Goal: Task Accomplishment & Management: Manage account settings

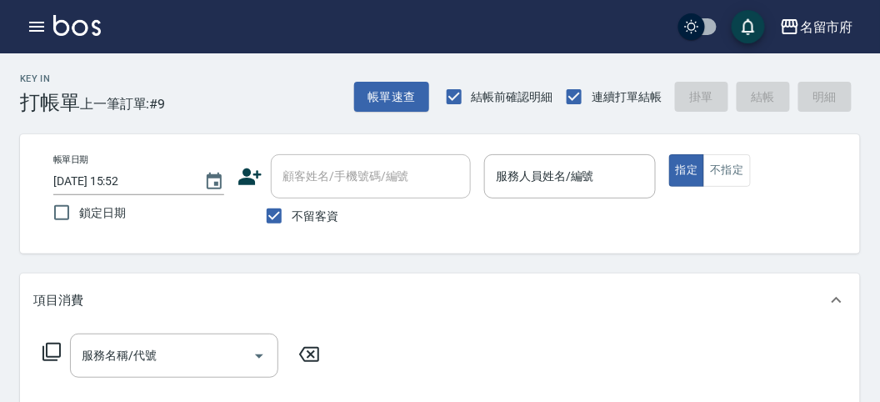
click at [538, 175] on input "服務人員姓名/編號" at bounding box center [570, 176] width 156 height 29
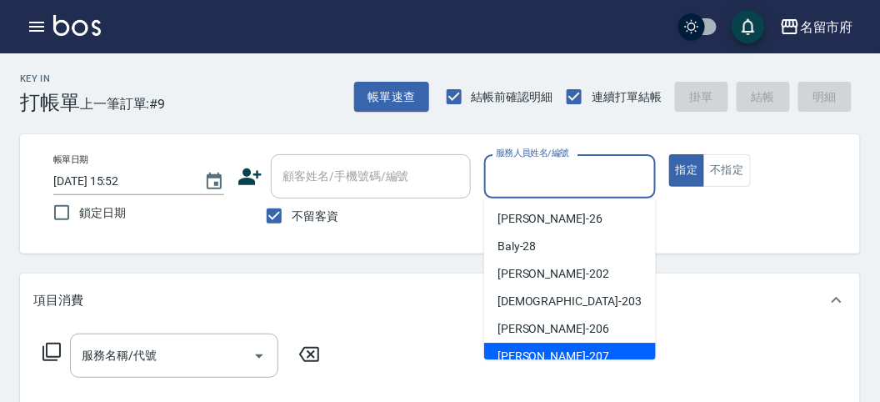
click at [567, 354] on div "[PERSON_NAME] -207" at bounding box center [570, 355] width 172 height 27
type input "[PERSON_NAME]-207"
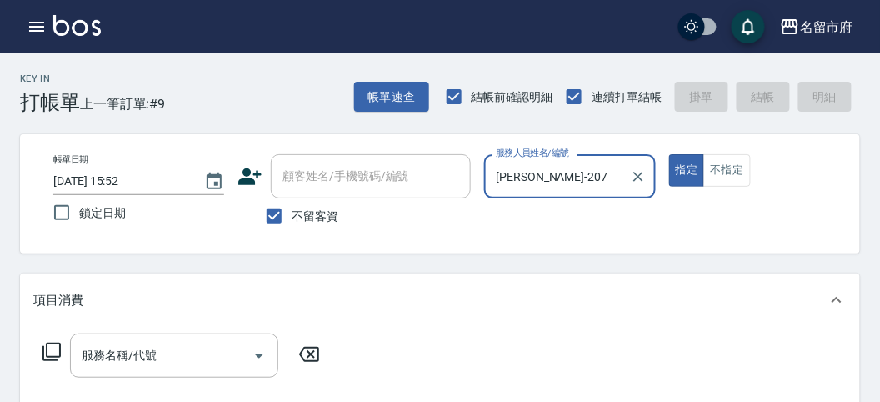
click at [52, 352] on icon at bounding box center [52, 352] width 20 height 20
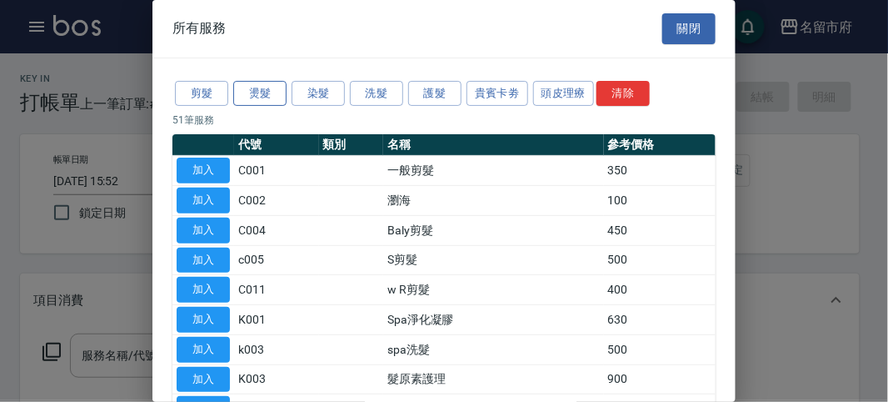
click at [266, 94] on button "燙髮" at bounding box center [259, 94] width 53 height 26
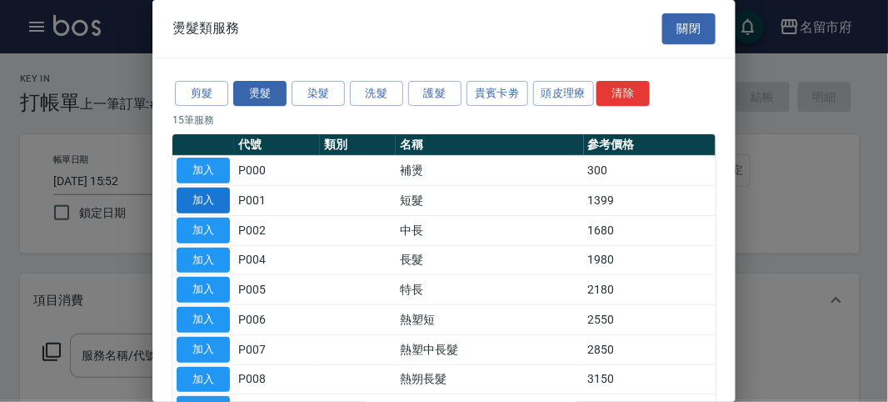
click at [199, 205] on button "加入" at bounding box center [203, 200] width 53 height 26
type input "短髮(P001)"
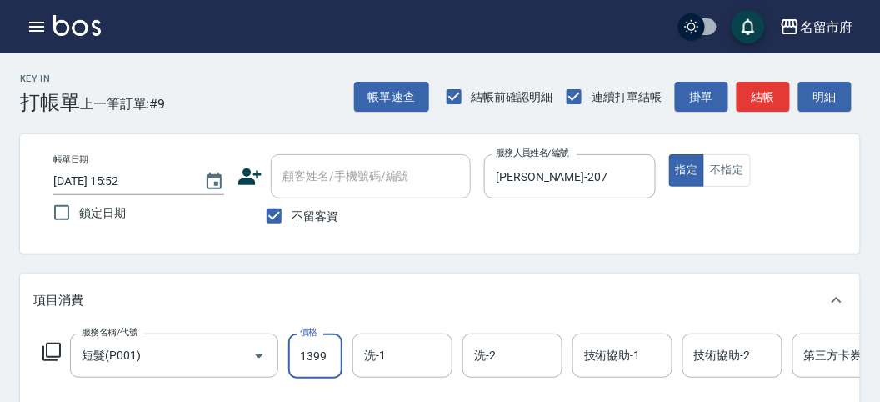
click at [319, 350] on input "1399" at bounding box center [315, 355] width 54 height 45
type input "2080"
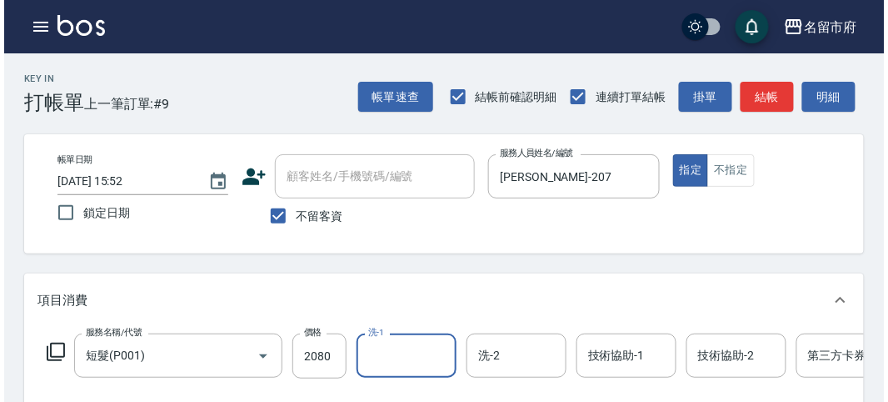
scroll to position [503, 0]
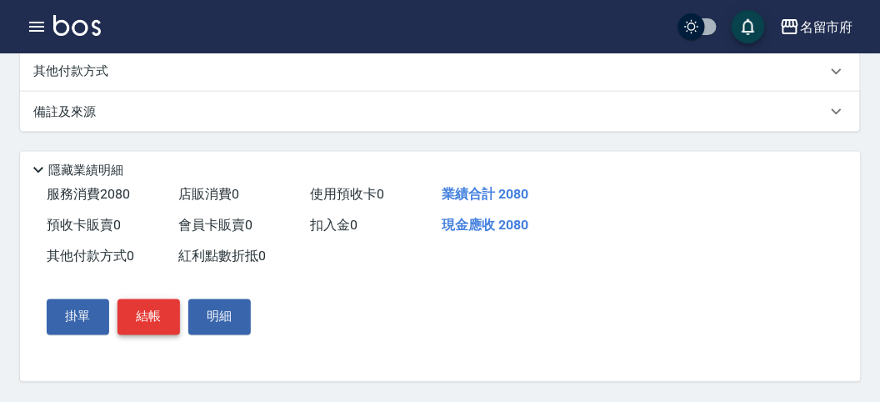
click at [142, 323] on button "結帳" at bounding box center [148, 316] width 62 height 35
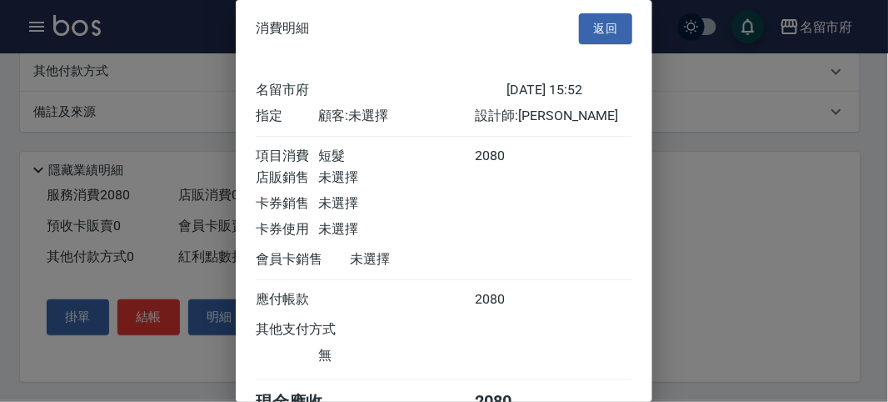
scroll to position [92, 0]
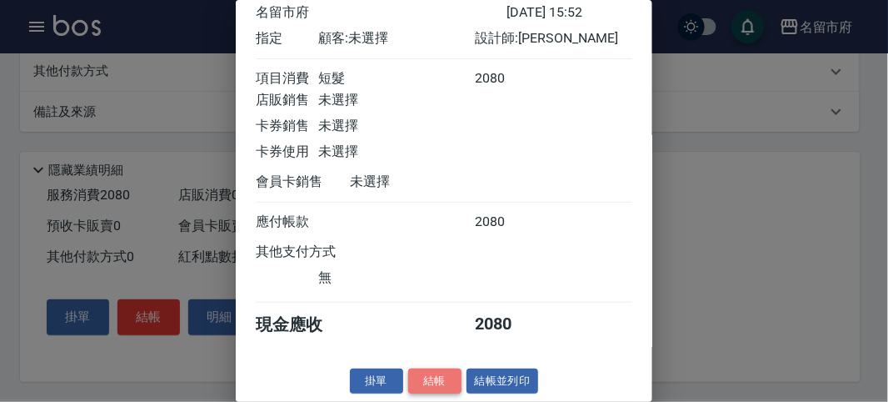
click at [440, 382] on button "結帳" at bounding box center [434, 381] width 53 height 26
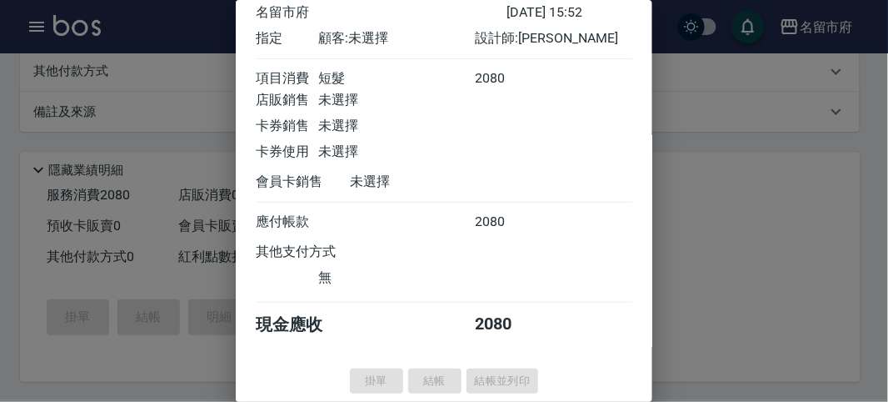
type input "[DATE] 16:36"
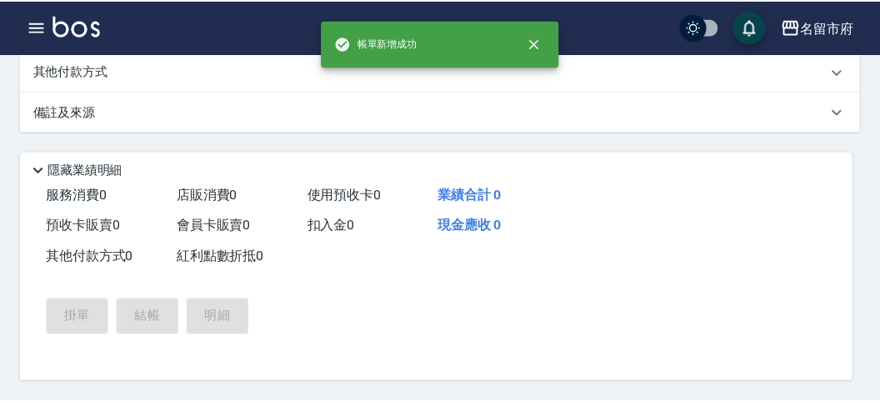
scroll to position [0, 0]
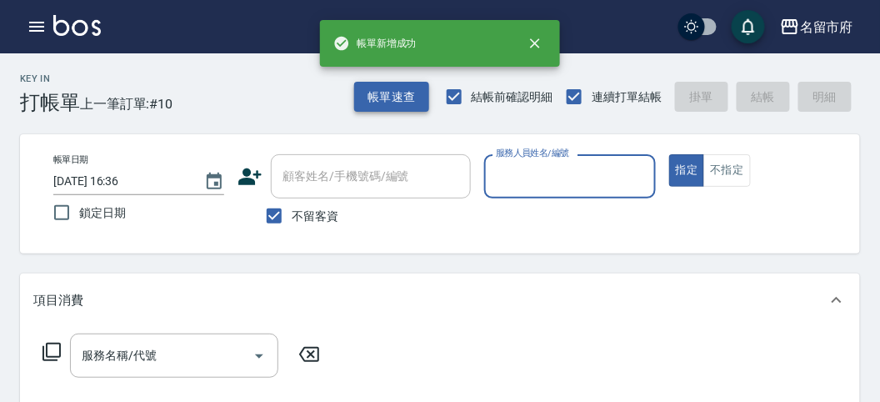
click at [387, 92] on button "帳單速查" at bounding box center [391, 97] width 75 height 31
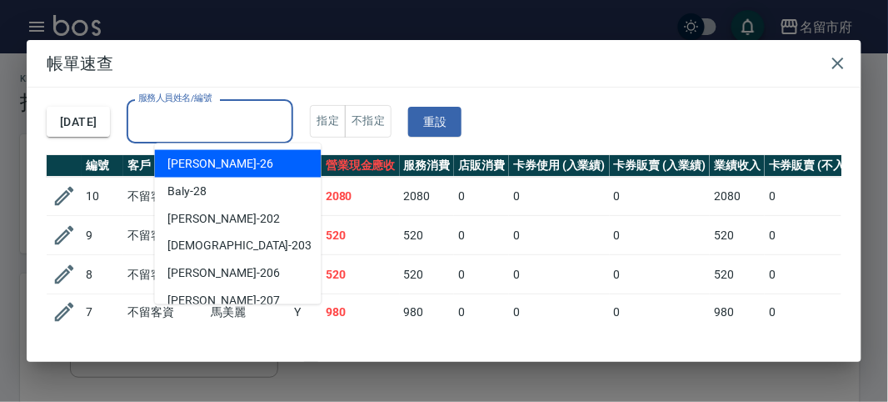
click at [242, 109] on div "服務人員姓名/編號 服務人員姓名/編號" at bounding box center [210, 121] width 167 height 44
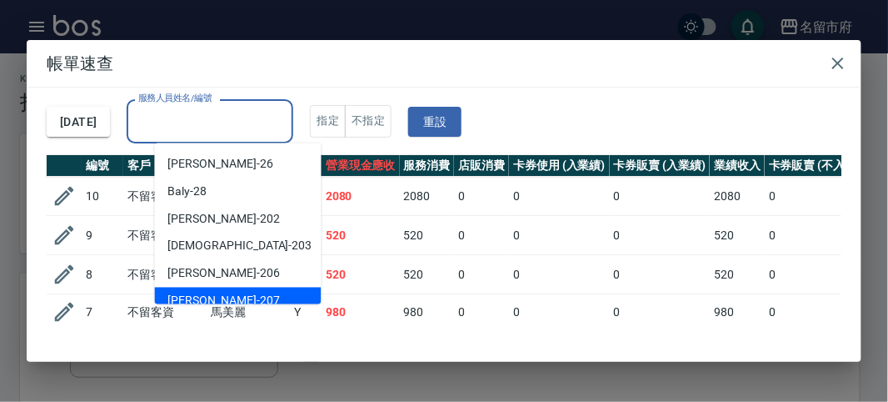
click at [239, 292] on div "[PERSON_NAME] -207" at bounding box center [238, 300] width 167 height 27
type input "[PERSON_NAME]-207"
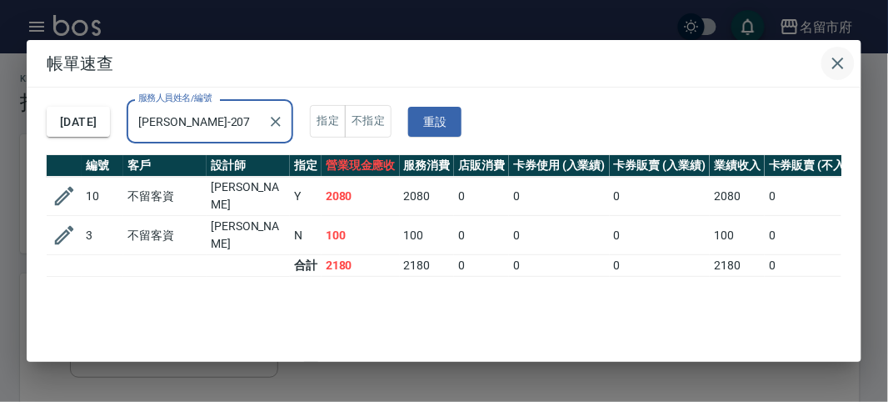
click at [841, 59] on icon "button" at bounding box center [838, 63] width 20 height 20
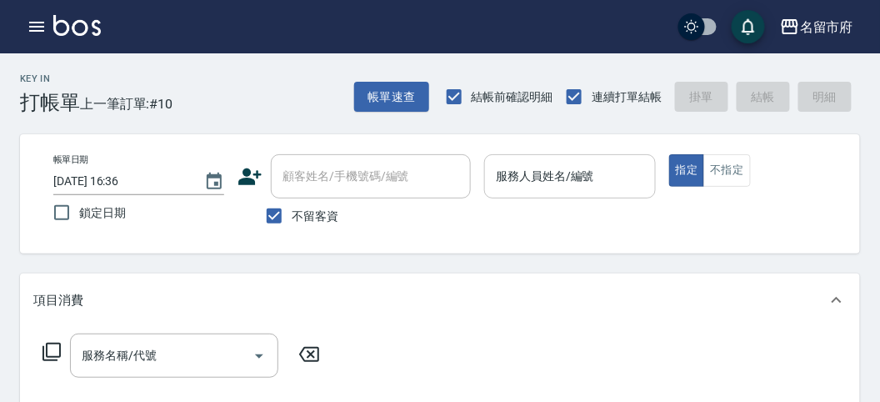
click at [572, 184] on input "服務人員姓名/編號" at bounding box center [570, 176] width 156 height 29
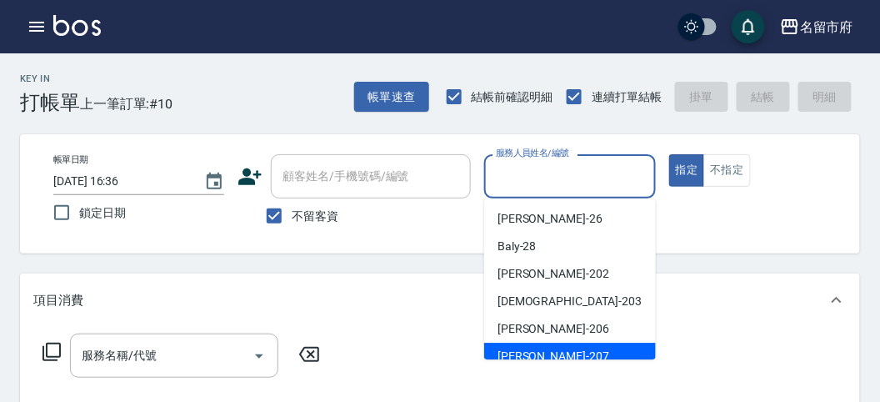
click at [556, 354] on div "[PERSON_NAME] -207" at bounding box center [570, 355] width 172 height 27
type input "[PERSON_NAME]-207"
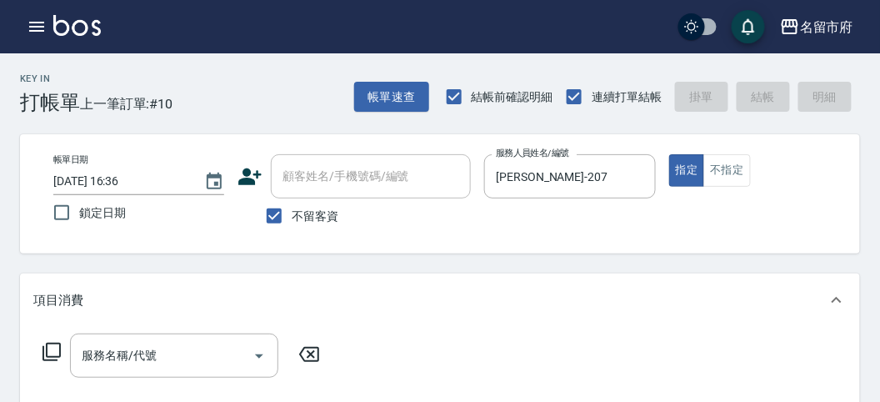
click at [56, 356] on icon at bounding box center [51, 351] width 18 height 18
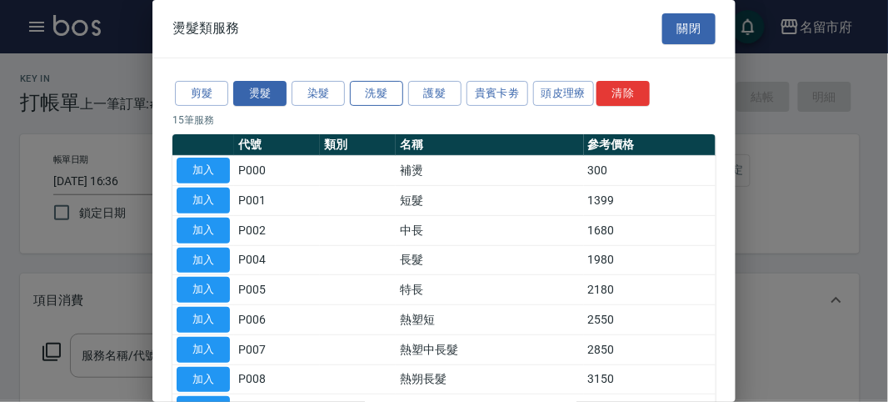
click at [361, 92] on button "洗髮" at bounding box center [376, 94] width 53 height 26
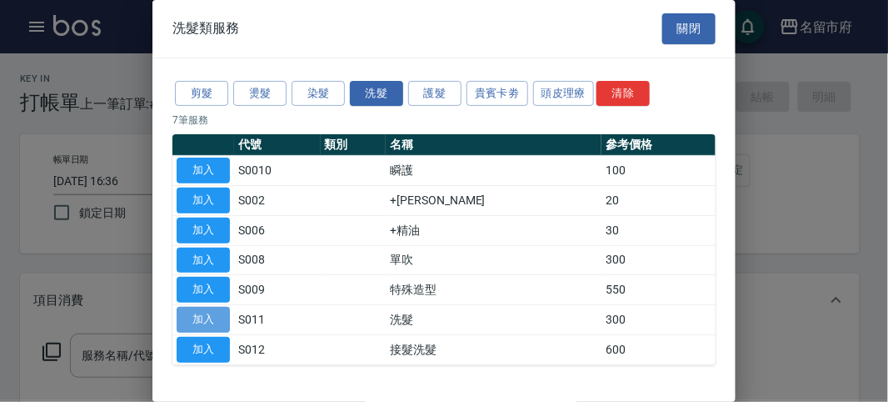
click at [192, 318] on button "加入" at bounding box center [203, 320] width 53 height 26
type input "洗髮(S011)"
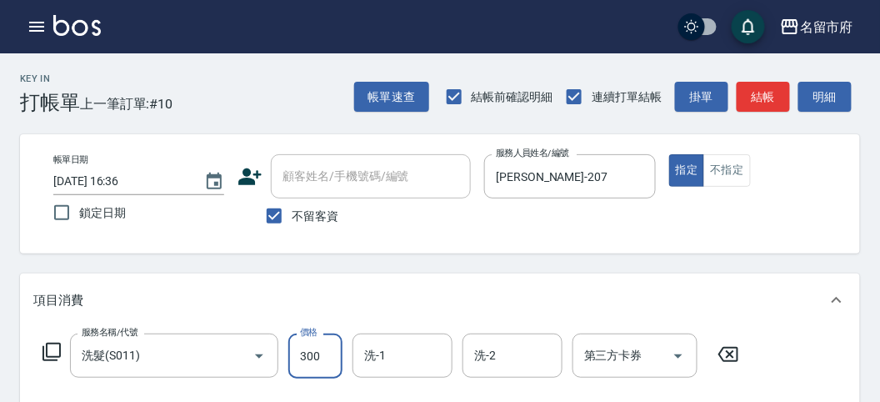
click at [317, 367] on input "300" at bounding box center [315, 355] width 54 height 45
type input "350"
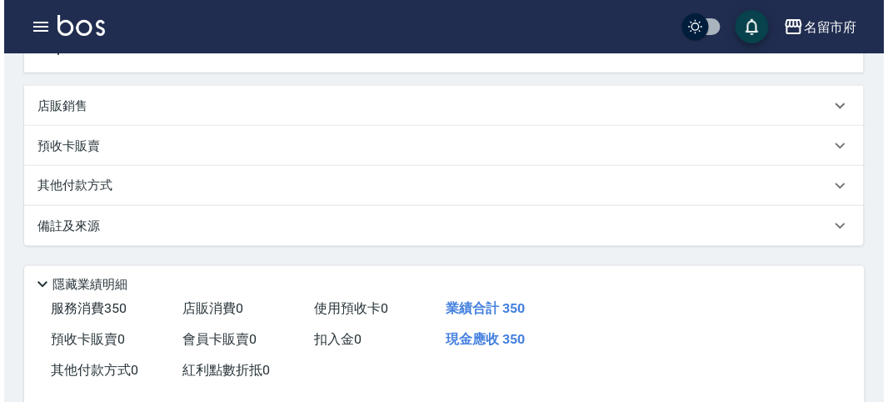
scroll to position [487, 0]
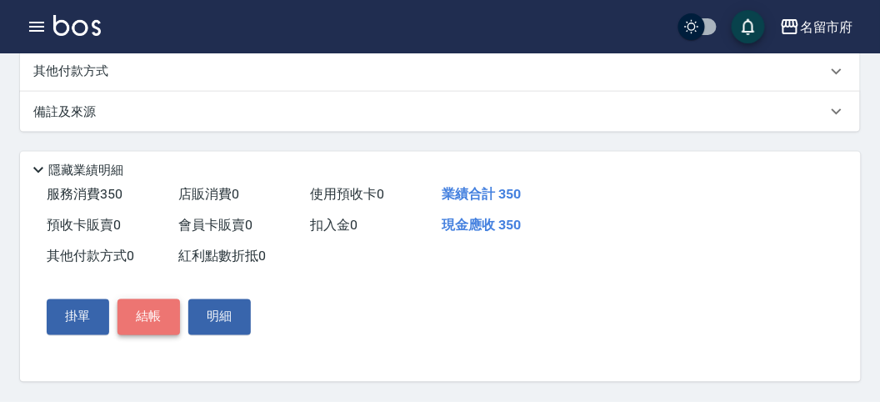
click at [144, 317] on button "結帳" at bounding box center [148, 316] width 62 height 35
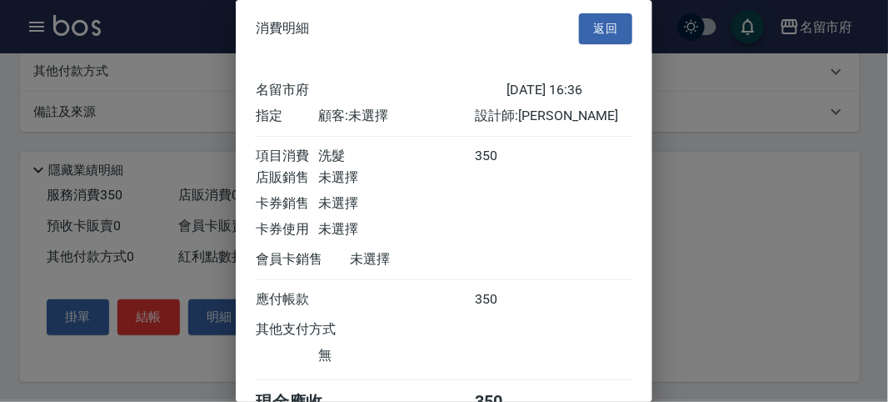
scroll to position [92, 0]
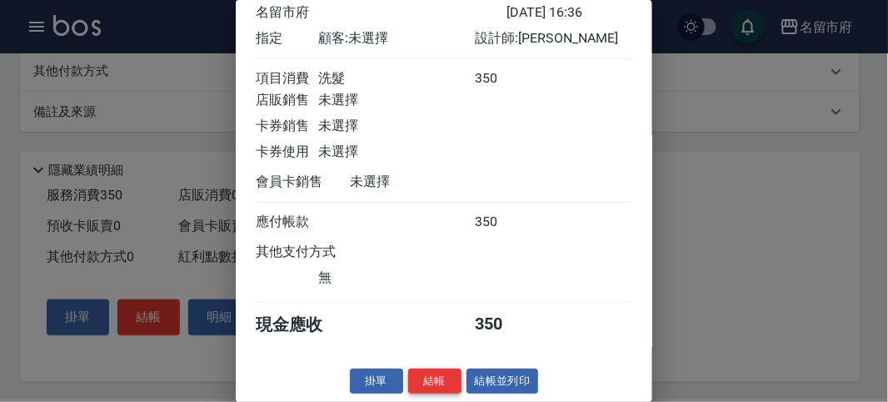
click at [436, 380] on button "結帳" at bounding box center [434, 381] width 53 height 26
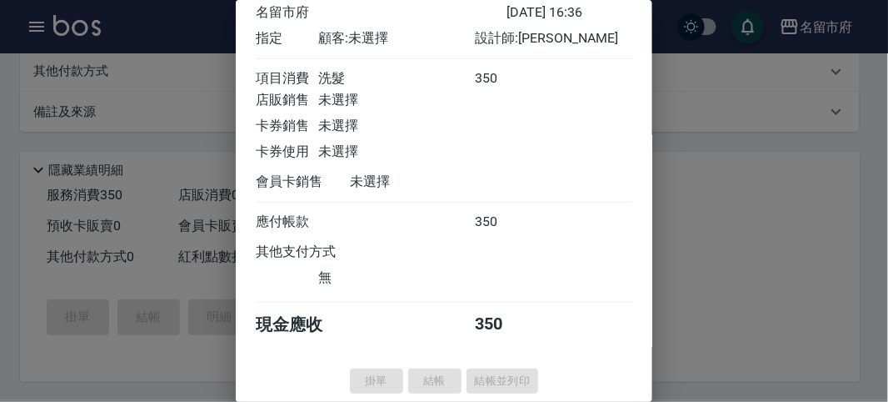
type input "[DATE] 16:37"
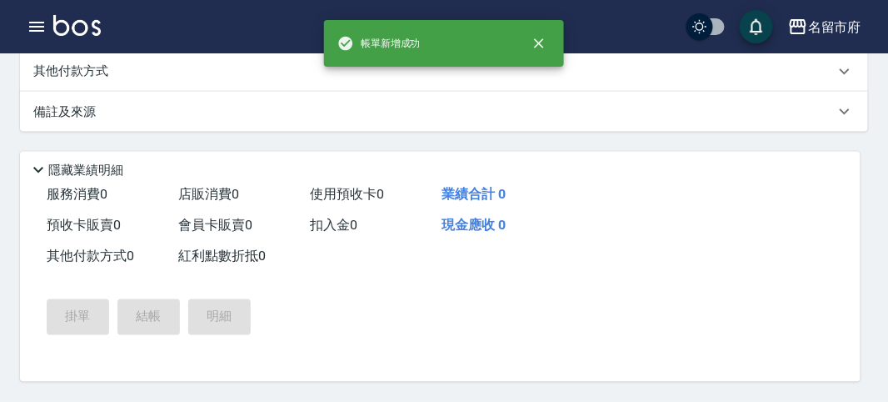
scroll to position [0, 0]
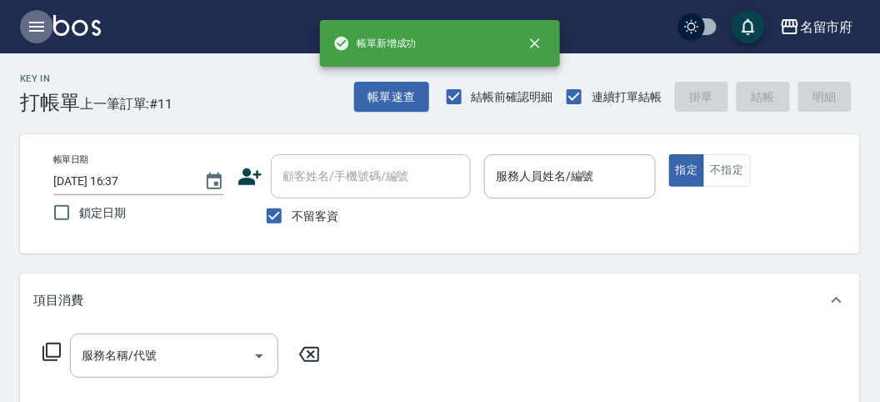
click at [36, 29] on icon "button" at bounding box center [37, 27] width 20 height 20
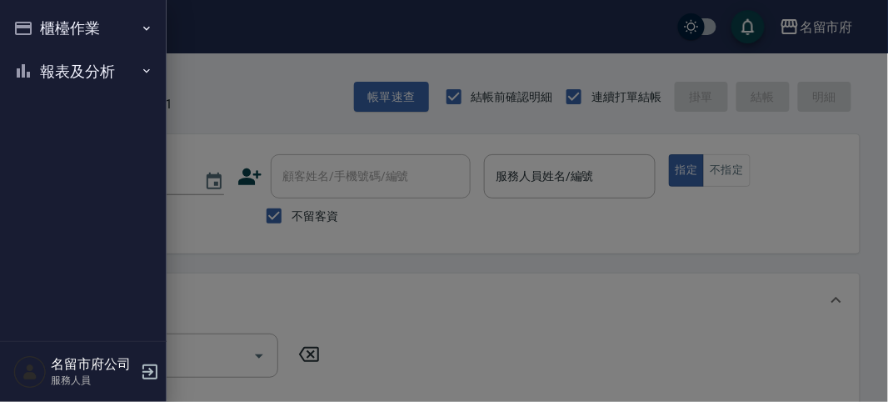
click at [64, 69] on button "報表及分析" at bounding box center [83, 71] width 153 height 43
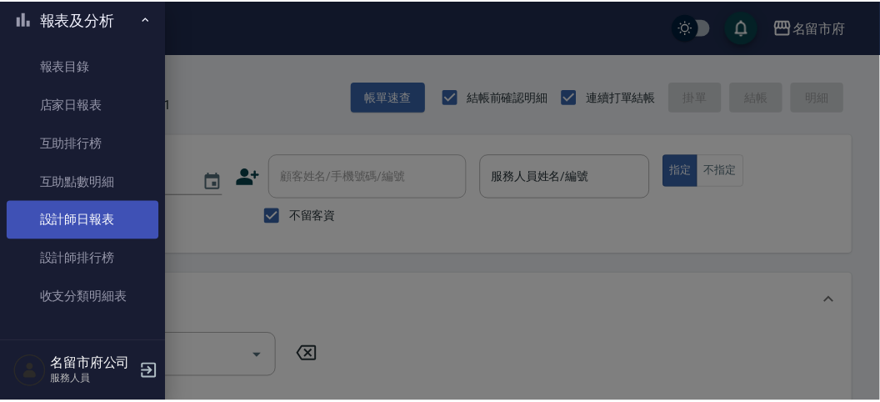
scroll to position [54, 0]
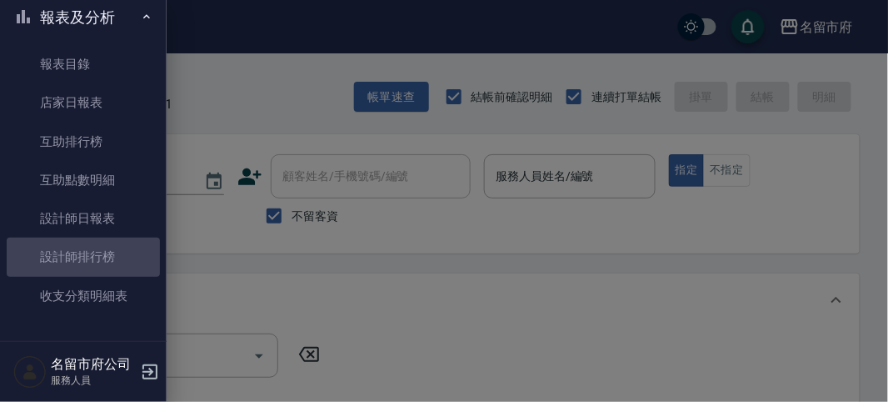
drag, startPoint x: 108, startPoint y: 248, endPoint x: 212, endPoint y: 224, distance: 106.9
click at [107, 250] on link "設計師排行榜" at bounding box center [83, 256] width 153 height 38
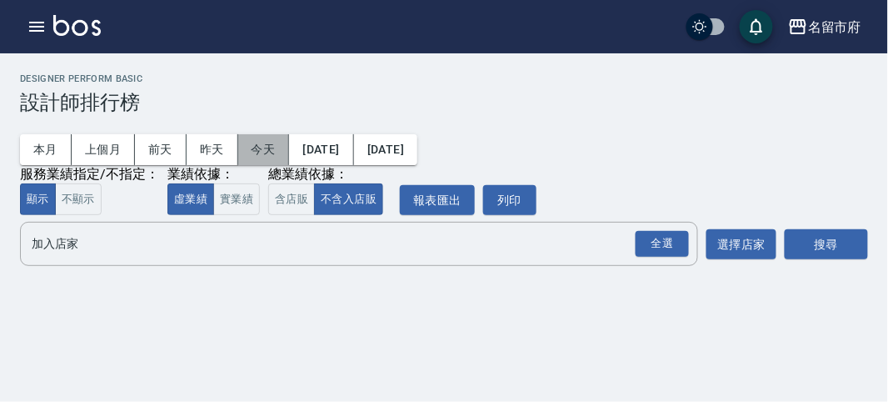
click at [262, 151] on button "今天" at bounding box center [264, 149] width 52 height 31
click at [671, 244] on div "全選" at bounding box center [662, 244] width 53 height 26
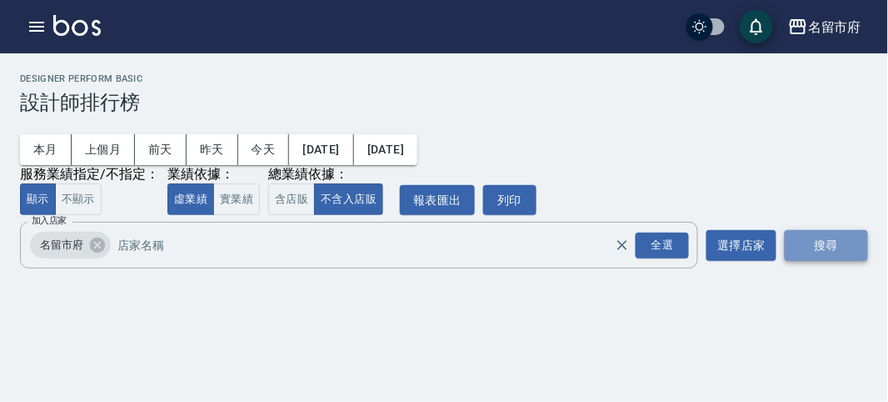
click at [827, 233] on button "搜尋" at bounding box center [826, 245] width 83 height 31
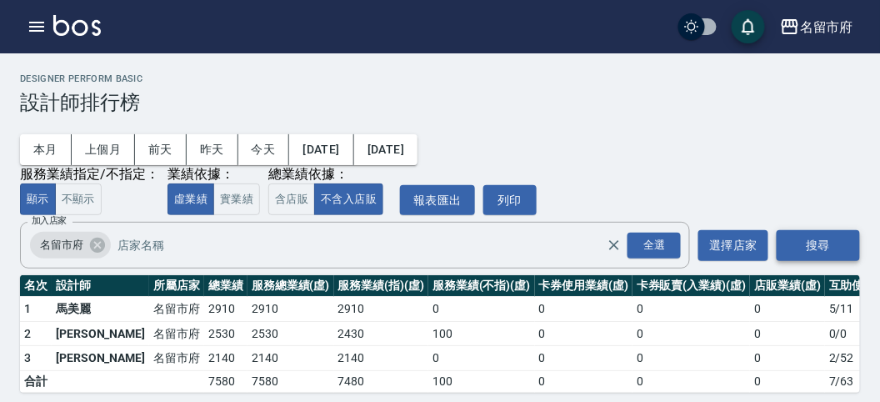
scroll to position [25, 0]
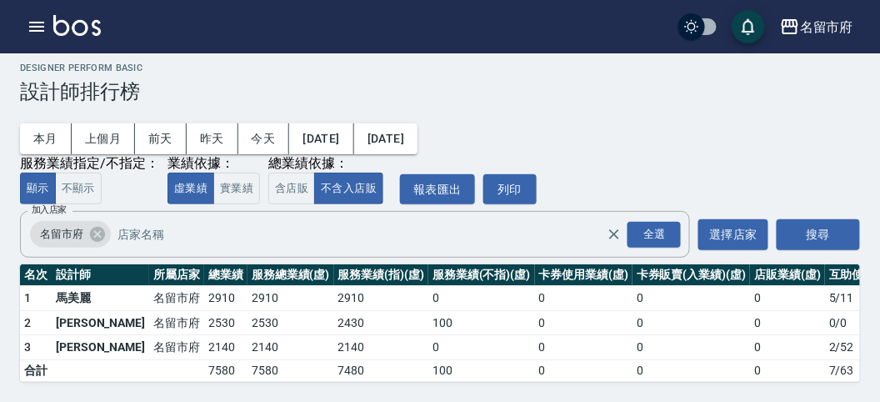
click at [87, 23] on img at bounding box center [76, 25] width 47 height 21
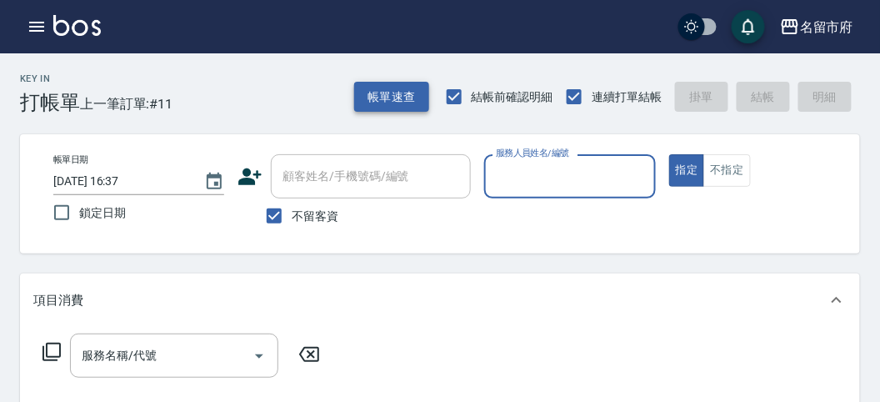
click at [409, 87] on button "帳單速查" at bounding box center [391, 97] width 75 height 31
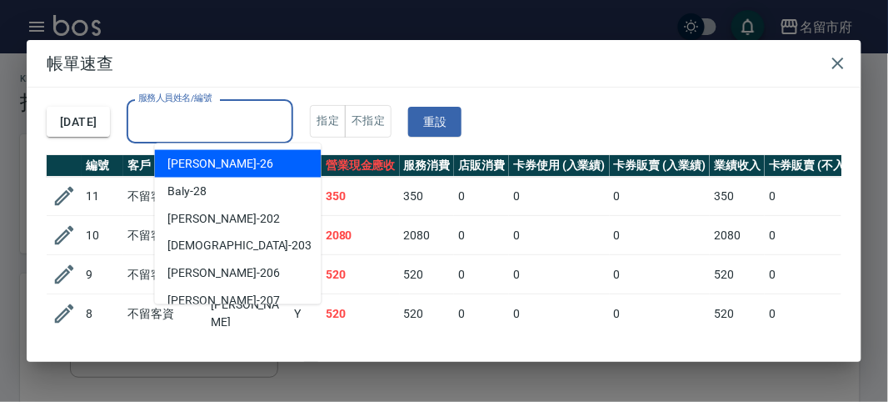
click at [286, 114] on input "服務人員姓名/編號" at bounding box center [210, 121] width 152 height 29
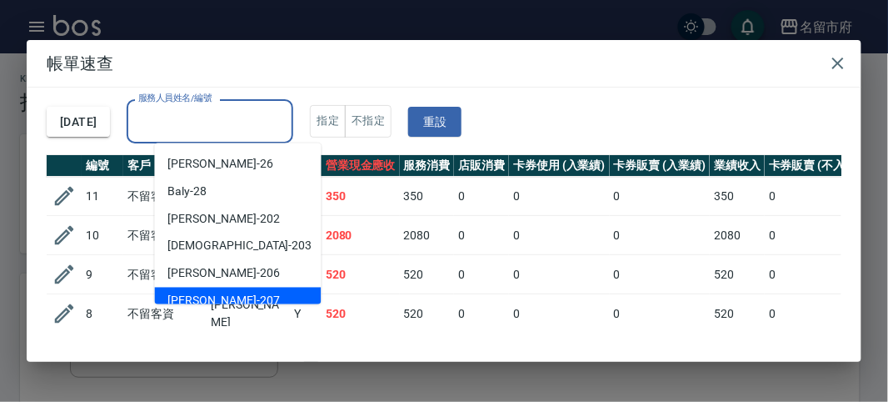
click at [246, 295] on div "[PERSON_NAME] -207" at bounding box center [238, 300] width 167 height 27
type input "[PERSON_NAME]-207"
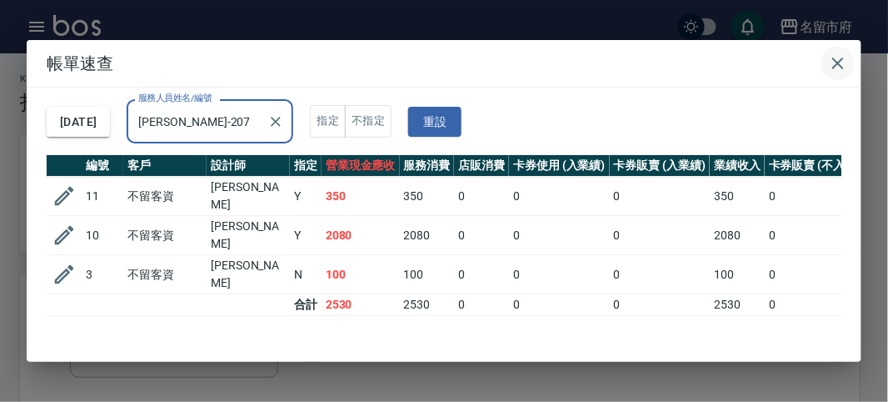
click at [842, 69] on icon "button" at bounding box center [838, 63] width 20 height 20
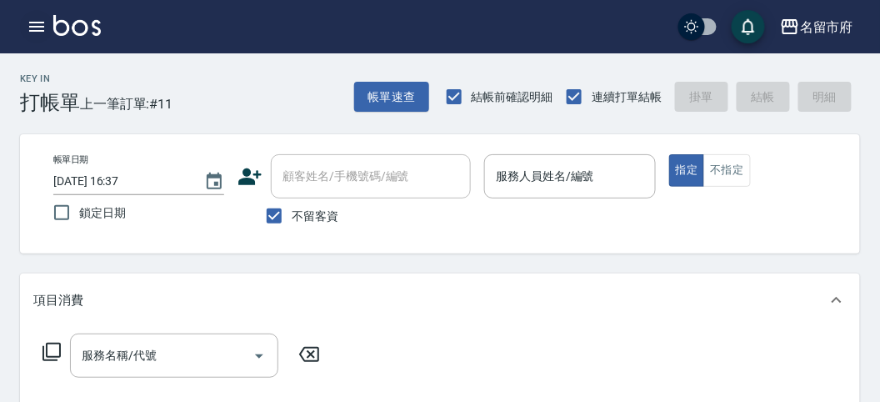
click at [30, 27] on icon "button" at bounding box center [37, 27] width 20 height 20
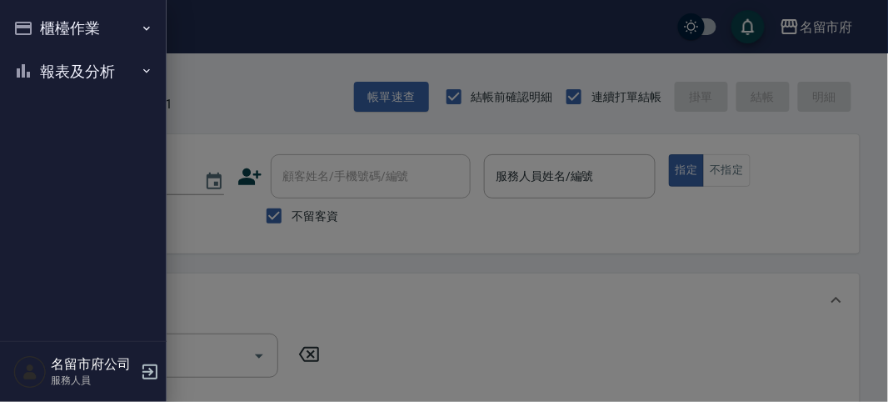
click at [34, 27] on button "櫃檯作業" at bounding box center [83, 28] width 153 height 43
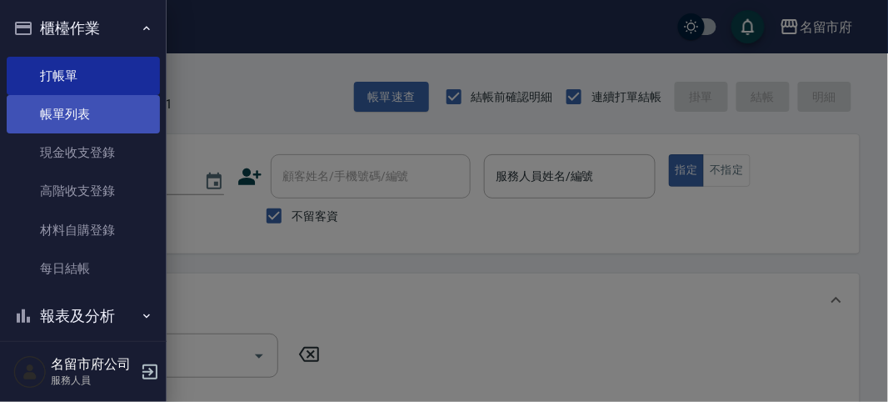
click at [67, 117] on link "帳單列表" at bounding box center [83, 114] width 153 height 38
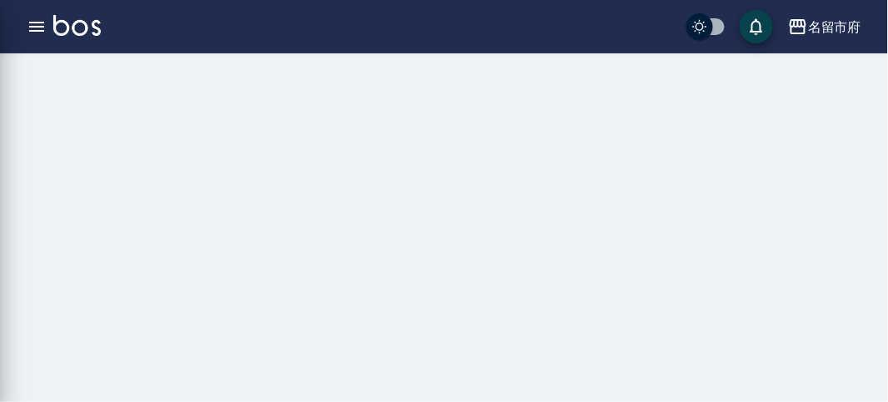
click at [67, 117] on div "櫃檯作業 打帳單 帳單列表 現金收支登錄 高階收支登錄 材料自購登錄 每日結帳 報表及分析 報表目錄 店家日報表 互助排行榜 互助點數明細 設計師日報表 設計…" at bounding box center [83, 201] width 167 height 402
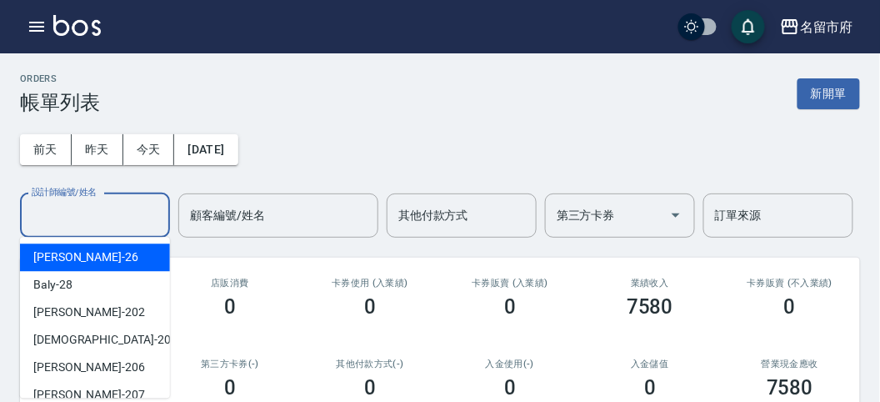
click at [87, 217] on input "設計師編號/姓名" at bounding box center [94, 215] width 135 height 29
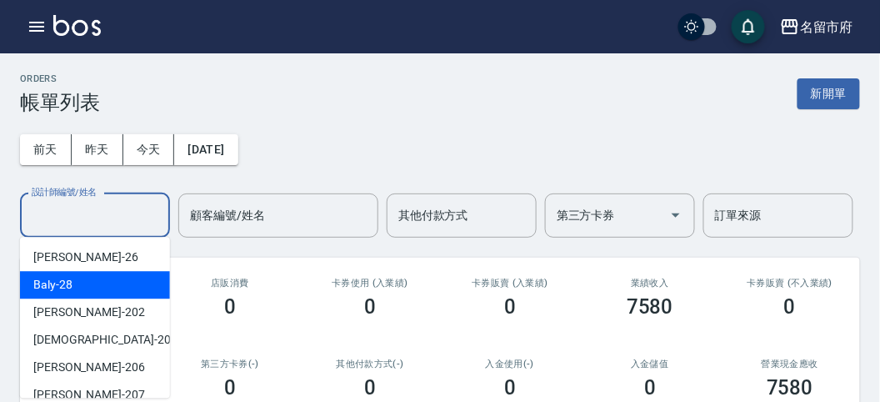
click at [73, 287] on div "Baly -28" at bounding box center [95, 284] width 150 height 27
type input "Baly-28"
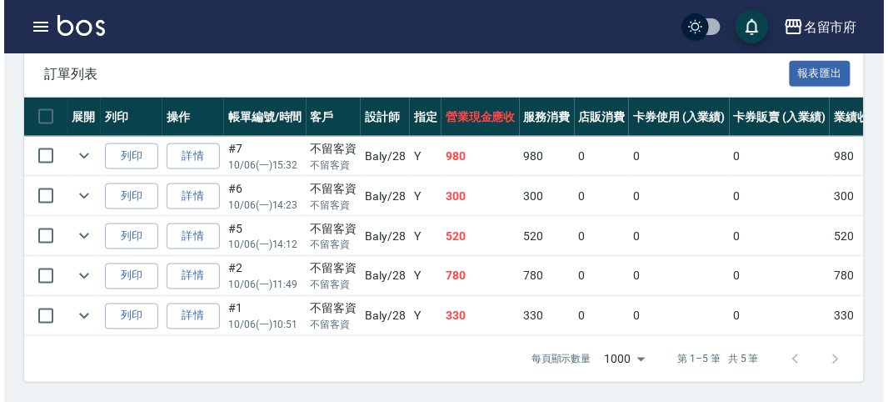
scroll to position [336, 0]
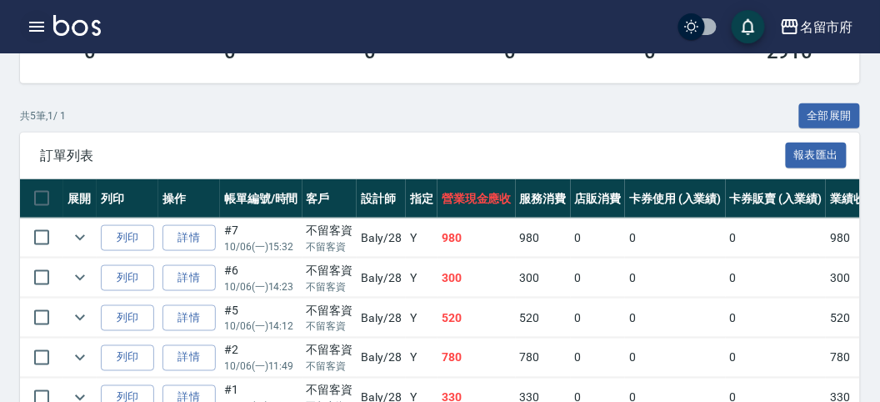
click at [33, 22] on icon "button" at bounding box center [36, 27] width 15 height 10
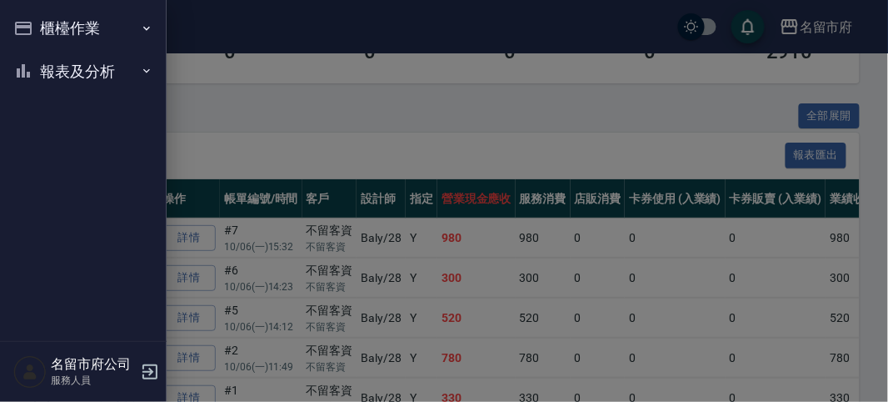
click at [35, 23] on button "櫃檯作業" at bounding box center [83, 28] width 153 height 43
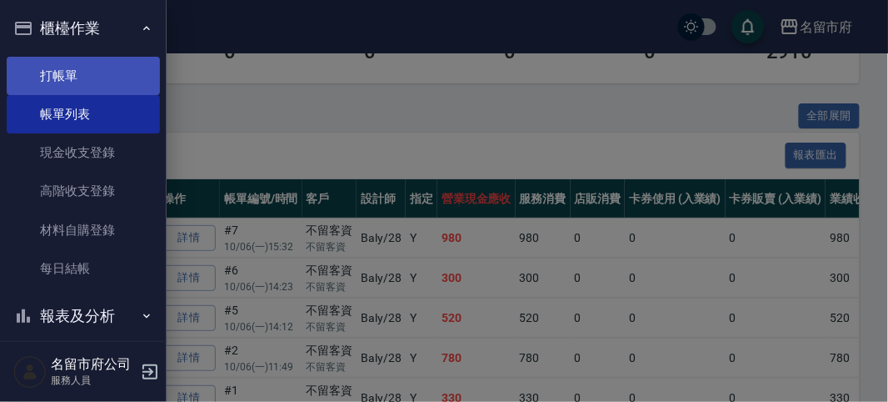
click at [75, 73] on link "打帳單" at bounding box center [83, 76] width 153 height 38
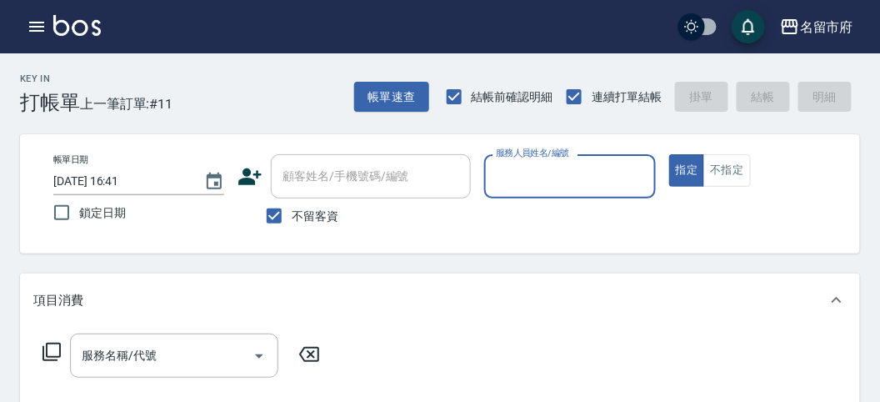
click at [535, 172] on input "服務人員姓名/編號" at bounding box center [570, 176] width 156 height 29
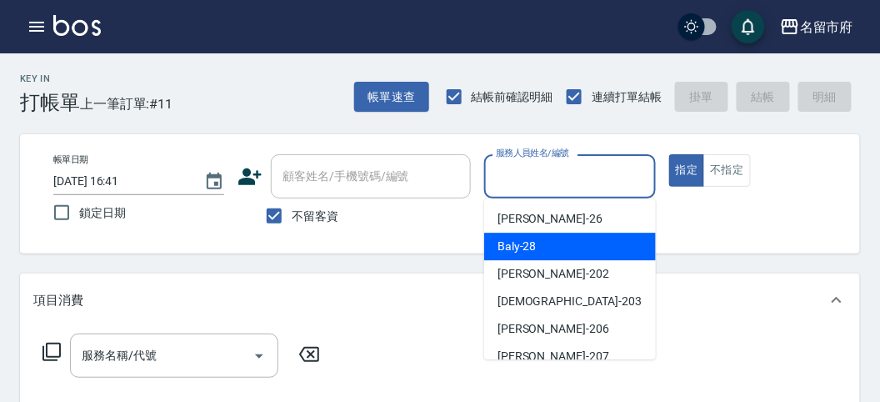
click at [527, 239] on span "Baly -28" at bounding box center [516, 245] width 39 height 17
type input "Baly-28"
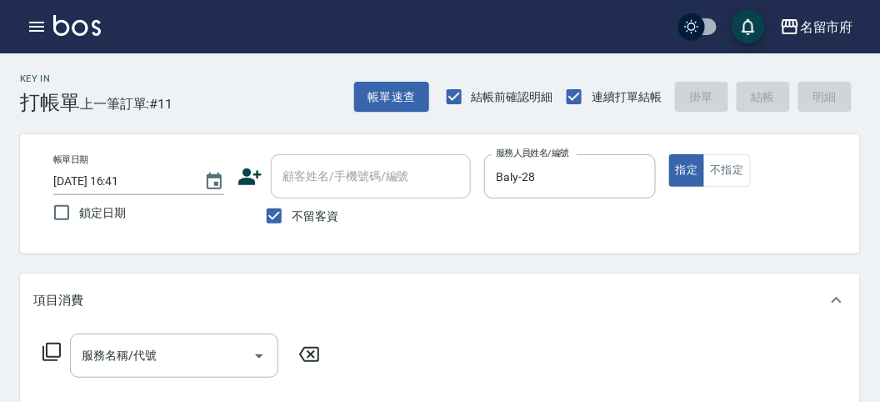
click at [52, 347] on icon at bounding box center [52, 352] width 20 height 20
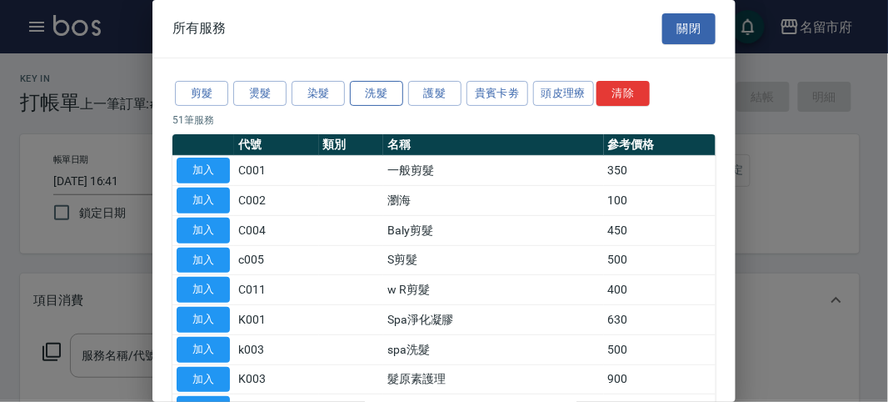
click at [389, 93] on button "洗髮" at bounding box center [376, 94] width 53 height 26
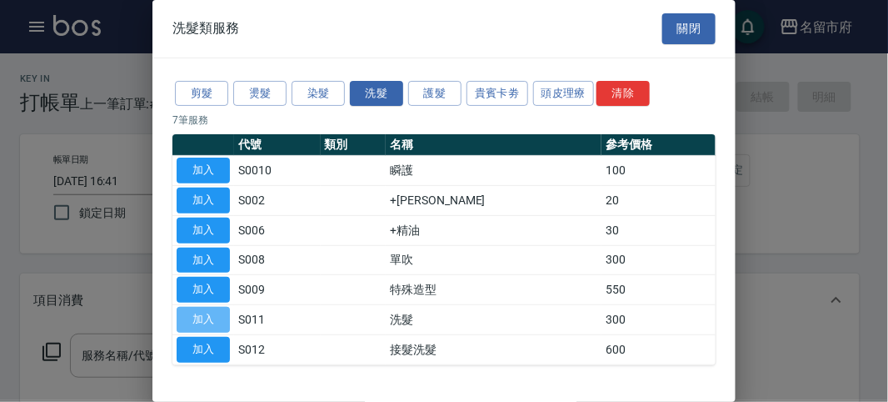
click at [209, 320] on button "加入" at bounding box center [203, 320] width 53 height 26
type input "洗髮(S011)"
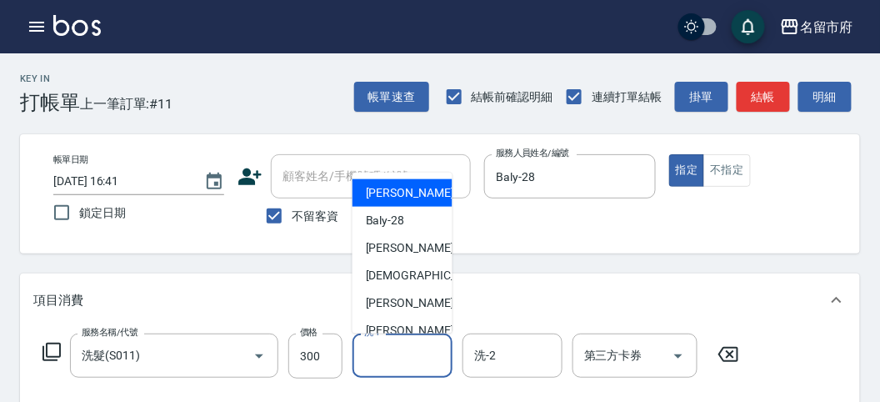
click at [391, 358] on input "洗-1" at bounding box center [402, 355] width 85 height 29
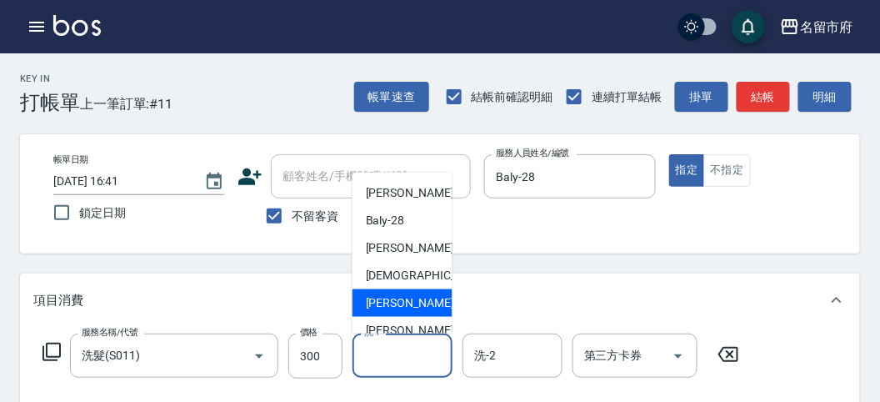
scroll to position [182, 0]
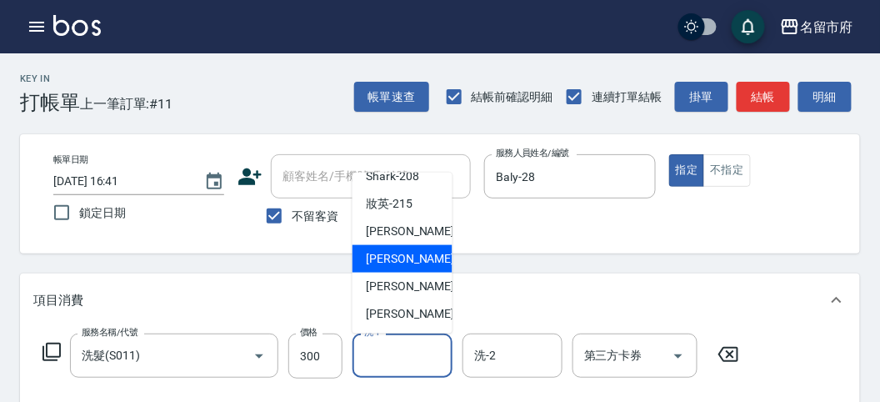
click at [414, 259] on span "Min Min -218" at bounding box center [422, 258] width 112 height 17
type input "Min Min-218"
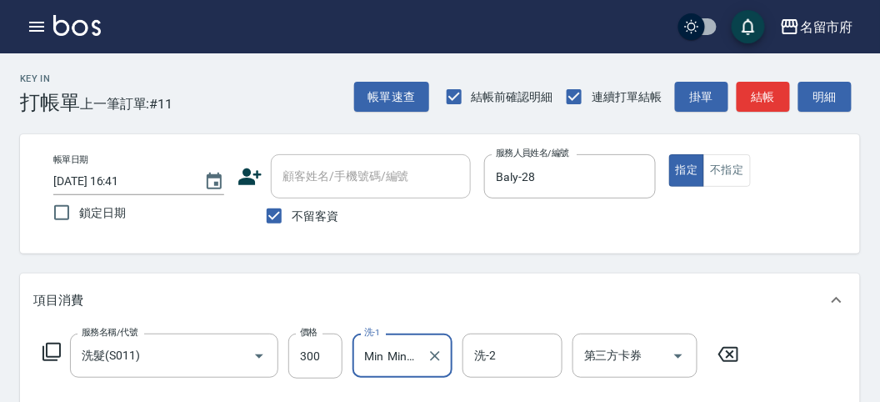
click at [56, 349] on icon at bounding box center [52, 352] width 20 height 20
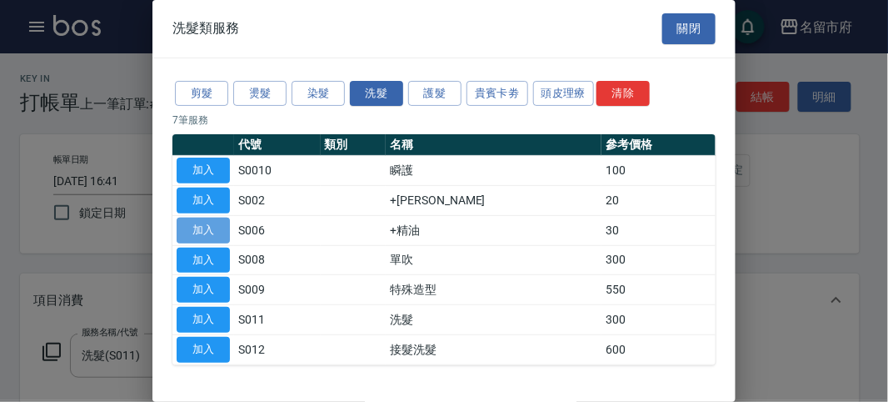
click at [212, 227] on button "加入" at bounding box center [203, 230] width 53 height 26
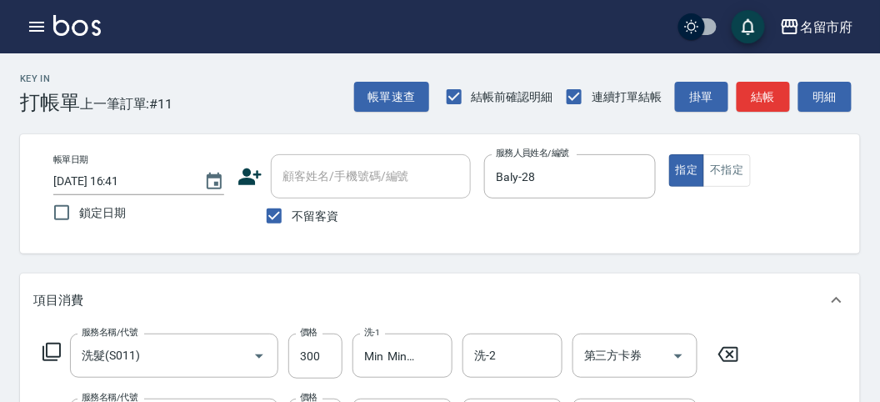
click at [44, 347] on icon at bounding box center [52, 352] width 20 height 20
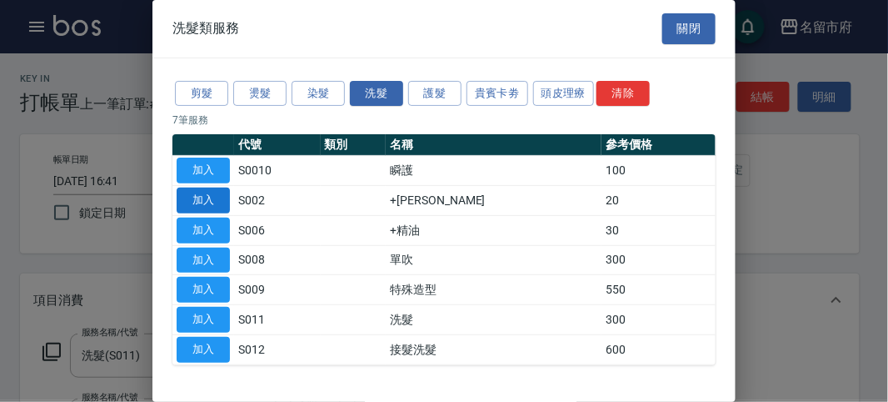
click at [202, 201] on button "加入" at bounding box center [203, 200] width 53 height 26
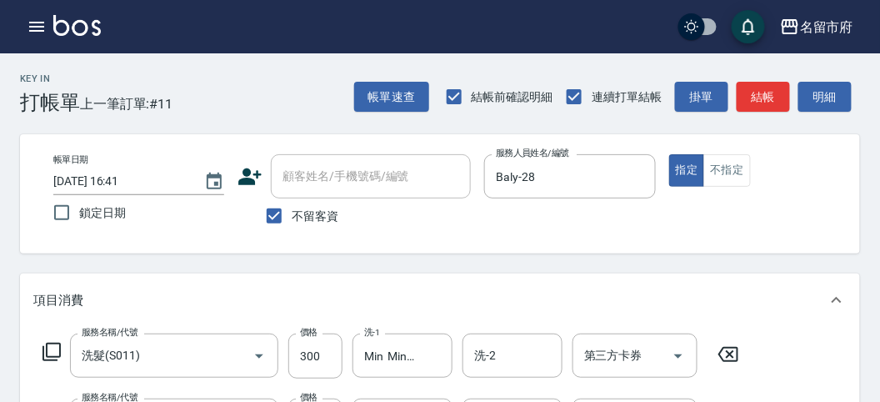
scroll to position [185, 0]
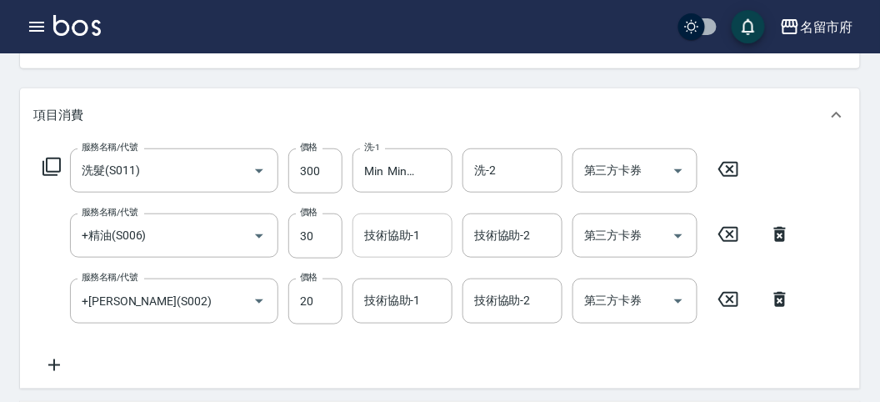
click at [379, 242] on input "技術協助-1" at bounding box center [402, 235] width 85 height 29
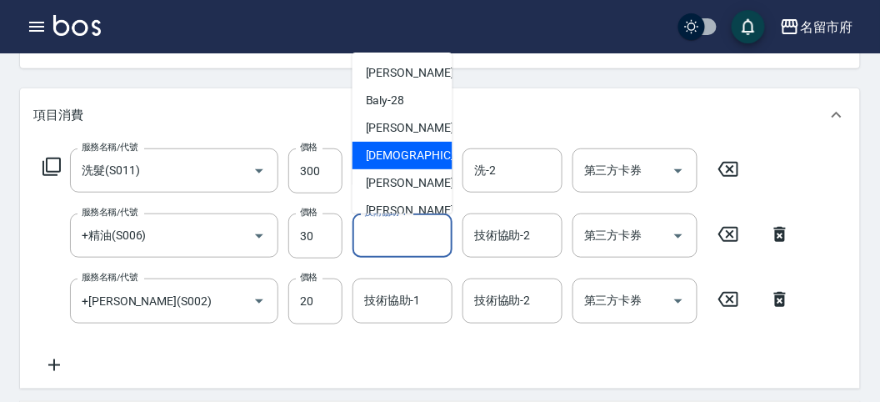
scroll to position [182, 0]
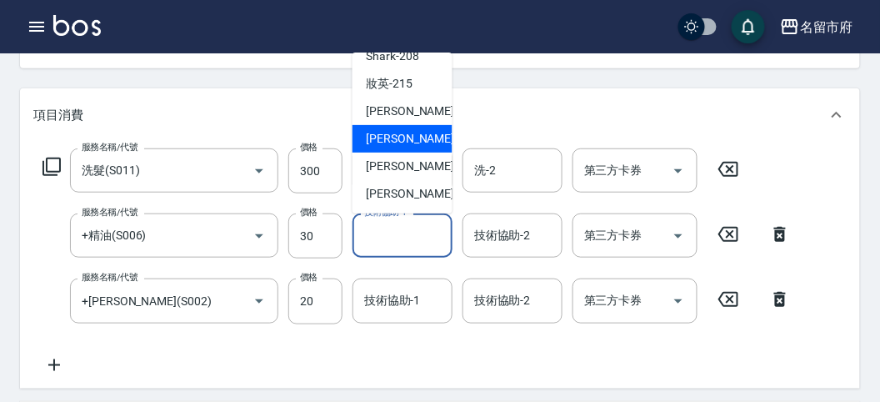
click at [385, 144] on span "Min Min -218" at bounding box center [422, 138] width 112 height 17
type input "Min Min-218"
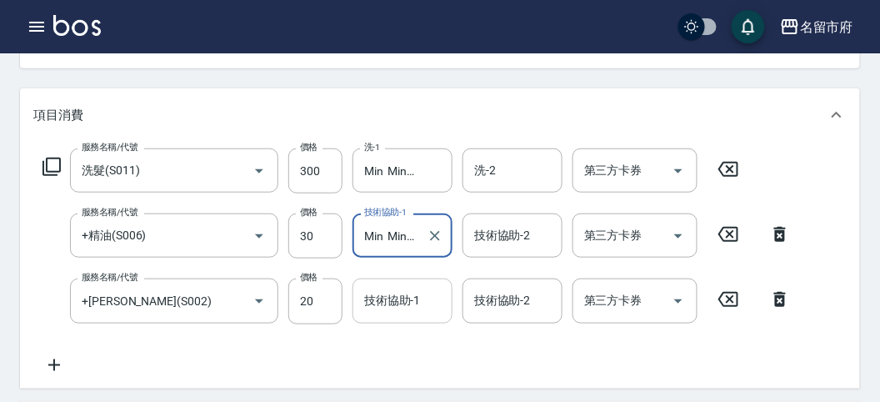
click at [397, 297] on input "技術協助-1" at bounding box center [402, 300] width 85 height 29
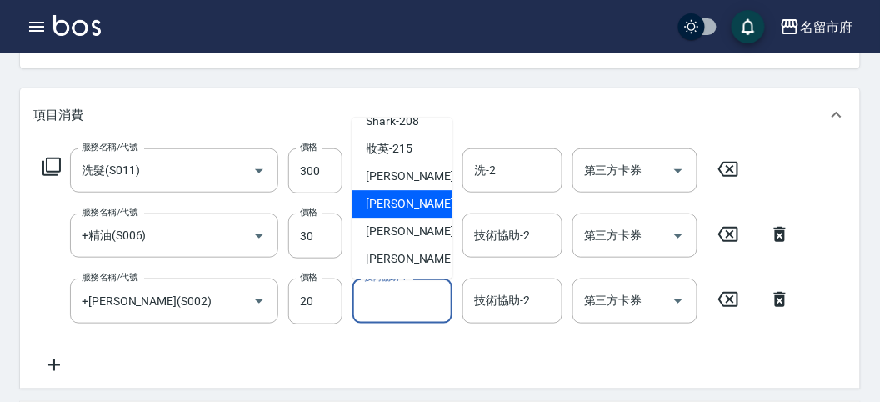
click at [390, 202] on span "Min Min -218" at bounding box center [422, 204] width 112 height 17
type input "Min Min-218"
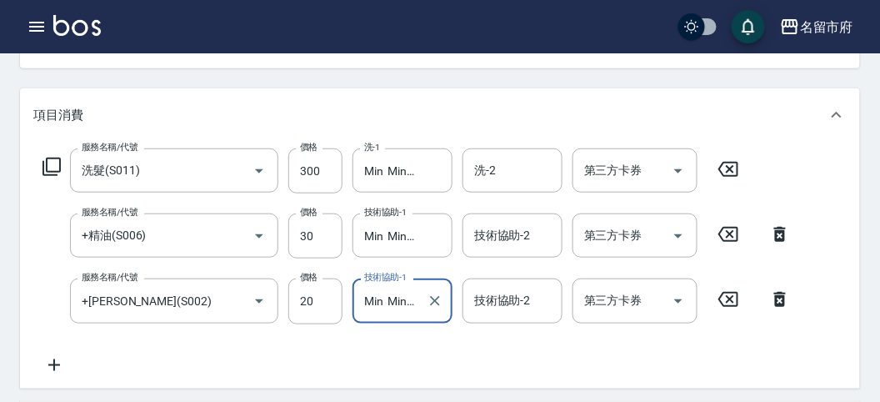
scroll to position [462, 0]
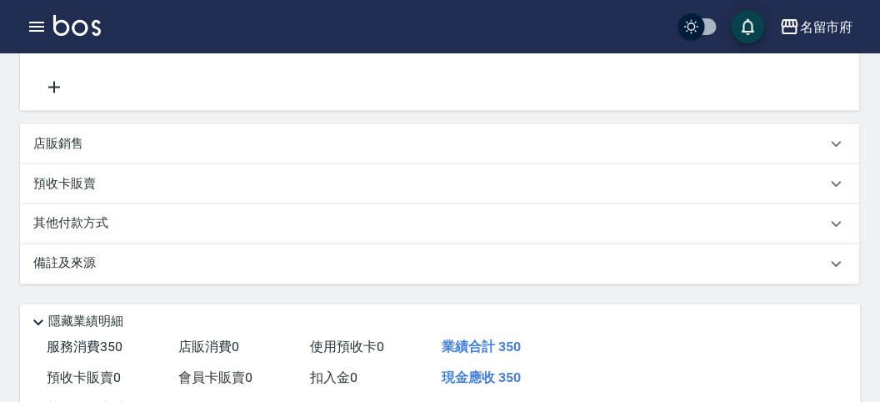
click at [59, 142] on p "店販銷售" at bounding box center [58, 143] width 50 height 17
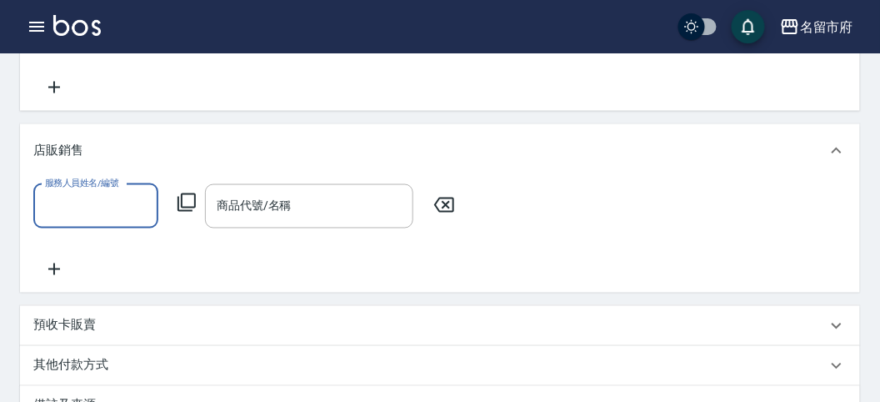
scroll to position [0, 0]
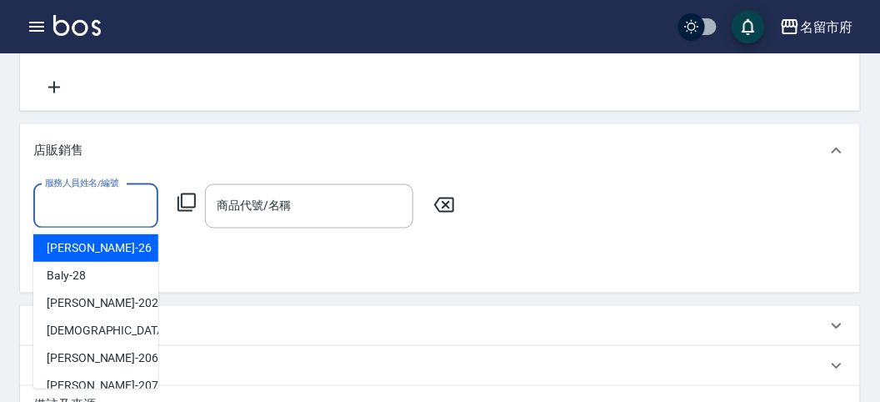
click at [80, 212] on input "服務人員姓名/編號" at bounding box center [96, 206] width 110 height 29
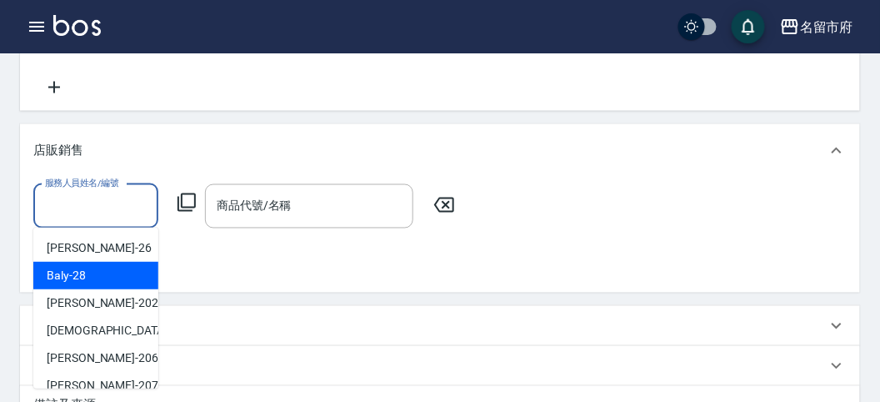
drag, startPoint x: 89, startPoint y: 273, endPoint x: 267, endPoint y: 242, distance: 180.3
click at [90, 273] on div "Baly -28" at bounding box center [95, 275] width 125 height 27
type input "Baly-28"
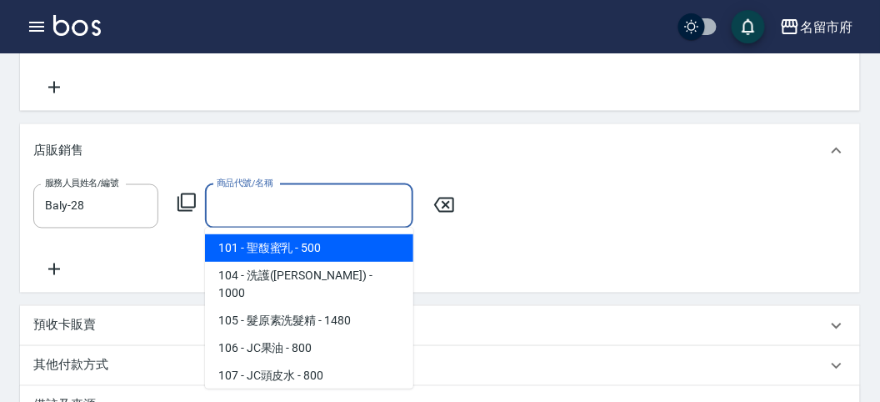
click at [281, 208] on input "商品代號/名稱" at bounding box center [308, 206] width 193 height 29
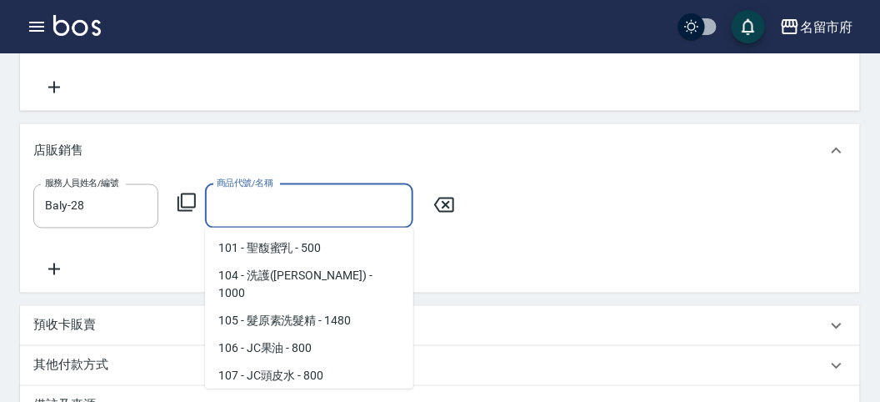
scroll to position [92, 0]
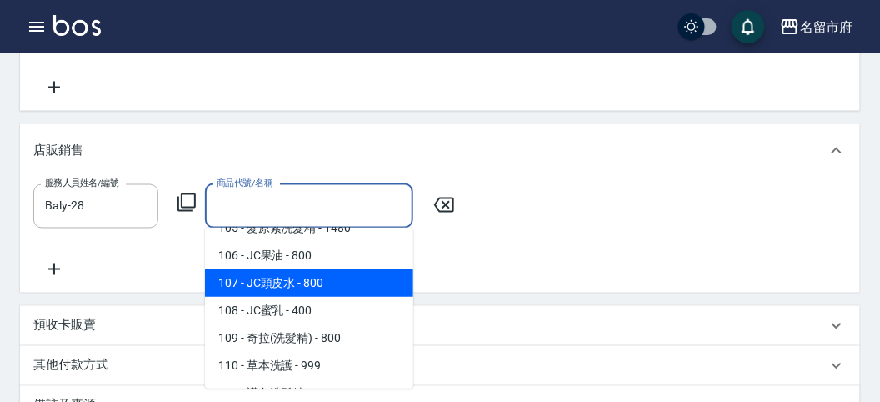
click at [338, 275] on span "107 - JC頭皮水 - 800" at bounding box center [309, 282] width 208 height 27
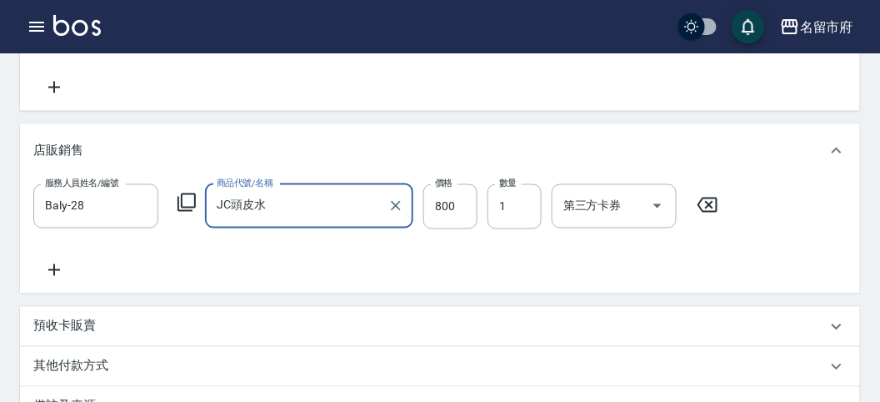
click at [303, 210] on input "JC頭皮水" at bounding box center [296, 206] width 168 height 29
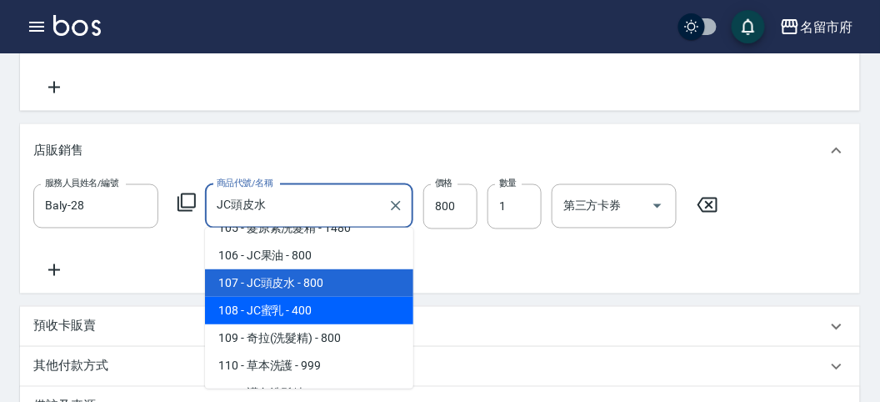
click at [303, 297] on span "108 - JC蜜乳 - 400" at bounding box center [309, 310] width 208 height 27
type input "JC蜜乳"
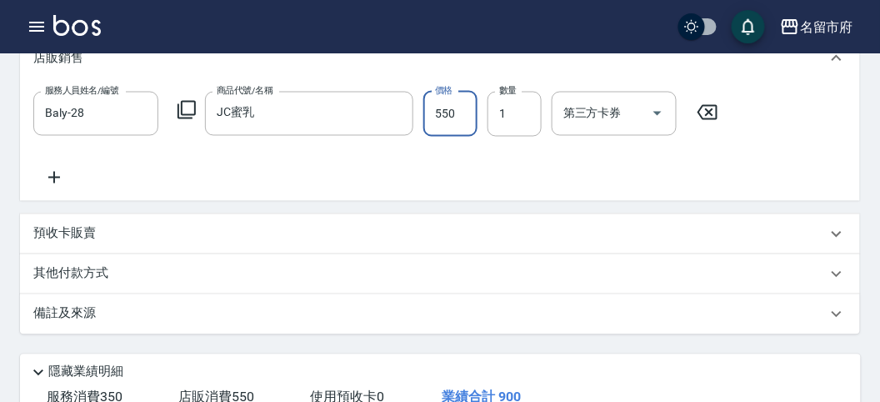
scroll to position [760, 0]
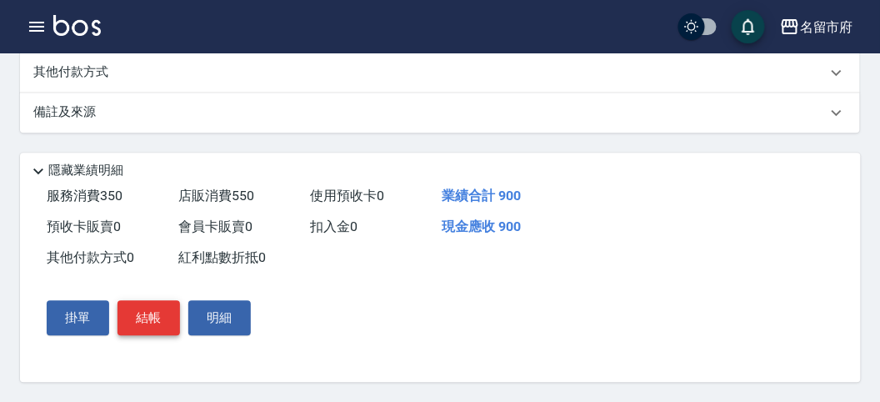
type input "550"
click at [156, 312] on button "結帳" at bounding box center [148, 317] width 62 height 35
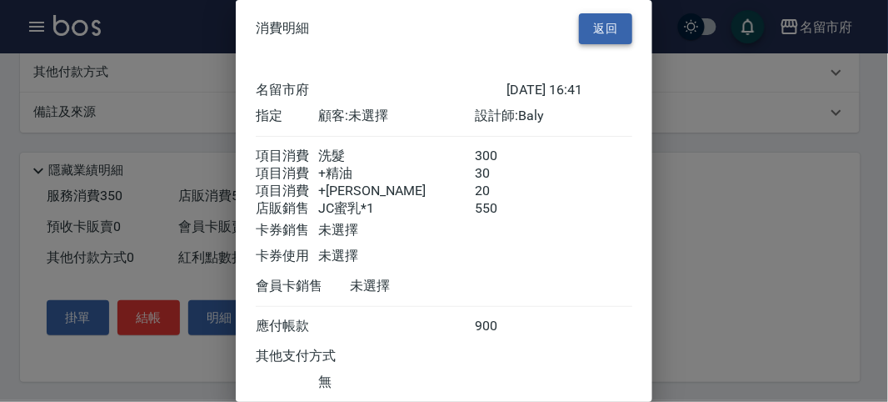
click at [606, 27] on button "返回" at bounding box center [605, 28] width 53 height 31
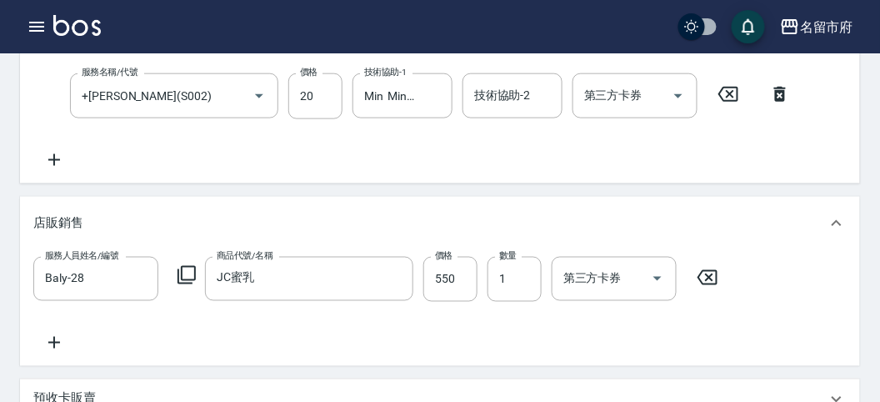
scroll to position [297, 0]
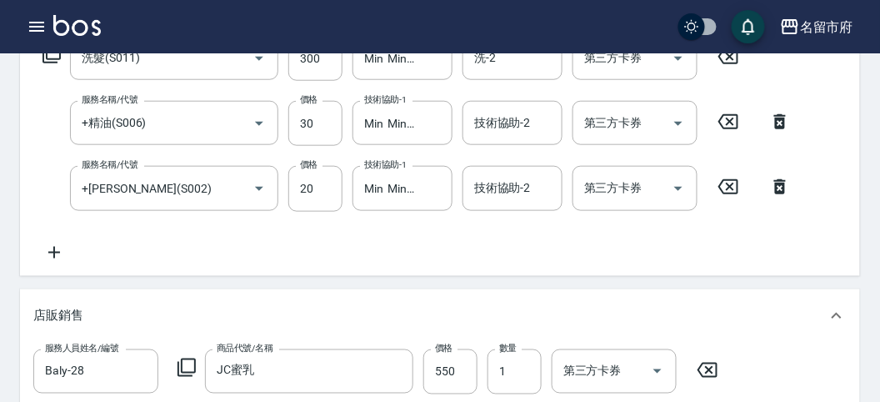
click at [57, 55] on icon at bounding box center [52, 54] width 20 height 20
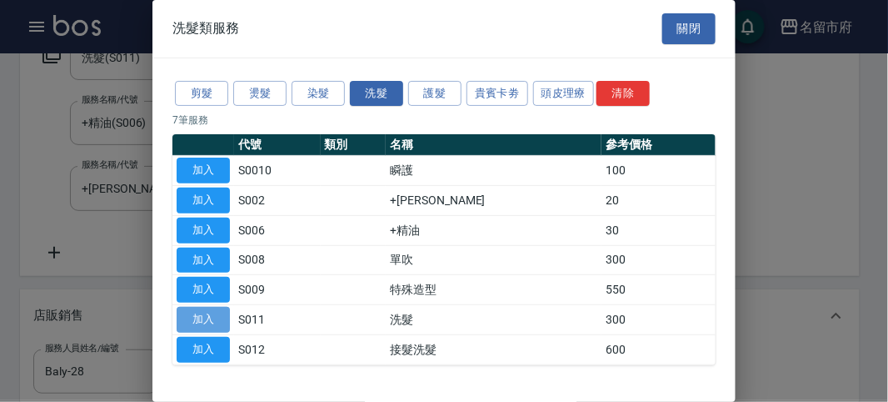
click at [208, 319] on button "加入" at bounding box center [203, 320] width 53 height 26
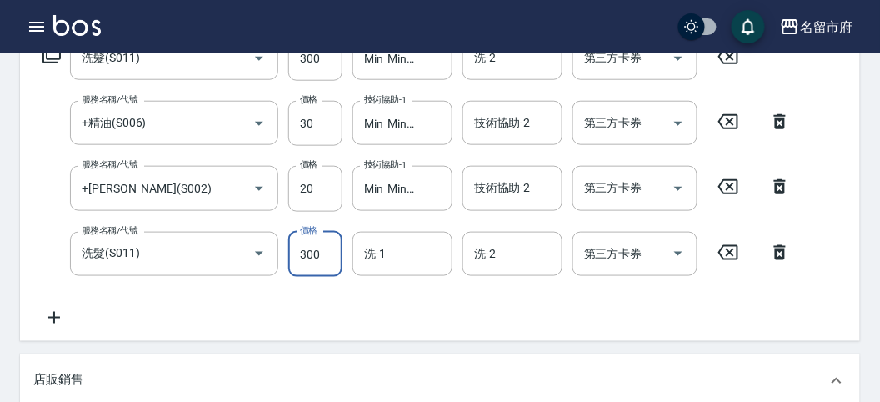
click at [322, 261] on input "300" at bounding box center [315, 254] width 54 height 45
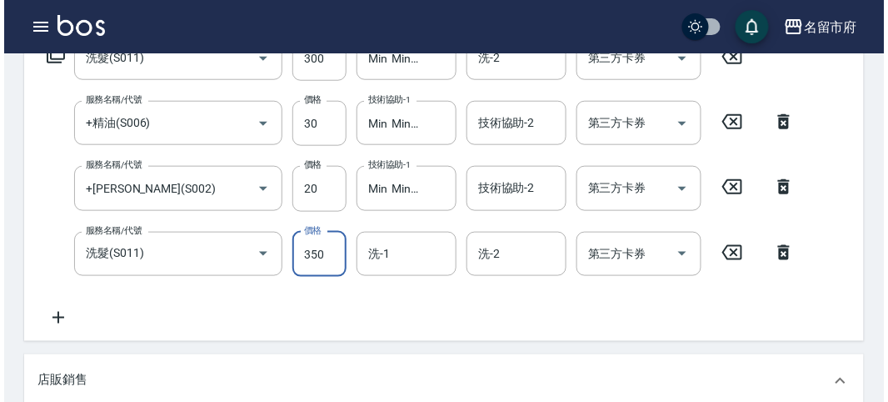
scroll to position [825, 0]
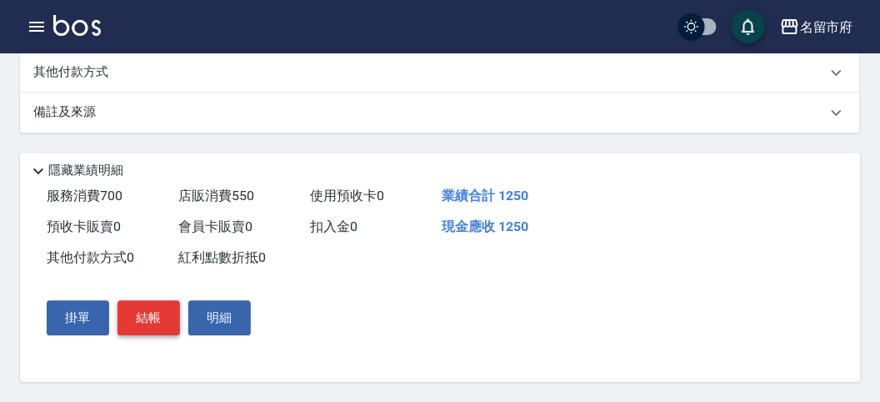
type input "350"
click at [155, 306] on button "結帳" at bounding box center [148, 317] width 62 height 35
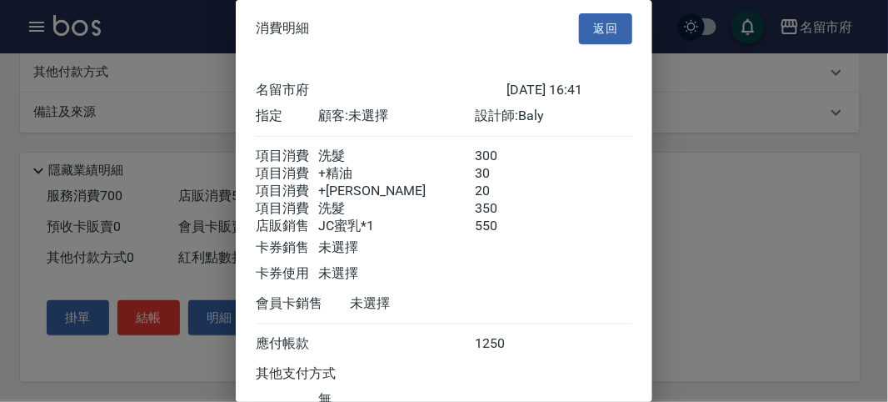
scroll to position [141, 0]
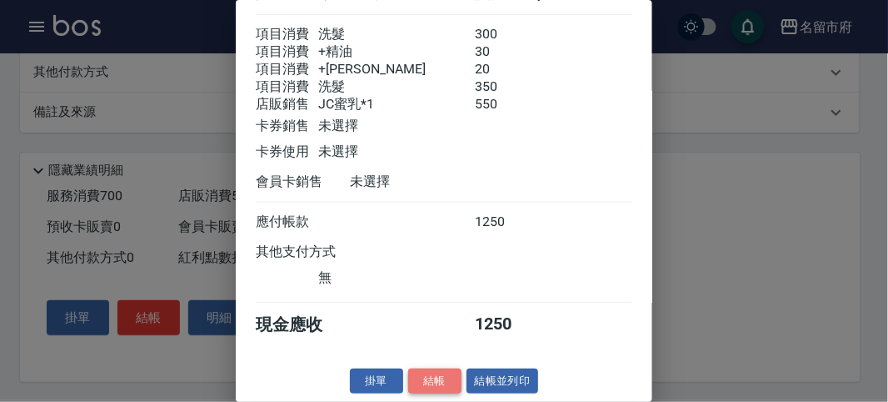
click at [425, 380] on button "結帳" at bounding box center [434, 381] width 53 height 26
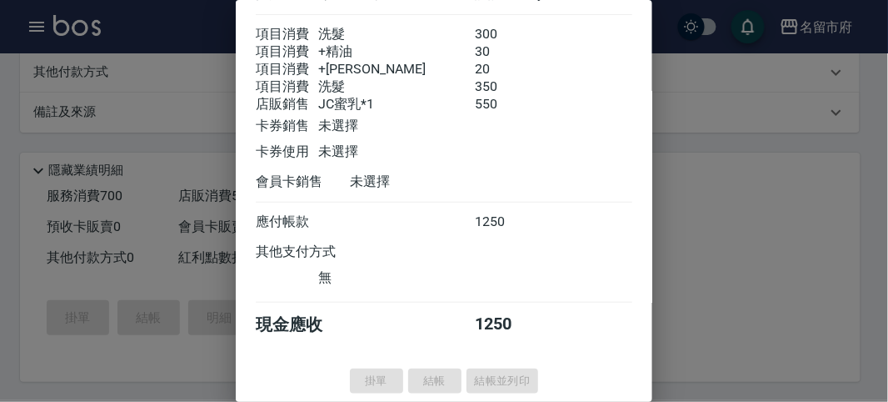
type input "[DATE] 16:42"
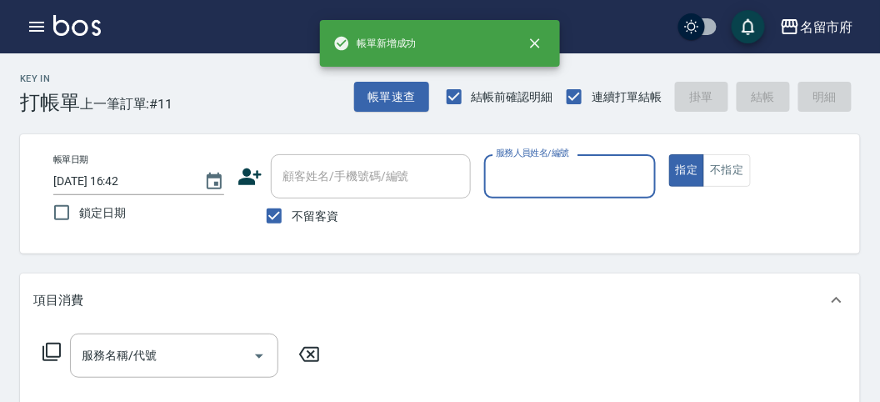
scroll to position [0, 0]
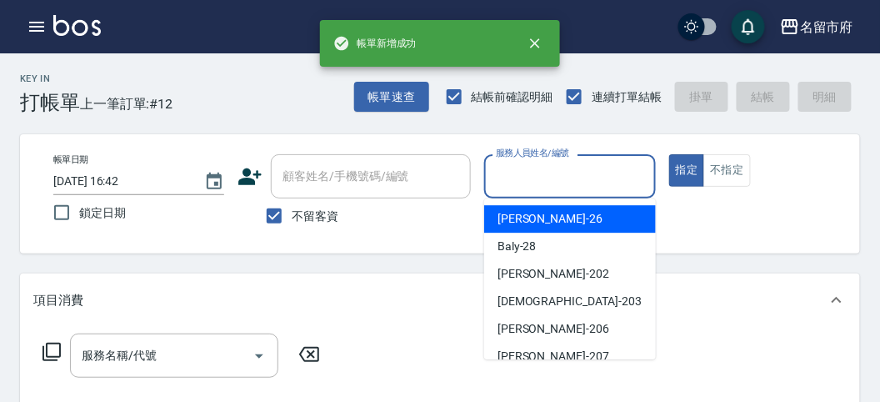
click at [537, 177] on input "服務人員姓名/編號" at bounding box center [570, 176] width 156 height 29
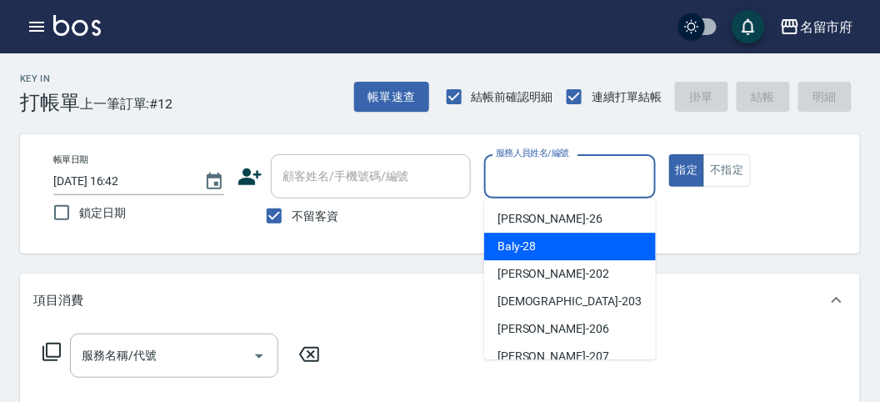
click at [541, 253] on div "Baly -28" at bounding box center [570, 245] width 172 height 27
type input "Baly-28"
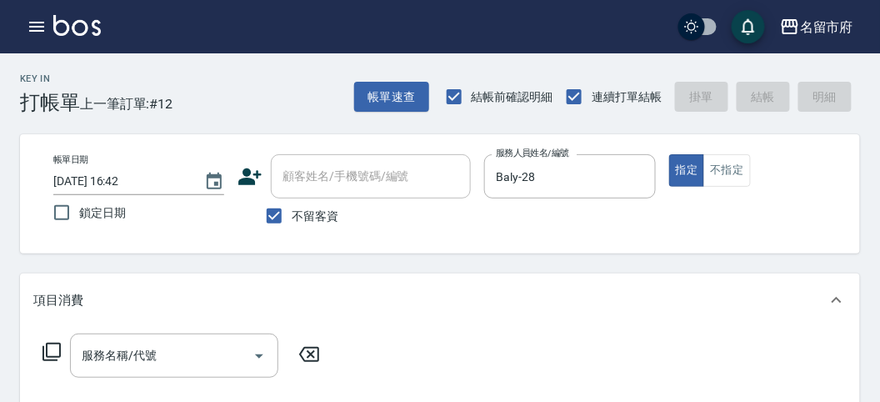
click at [52, 347] on icon at bounding box center [52, 352] width 20 height 20
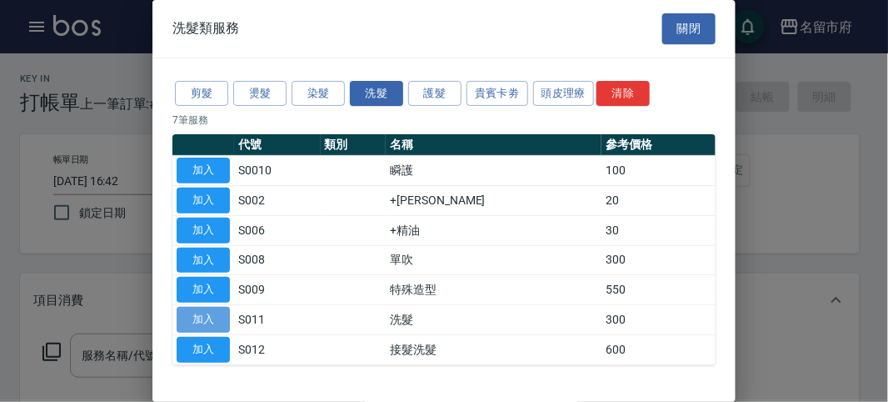
click at [194, 314] on button "加入" at bounding box center [203, 320] width 53 height 26
type input "洗髮(S011)"
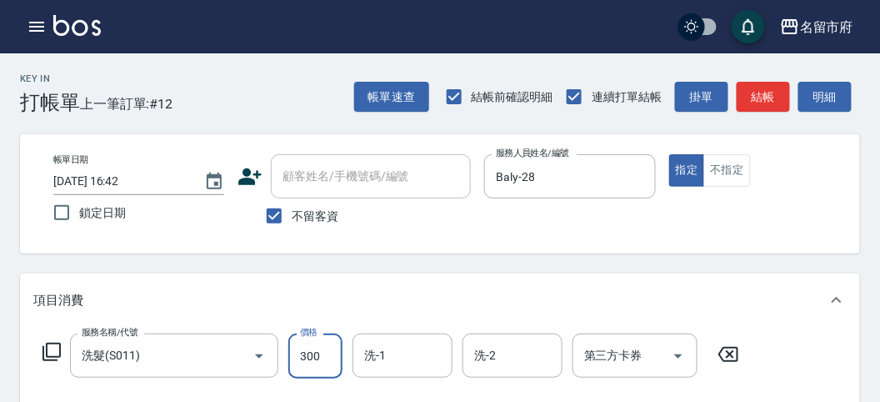
click at [312, 352] on input "300" at bounding box center [315, 355] width 54 height 45
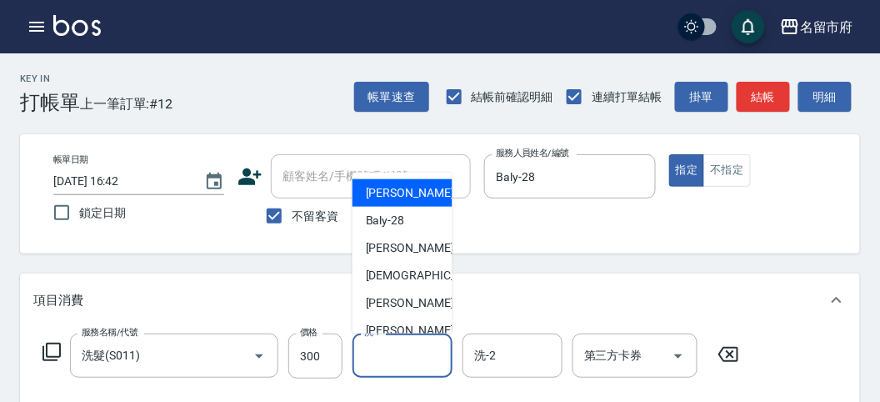
click at [386, 350] on input "洗-1" at bounding box center [402, 355] width 85 height 29
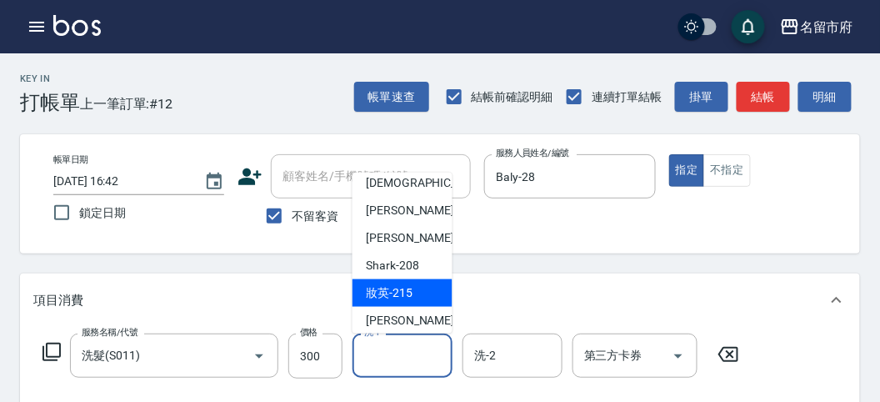
click at [422, 285] on div "妝英 -215" at bounding box center [402, 292] width 100 height 27
type input "妝英-215"
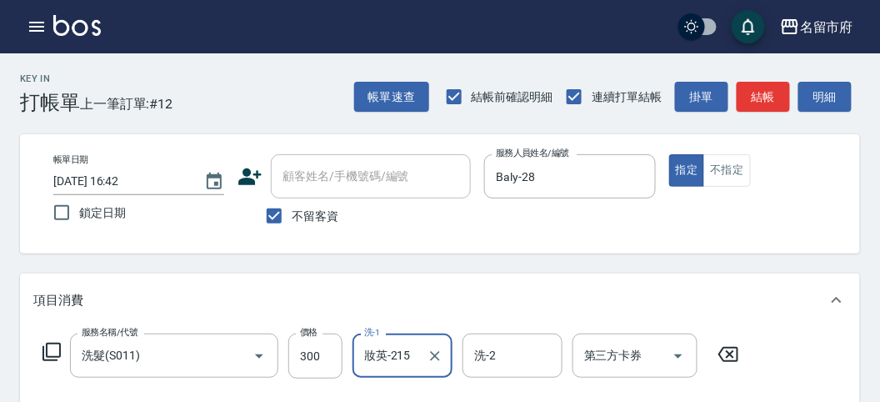
click at [56, 348] on icon at bounding box center [52, 352] width 20 height 20
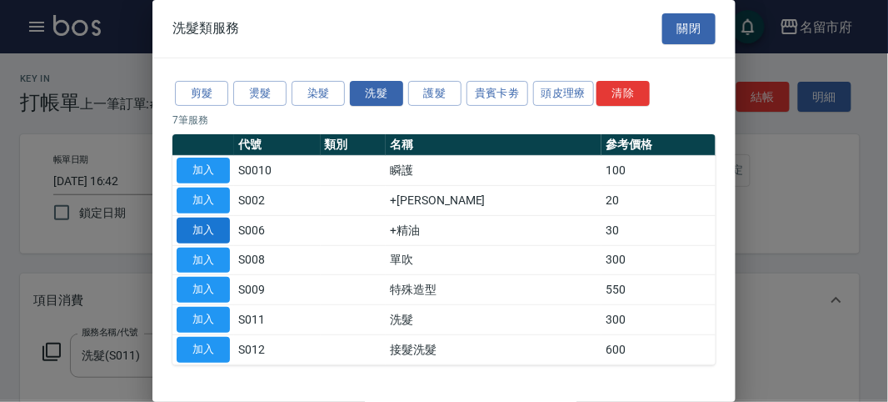
click at [222, 226] on button "加入" at bounding box center [203, 230] width 53 height 26
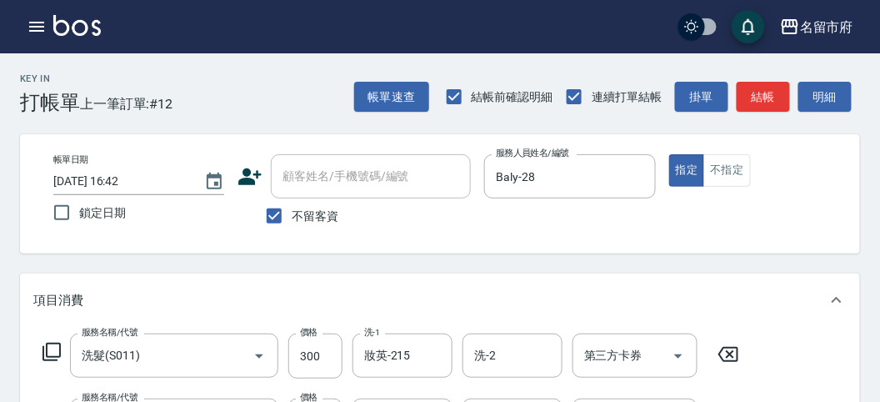
click at [52, 350] on icon at bounding box center [52, 352] width 20 height 20
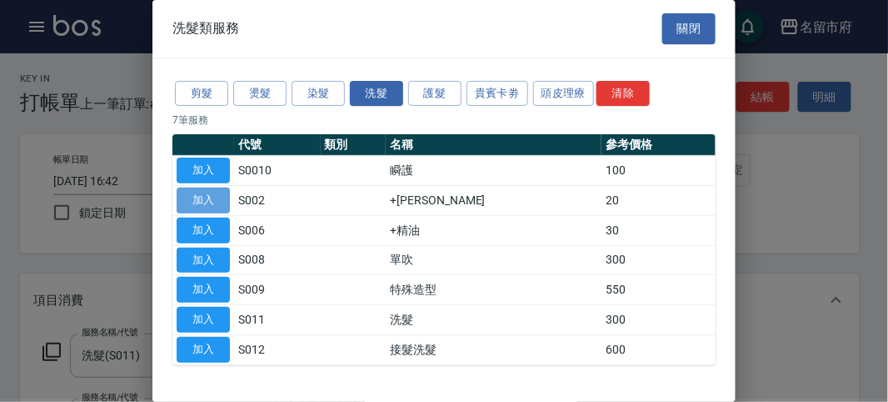
click at [206, 197] on button "加入" at bounding box center [203, 200] width 53 height 26
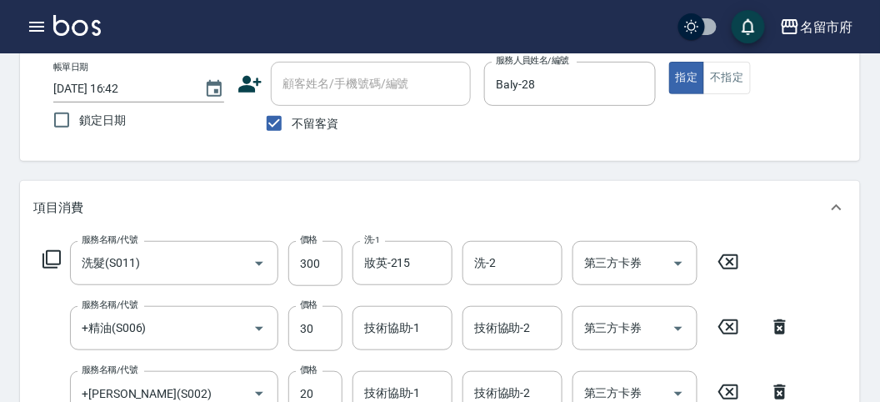
scroll to position [185, 0]
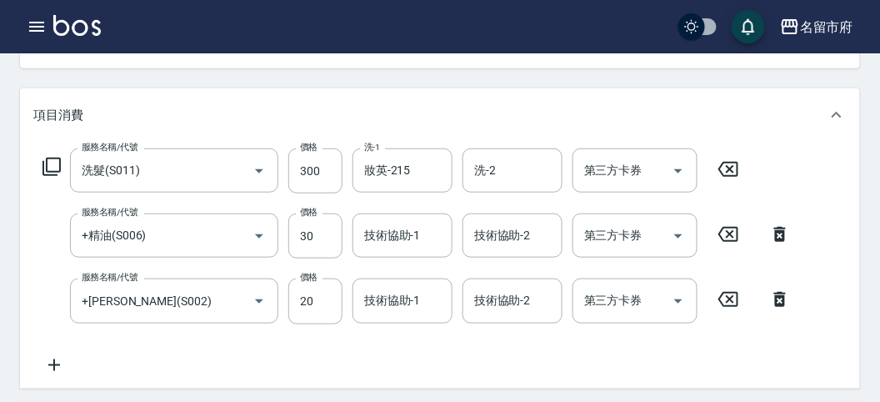
drag, startPoint x: 382, startPoint y: 214, endPoint x: 381, endPoint y: 229, distance: 15.1
click at [382, 223] on div "技術協助-1" at bounding box center [402, 235] width 100 height 44
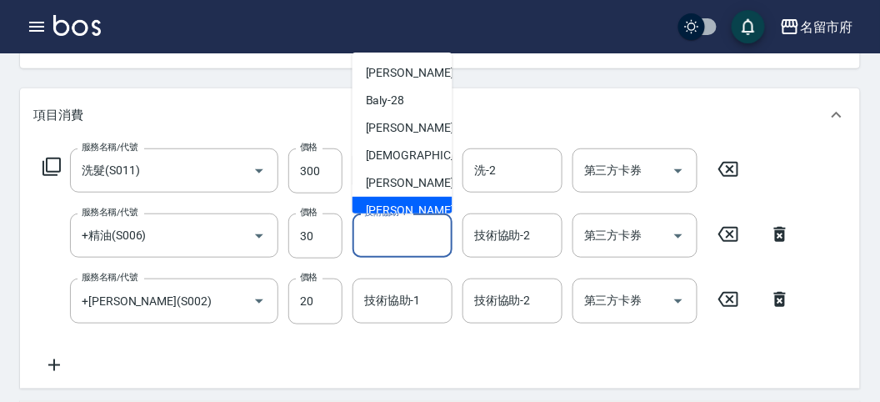
scroll to position [182, 0]
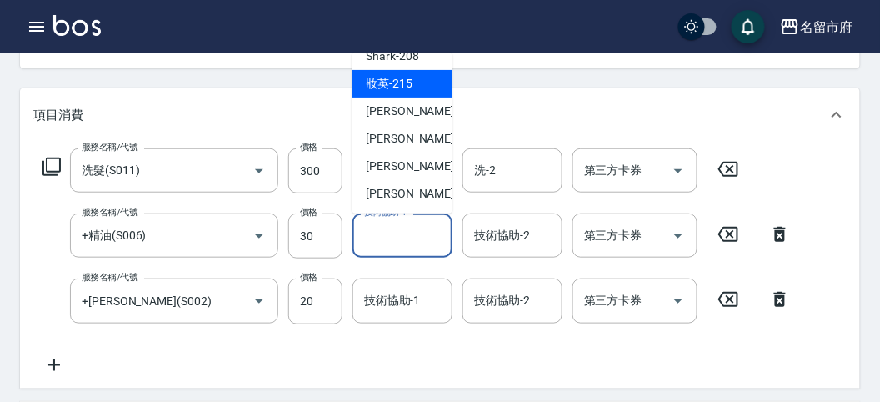
drag, startPoint x: 417, startPoint y: 73, endPoint x: 427, endPoint y: 122, distance: 49.5
click at [417, 74] on div "妝英 -215" at bounding box center [402, 83] width 100 height 27
type input "妝英-215"
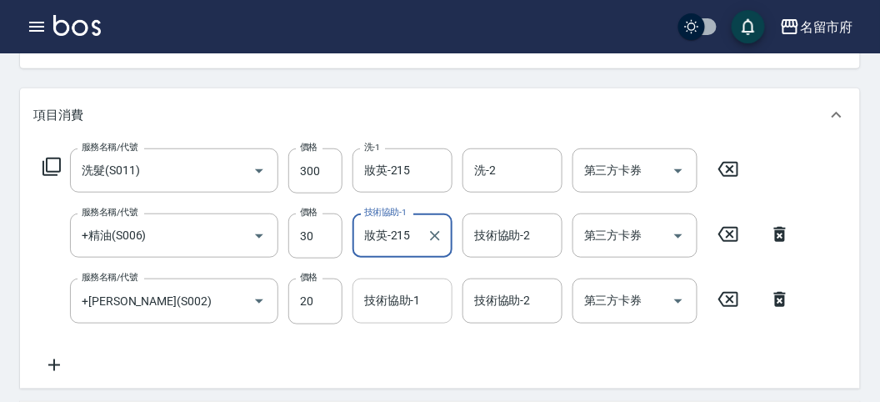
click at [390, 307] on input "技術協助-1" at bounding box center [402, 300] width 85 height 29
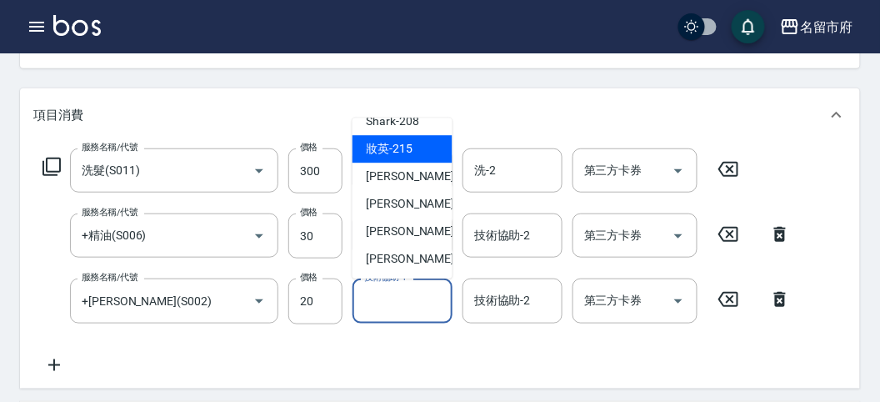
click at [402, 146] on span "妝英 -215" at bounding box center [389, 149] width 47 height 17
type input "妝英-215"
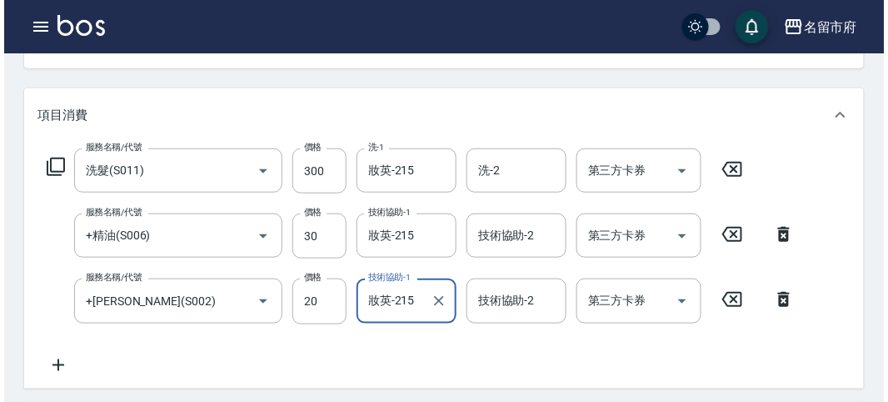
scroll to position [617, 0]
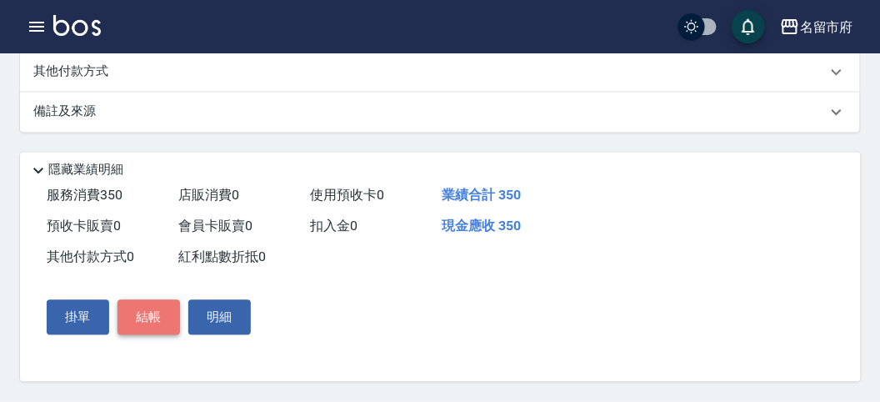
click at [143, 313] on button "結帳" at bounding box center [148, 317] width 62 height 35
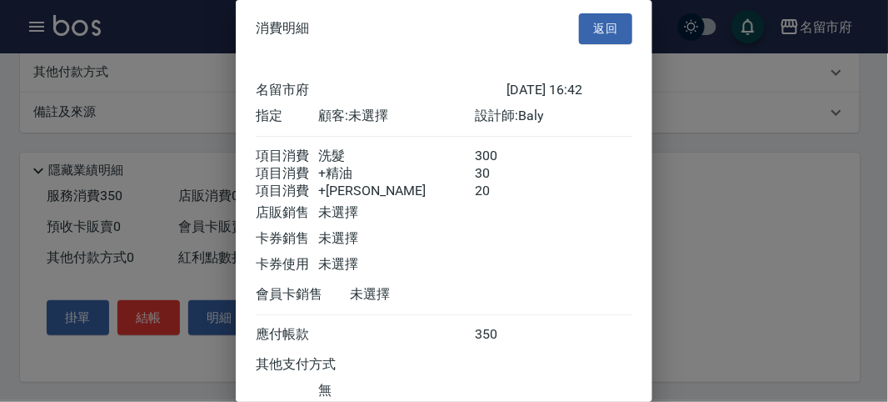
scroll to position [130, 0]
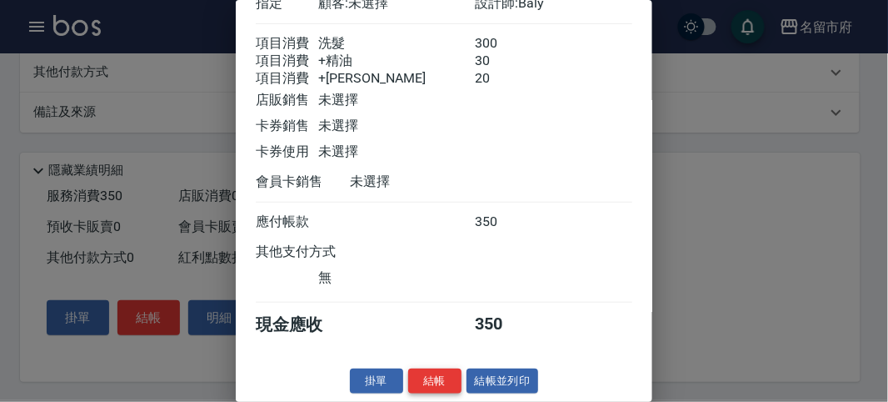
click at [433, 380] on button "結帳" at bounding box center [434, 381] width 53 height 26
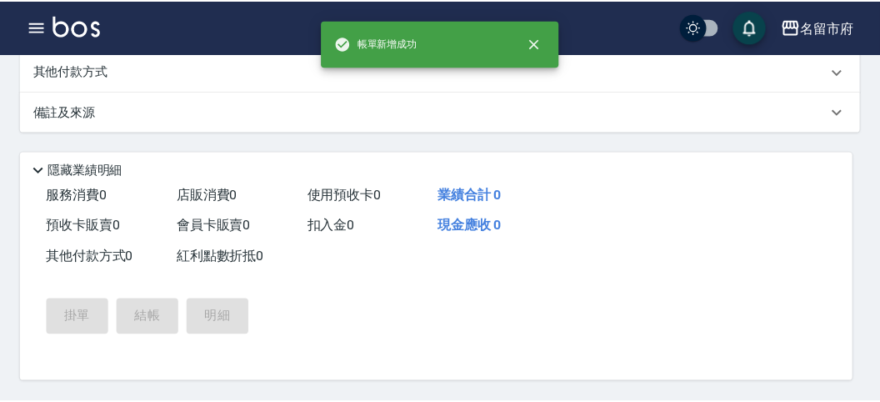
scroll to position [0, 0]
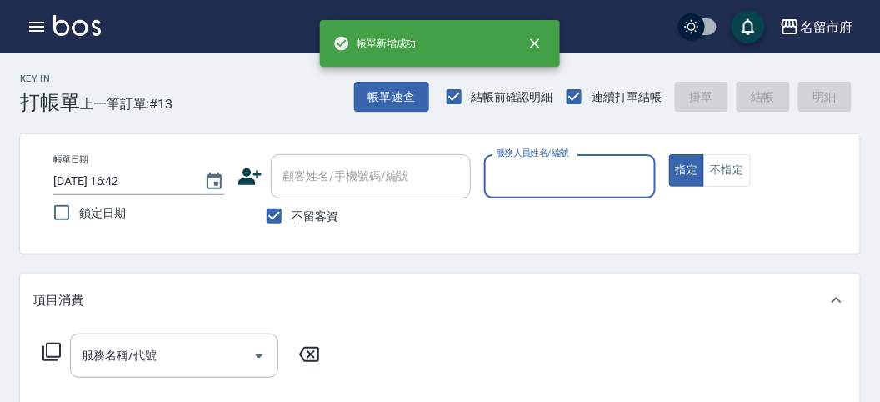
click at [554, 169] on input "服務人員姓名/編號" at bounding box center [570, 176] width 156 height 29
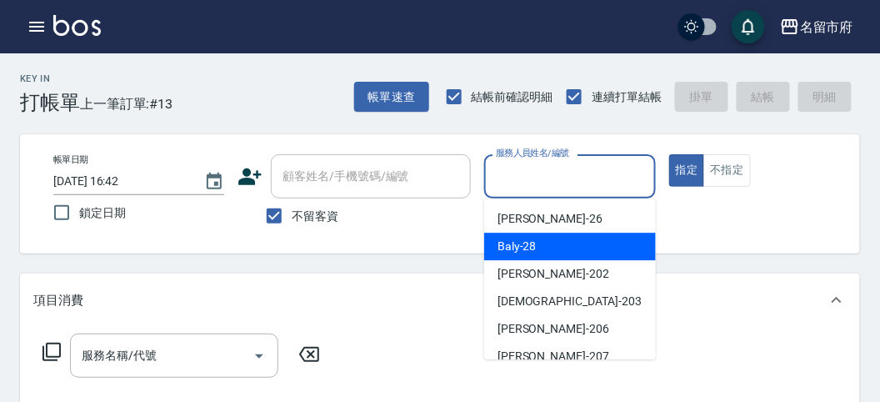
click at [576, 258] on div "Baly -28" at bounding box center [570, 245] width 172 height 27
type input "Baly-28"
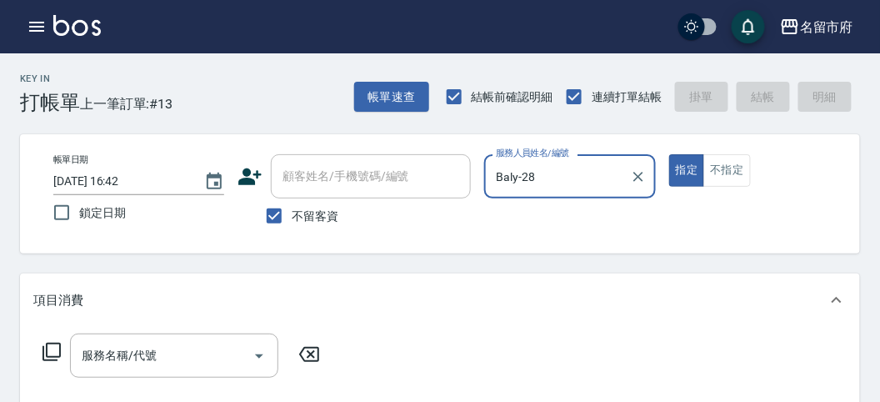
click at [52, 352] on icon at bounding box center [52, 352] width 20 height 20
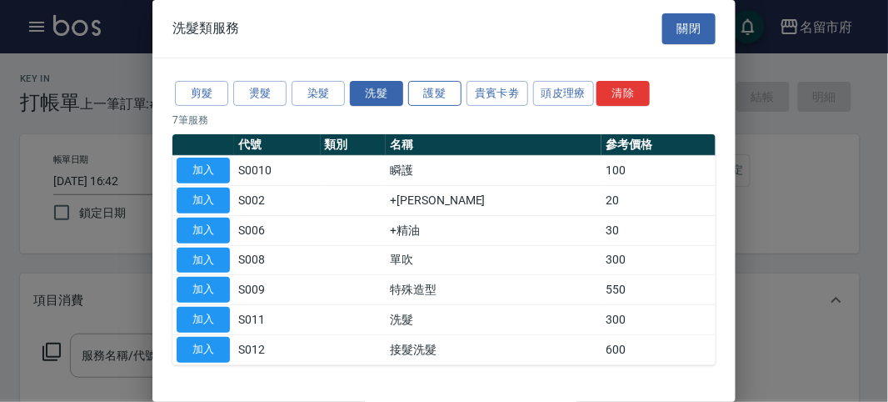
click at [448, 94] on button "護髮" at bounding box center [434, 94] width 53 height 26
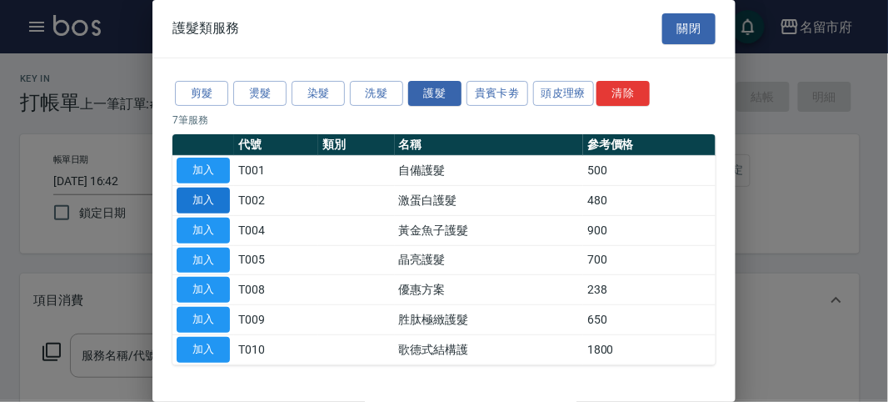
click at [204, 196] on button "加入" at bounding box center [203, 200] width 53 height 26
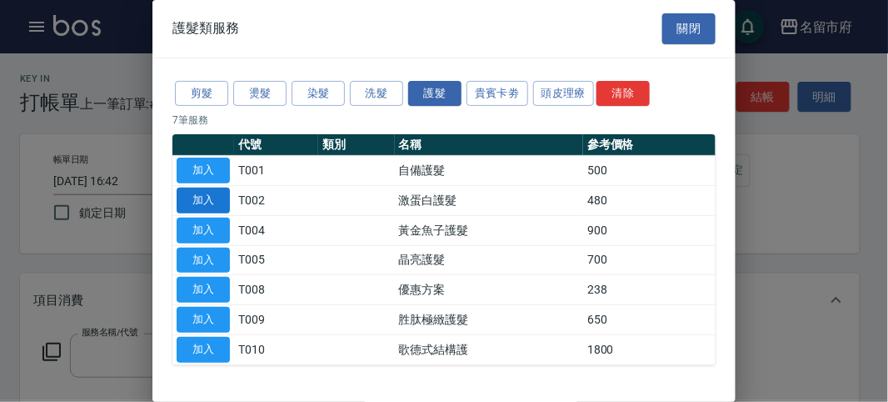
type input "激蛋白護髮(T002)"
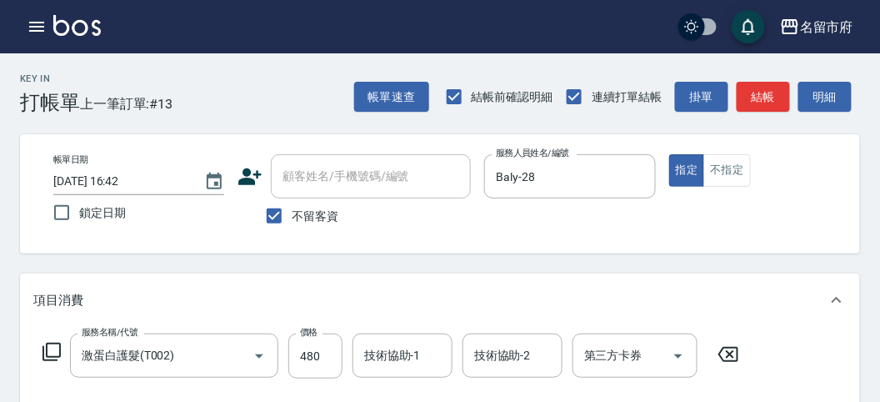
click at [52, 347] on icon at bounding box center [52, 352] width 20 height 20
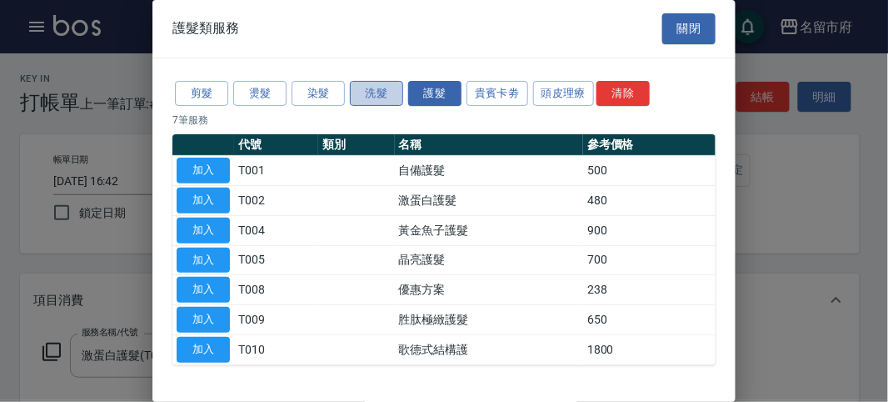
click at [369, 87] on button "洗髮" at bounding box center [376, 94] width 53 height 26
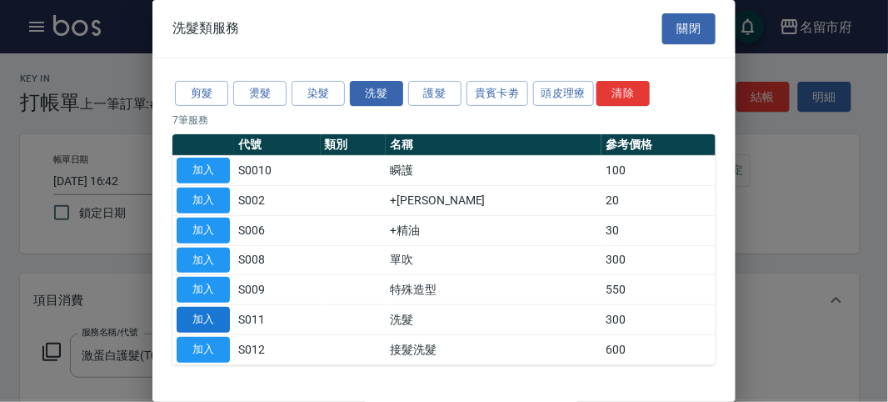
click at [189, 307] on button "加入" at bounding box center [203, 320] width 53 height 26
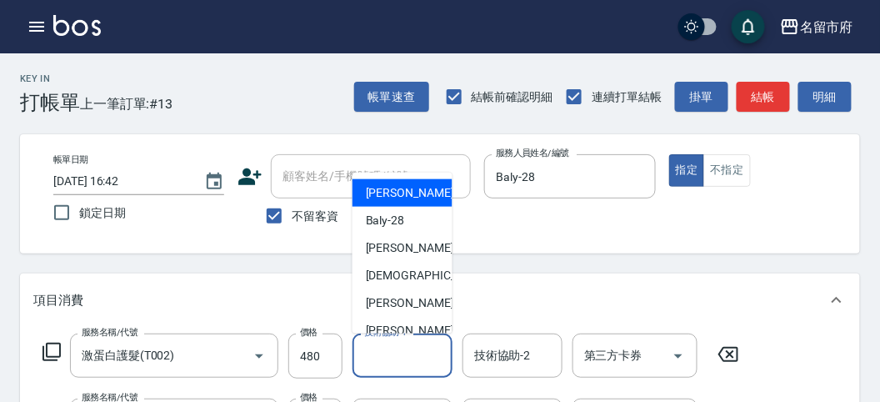
drag, startPoint x: 394, startPoint y: 364, endPoint x: 373, endPoint y: 301, distance: 66.7
click at [394, 363] on input "技術協助-1" at bounding box center [402, 355] width 85 height 29
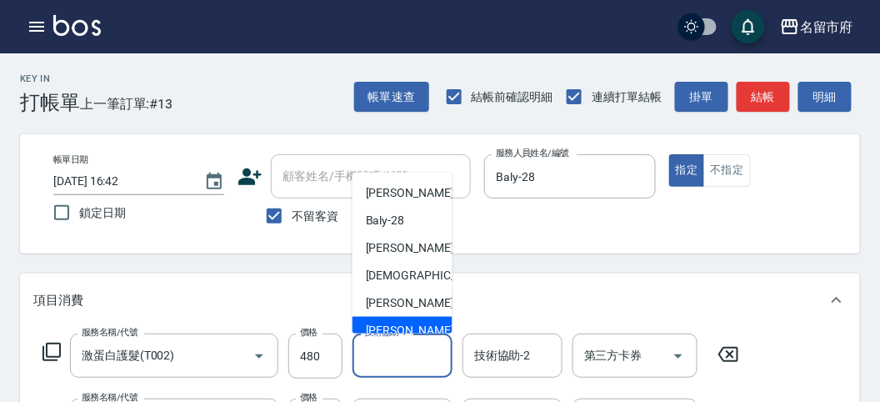
scroll to position [182, 0]
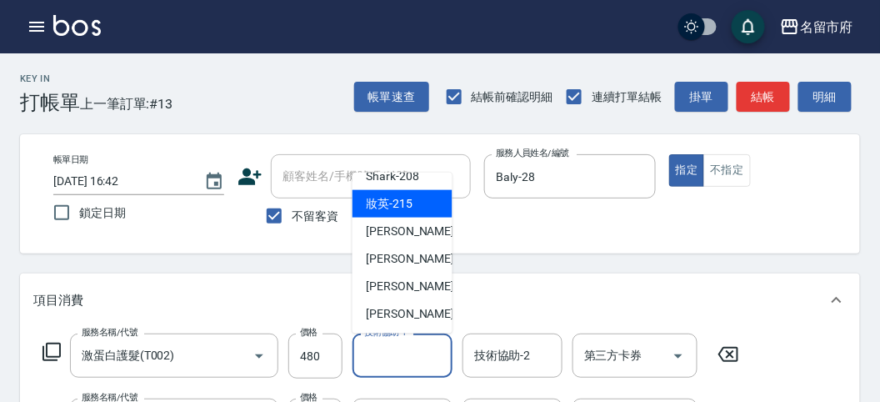
click at [396, 202] on span "妝英 -215" at bounding box center [389, 203] width 47 height 17
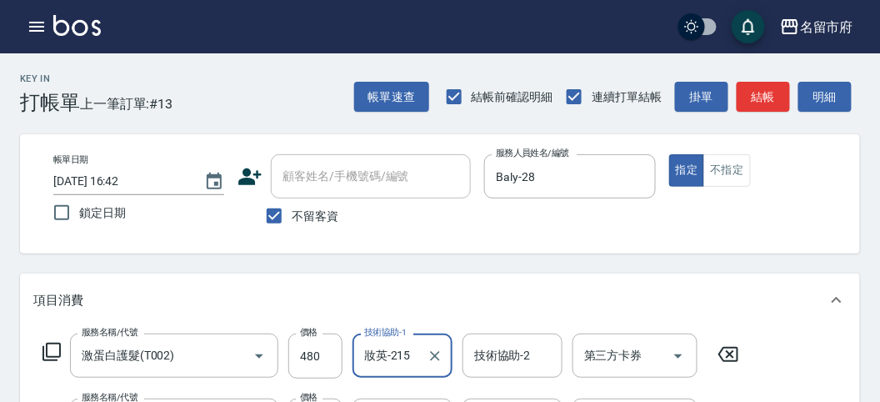
type input "妝英-215"
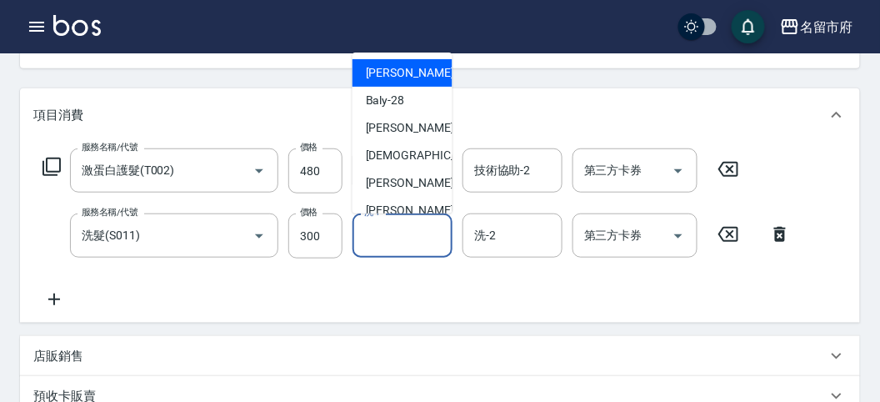
click at [398, 242] on input "洗-1" at bounding box center [402, 235] width 85 height 29
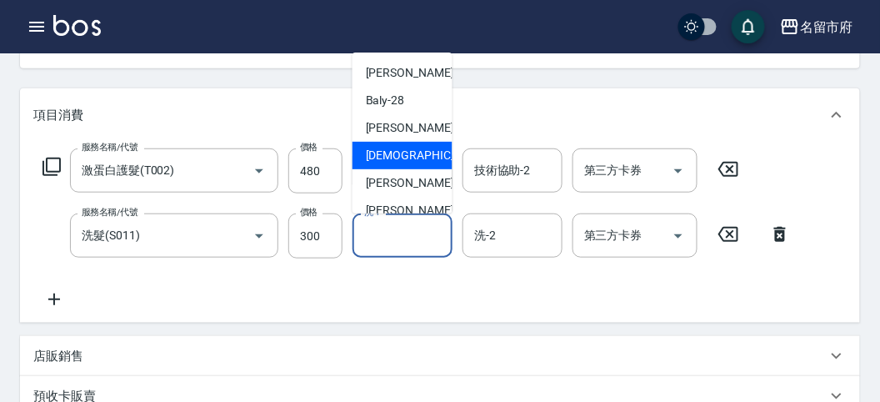
scroll to position [182, 0]
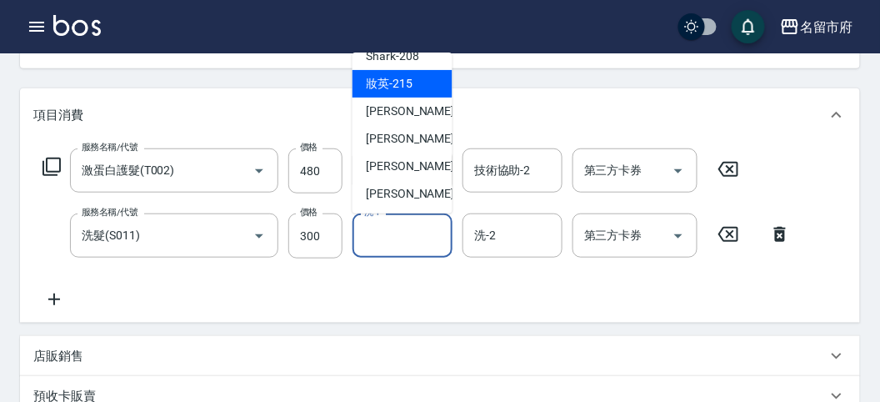
click at [439, 81] on div "妝英 -215" at bounding box center [402, 83] width 100 height 27
type input "妝英-215"
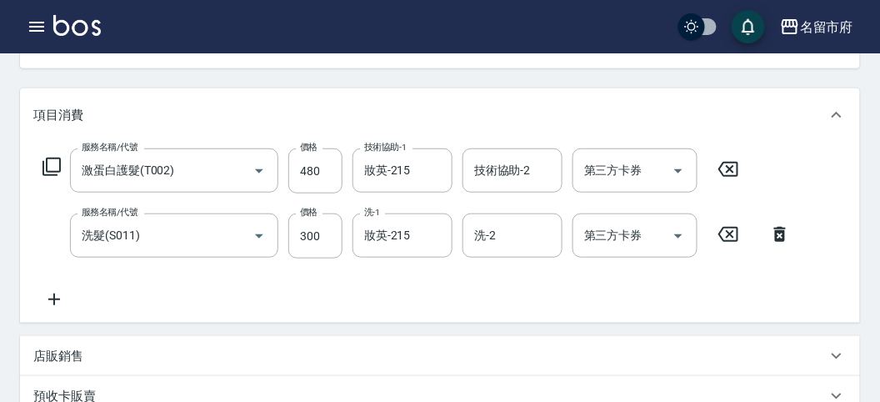
click at [48, 163] on icon at bounding box center [52, 167] width 20 height 20
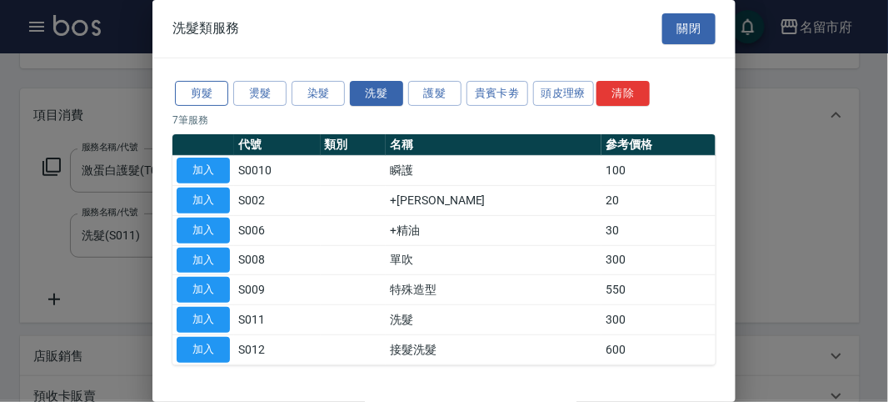
click at [200, 92] on button "剪髮" at bounding box center [201, 94] width 53 height 26
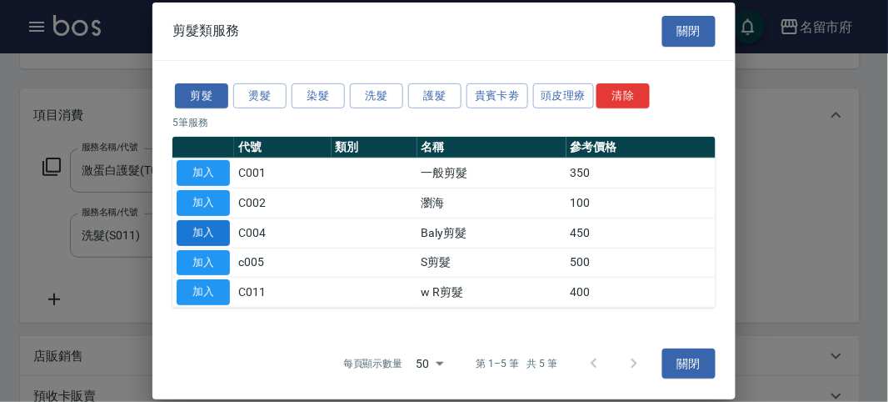
click at [204, 229] on button "加入" at bounding box center [203, 233] width 53 height 26
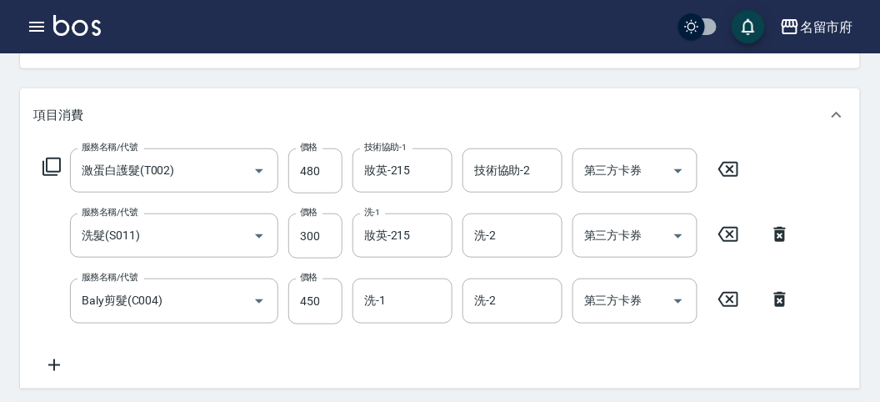
click at [52, 167] on icon at bounding box center [52, 167] width 20 height 20
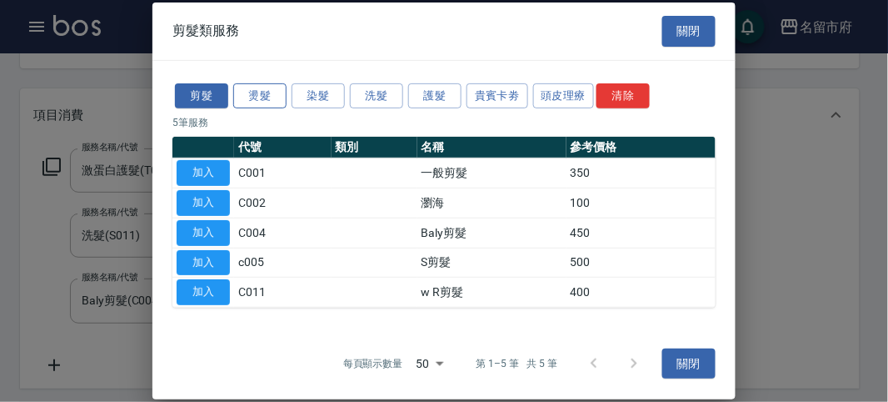
click at [267, 92] on button "燙髮" at bounding box center [259, 95] width 53 height 26
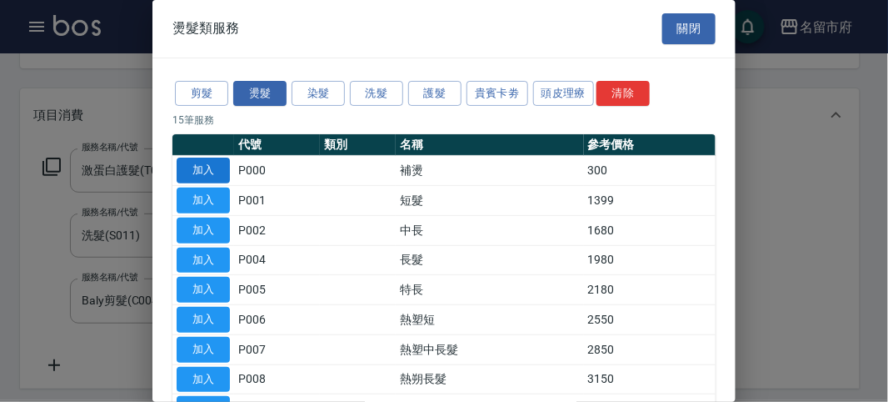
click at [217, 169] on button "加入" at bounding box center [203, 170] width 53 height 26
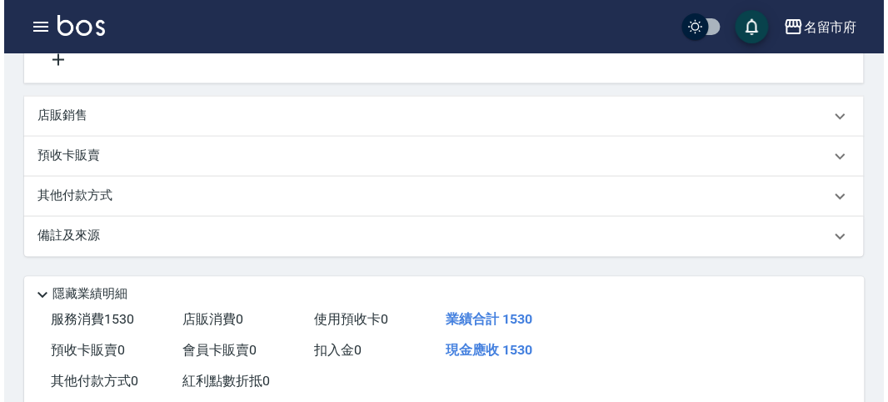
scroll to position [682, 0]
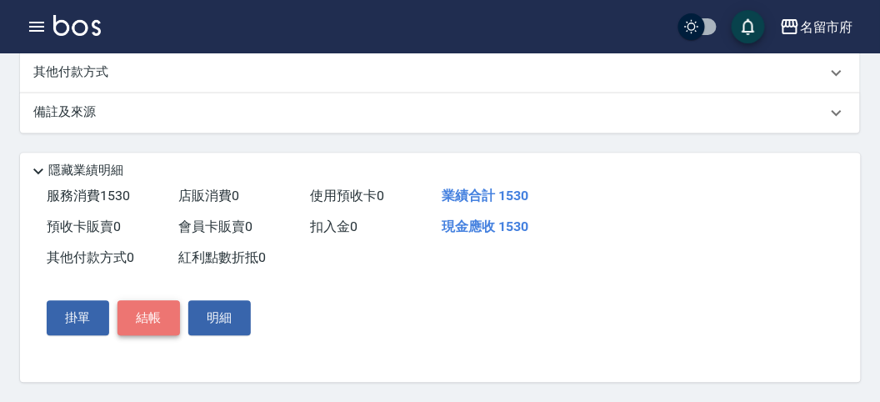
click at [147, 311] on button "結帳" at bounding box center [148, 317] width 62 height 35
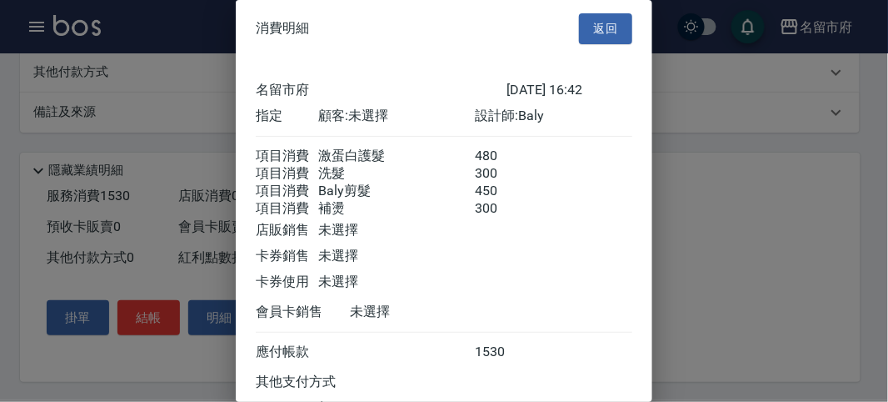
scroll to position [149, 0]
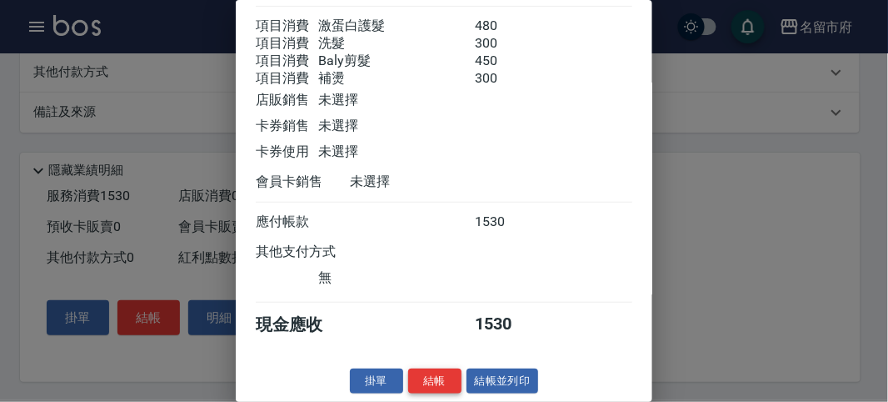
click at [434, 374] on button "結帳" at bounding box center [434, 381] width 53 height 26
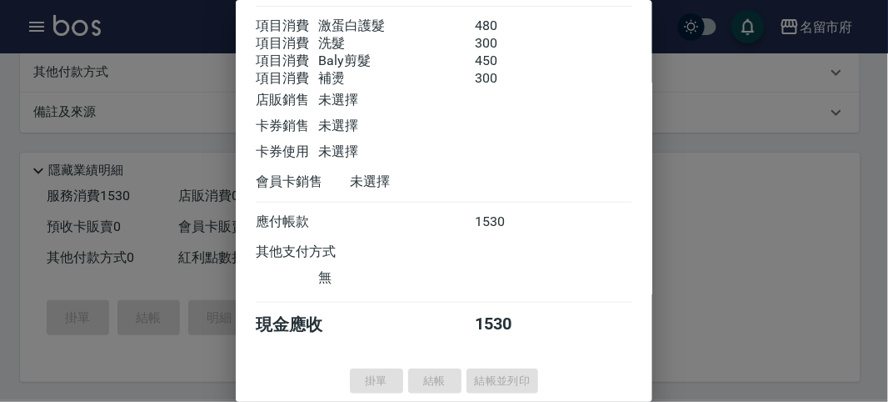
type input "[DATE] 16:43"
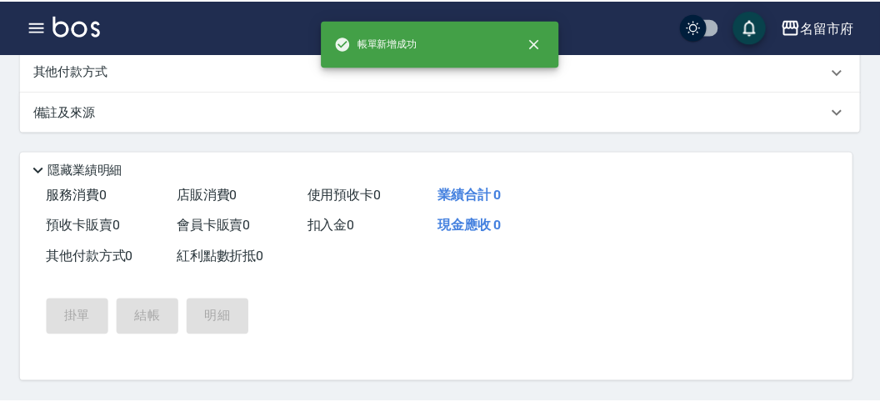
scroll to position [0, 0]
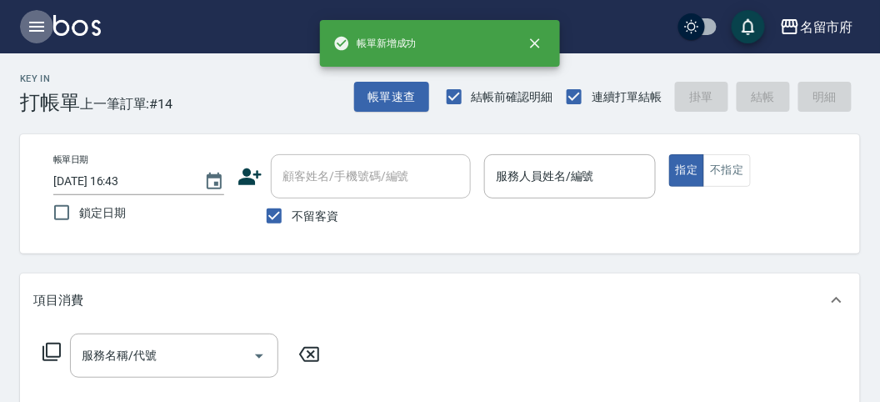
click at [38, 25] on icon "button" at bounding box center [37, 27] width 20 height 20
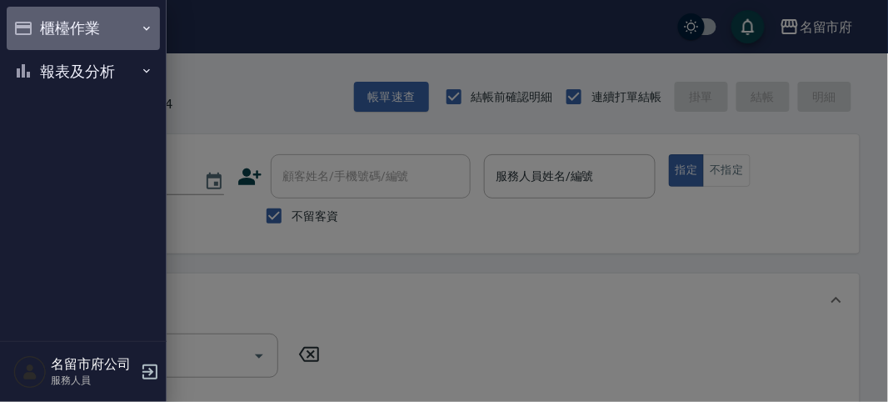
click at [38, 25] on button "櫃檯作業" at bounding box center [83, 28] width 153 height 43
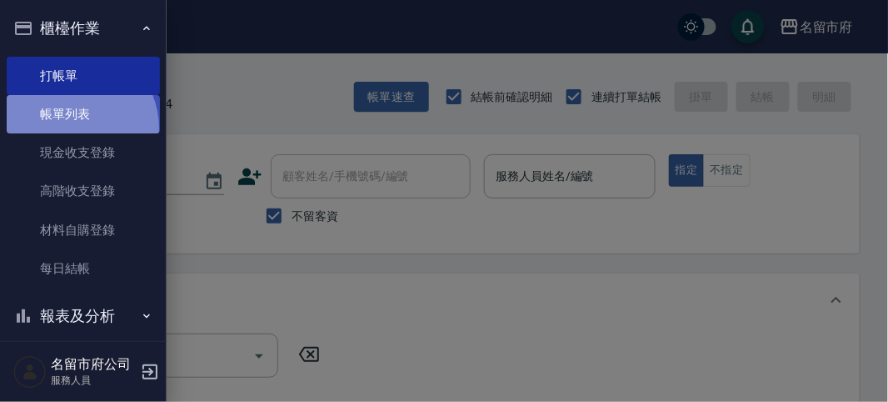
click at [73, 127] on link "帳單列表" at bounding box center [83, 114] width 153 height 38
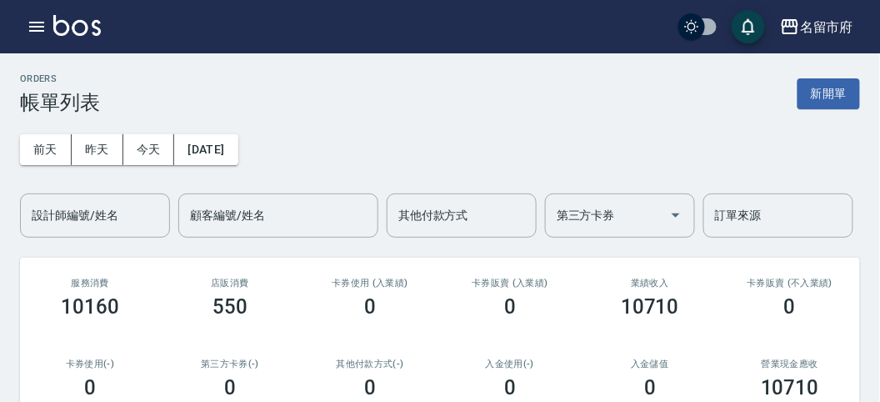
scroll to position [92, 0]
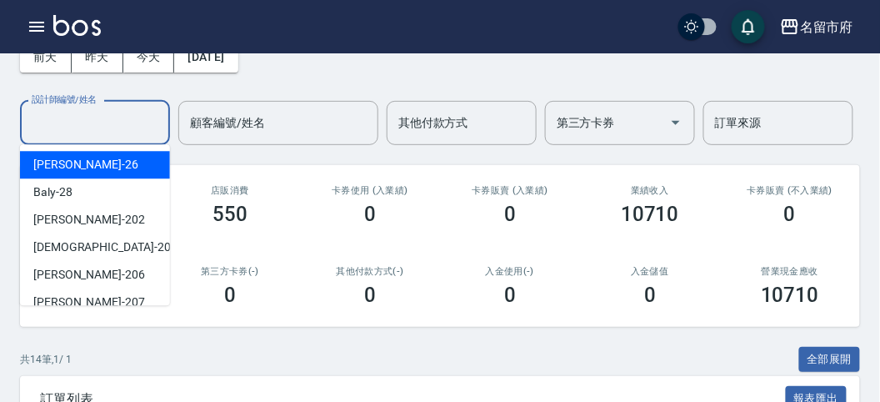
click at [102, 123] on input "設計師編號/姓名" at bounding box center [94, 122] width 135 height 29
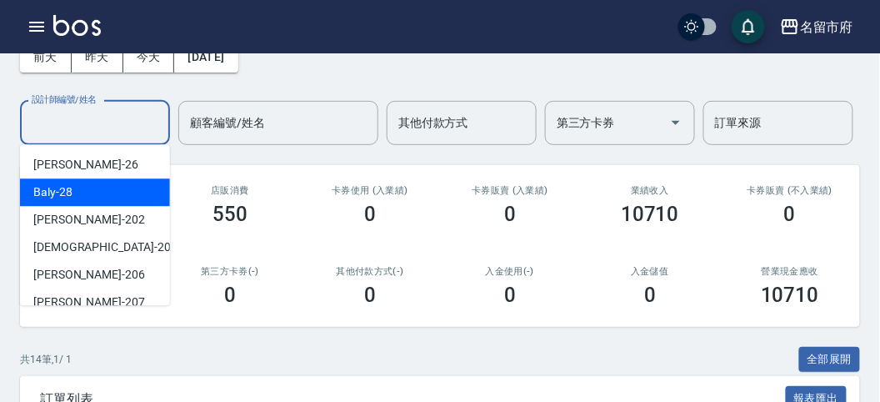
click at [86, 193] on div "Baly -28" at bounding box center [95, 191] width 150 height 27
type input "Baly-28"
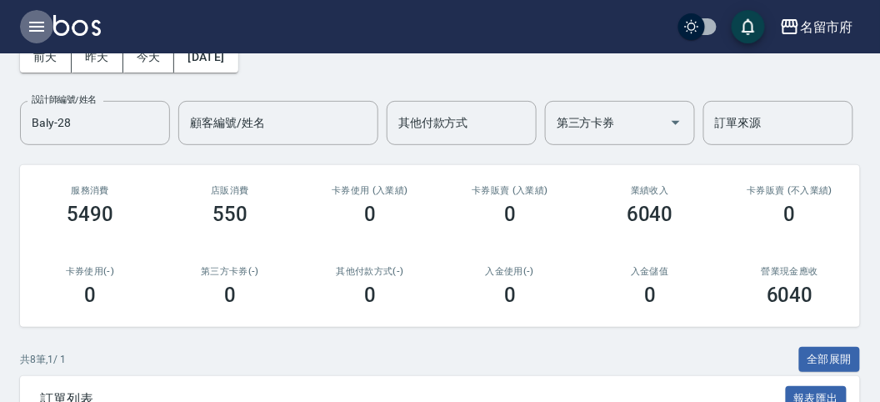
click at [38, 22] on icon "button" at bounding box center [36, 27] width 15 height 10
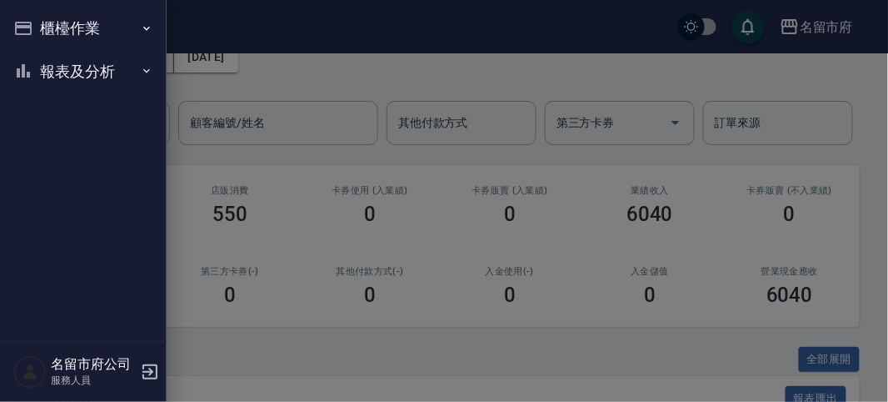
click at [66, 74] on button "報表及分析" at bounding box center [83, 71] width 153 height 43
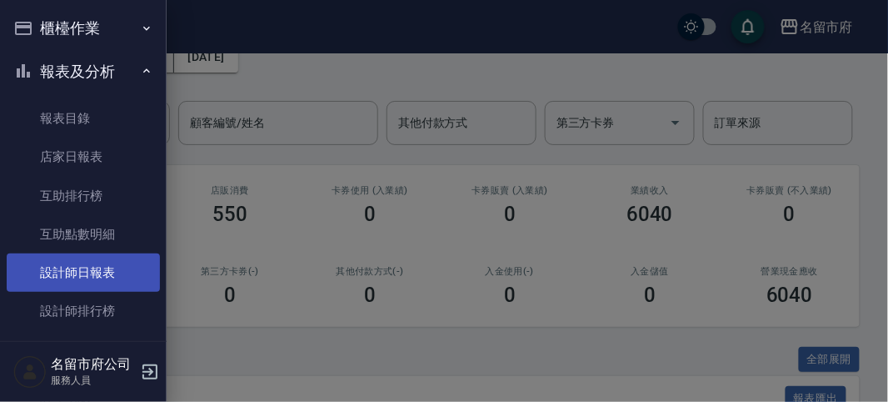
click at [62, 261] on link "設計師日報表" at bounding box center [83, 272] width 153 height 38
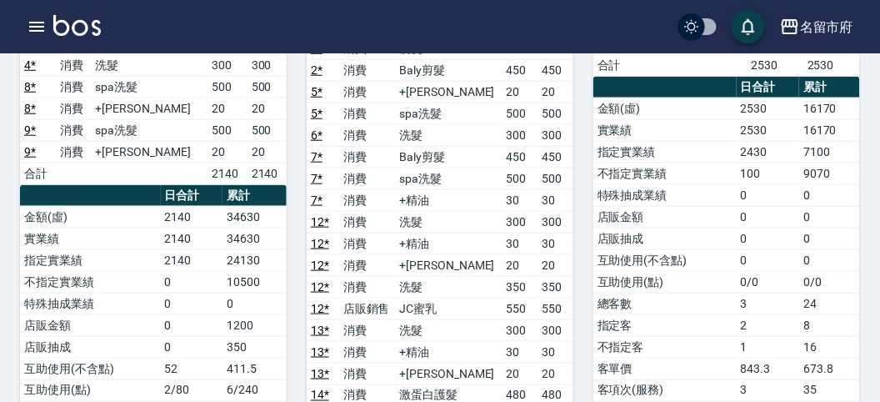
scroll to position [185, 0]
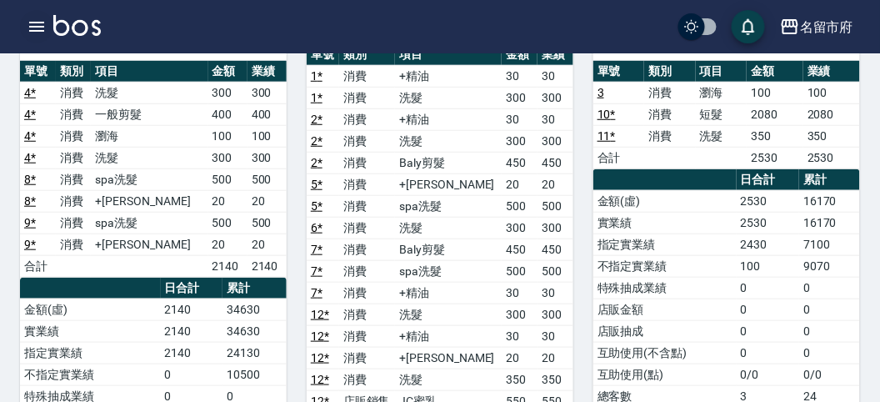
click at [35, 27] on icon "button" at bounding box center [36, 27] width 15 height 10
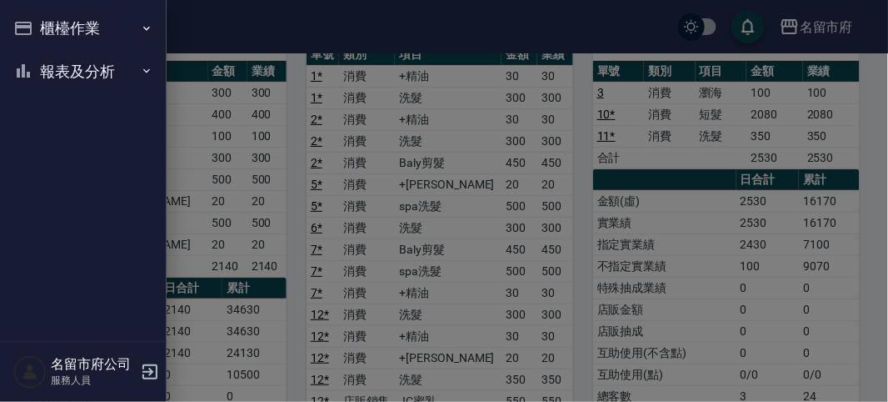
click at [35, 27] on nav "櫃檯作業 打帳單 帳單列表 現金收支登錄 高階收支登錄 材料自購登錄 每日結帳 報表及分析 報表目錄 店家日報表 互助排行榜 互助點數明細 設計師日報表 設計…" at bounding box center [83, 170] width 167 height 341
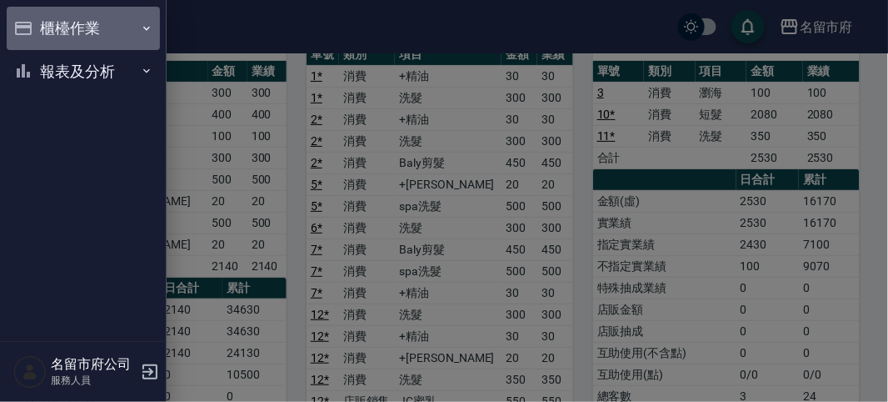
click at [35, 27] on button "櫃檯作業" at bounding box center [83, 28] width 153 height 43
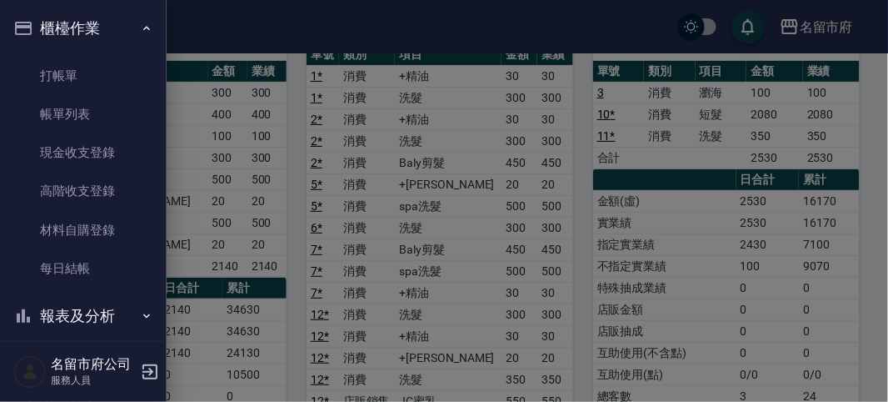
click at [247, 113] on div at bounding box center [444, 201] width 888 height 402
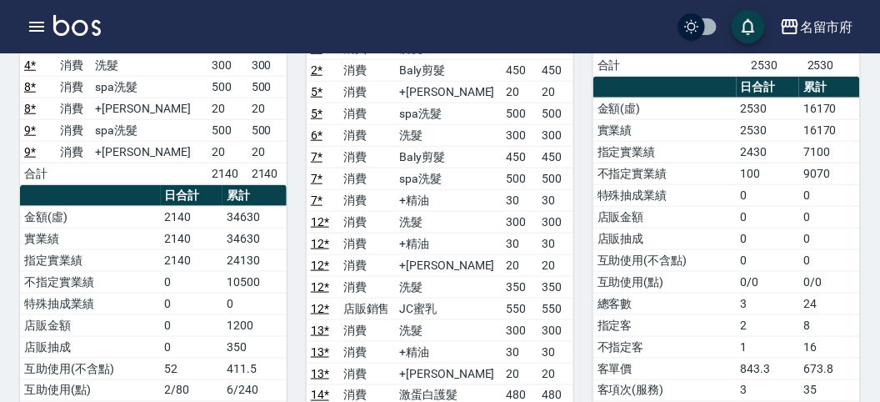
scroll to position [92, 0]
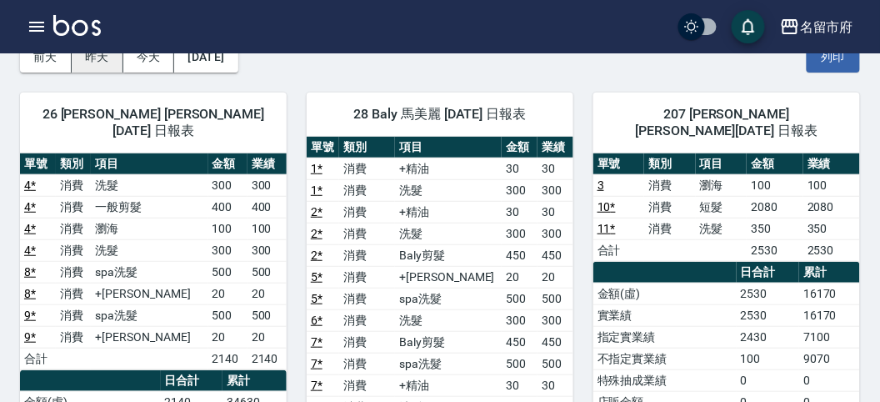
click at [89, 61] on button "昨天" at bounding box center [98, 57] width 52 height 31
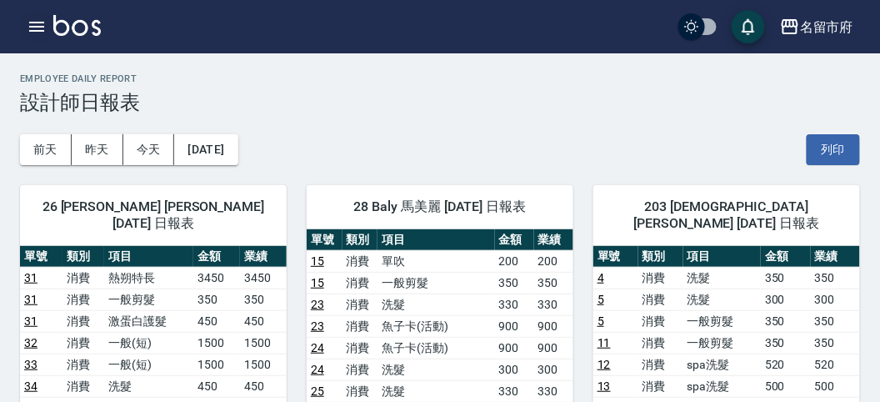
click at [37, 17] on icon "button" at bounding box center [37, 27] width 20 height 20
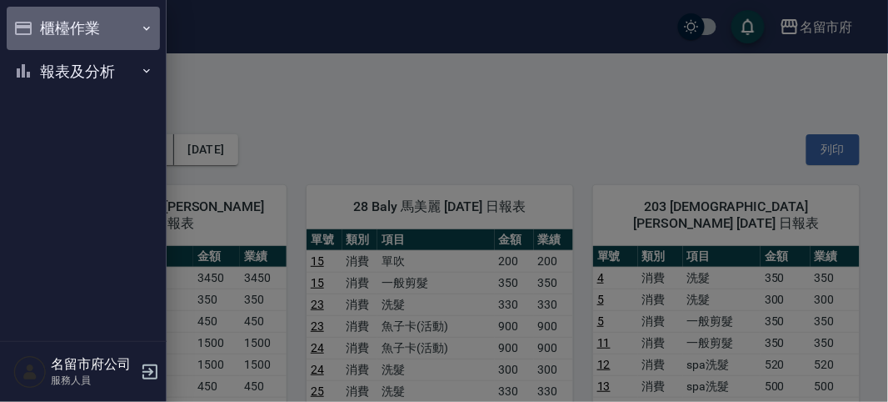
click at [35, 17] on button "櫃檯作業" at bounding box center [83, 28] width 153 height 43
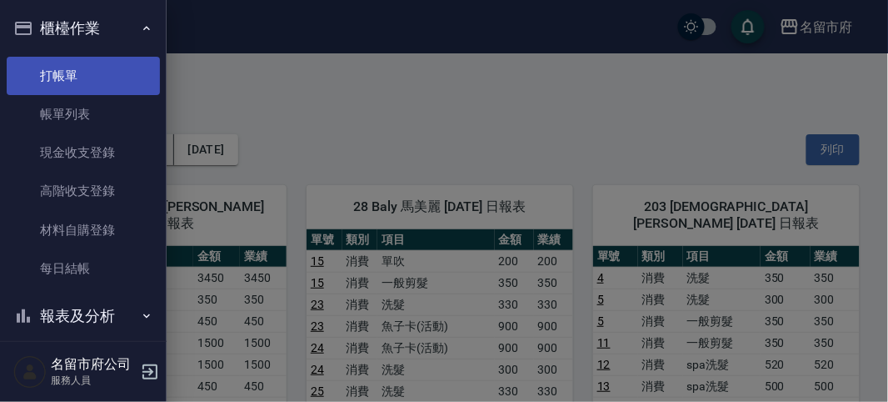
click at [67, 72] on link "打帳單" at bounding box center [83, 76] width 153 height 38
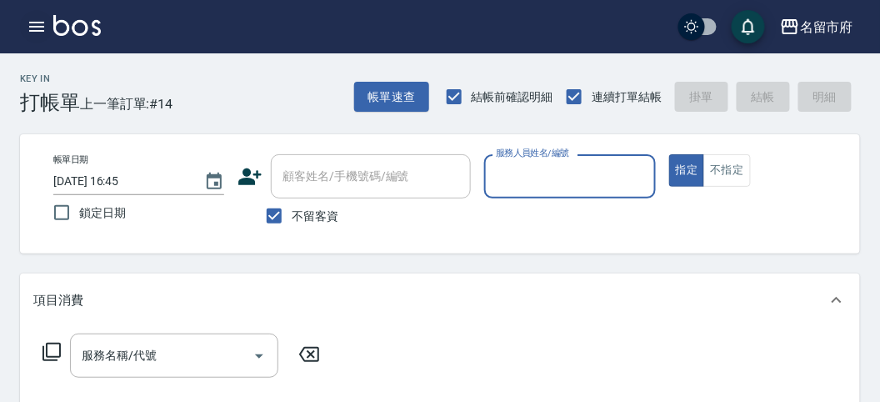
click at [28, 24] on icon "button" at bounding box center [37, 27] width 20 height 20
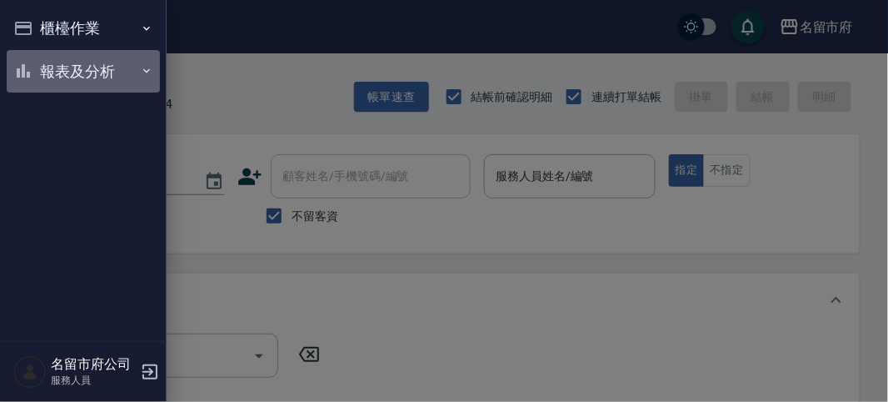
click at [50, 61] on button "報表及分析" at bounding box center [83, 71] width 153 height 43
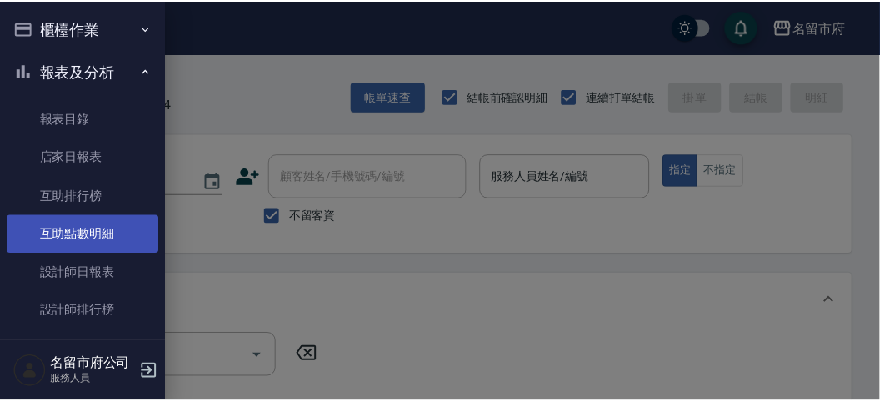
scroll to position [52, 0]
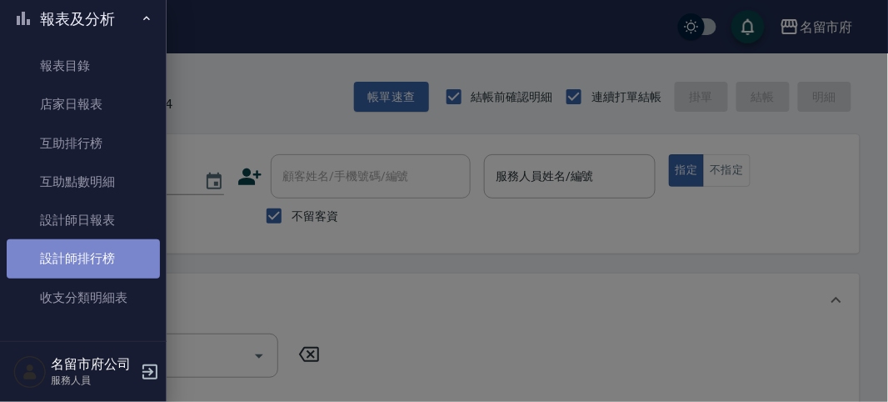
click at [135, 271] on link "設計師排行榜" at bounding box center [83, 258] width 153 height 38
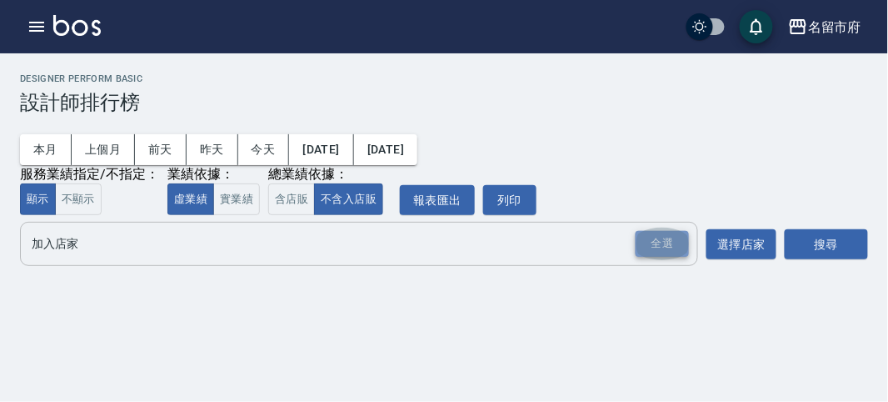
click at [672, 240] on div "全選" at bounding box center [662, 244] width 53 height 26
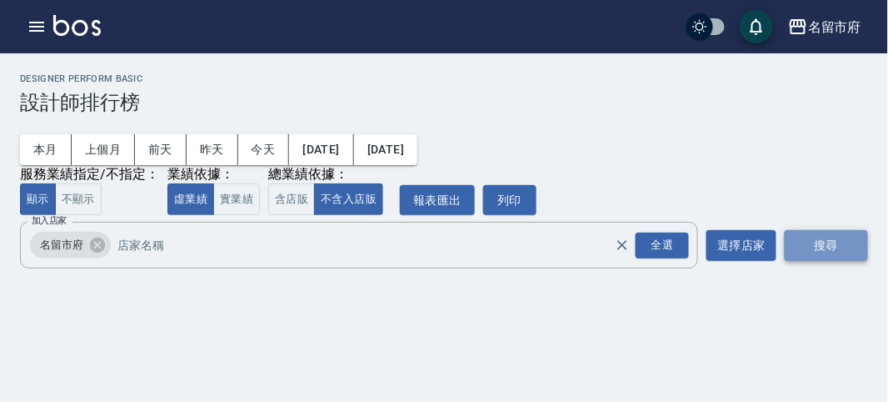
click at [802, 244] on button "搜尋" at bounding box center [826, 245] width 83 height 31
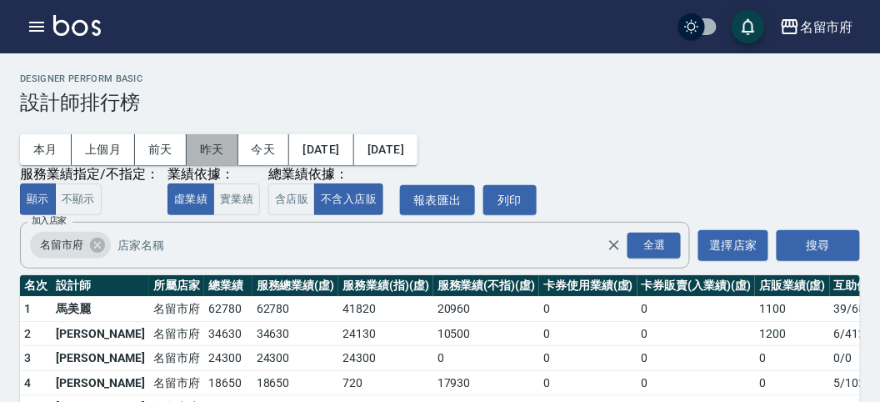
click at [222, 143] on button "昨天" at bounding box center [213, 149] width 52 height 31
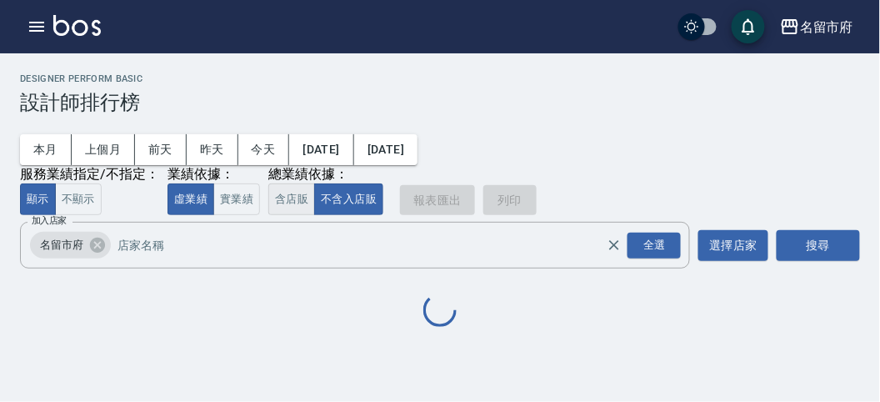
scroll to position [72, 0]
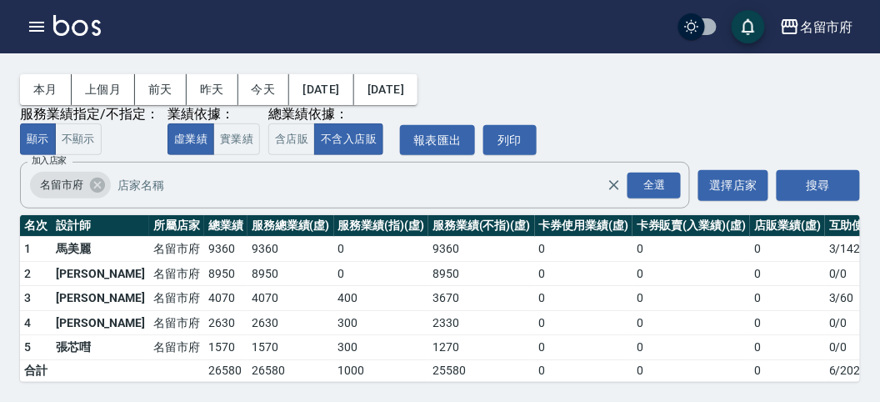
click at [92, 19] on img at bounding box center [76, 25] width 47 height 21
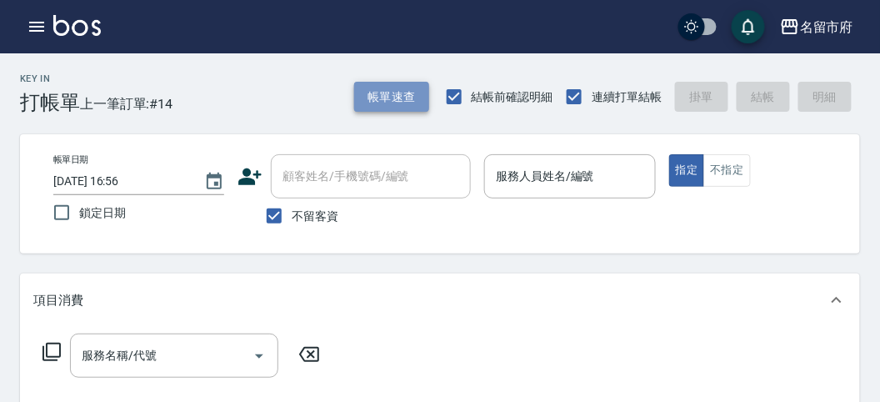
click at [367, 97] on button "帳單速查" at bounding box center [391, 97] width 75 height 31
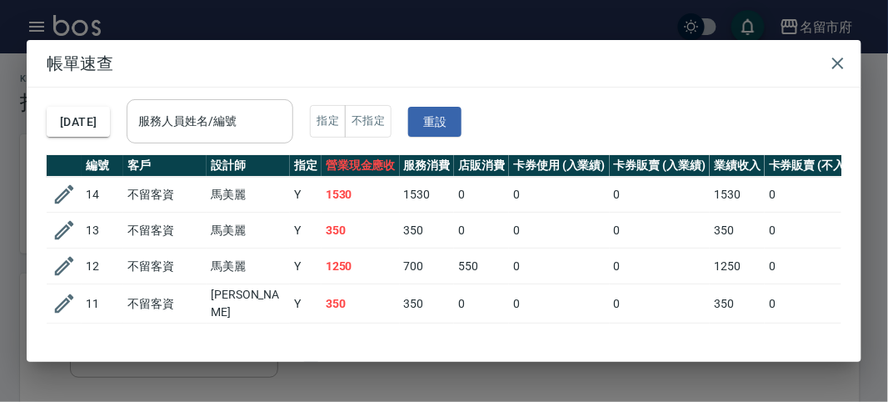
click at [265, 121] on input "服務人員姓名/編號" at bounding box center [210, 121] width 152 height 29
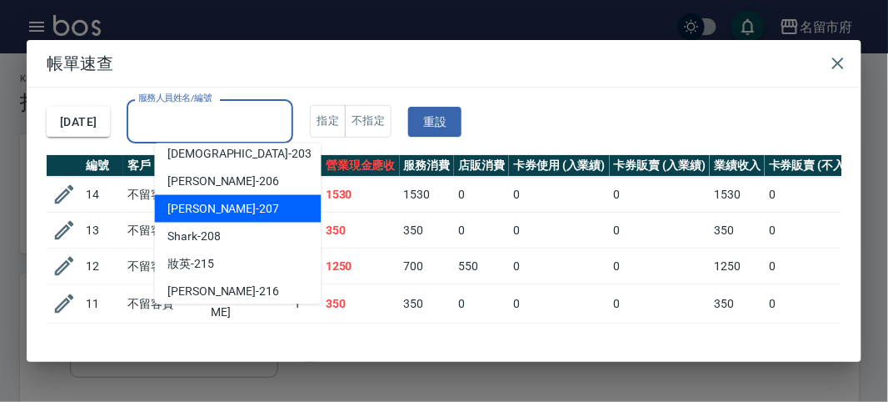
scroll to position [182, 0]
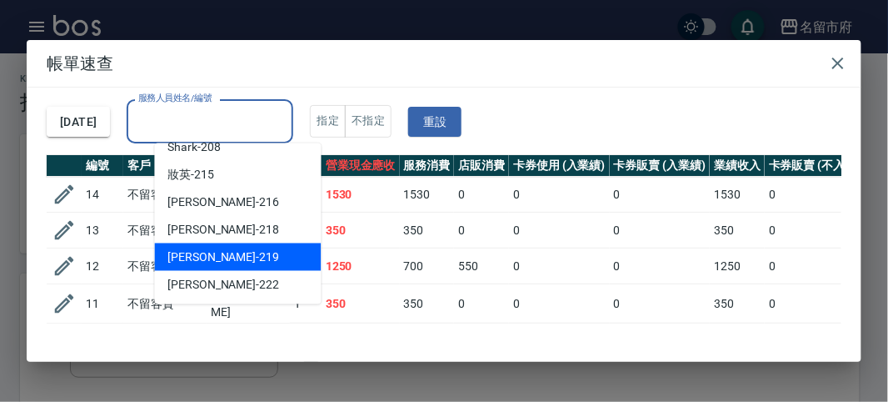
click at [226, 251] on span "[PERSON_NAME] -219" at bounding box center [224, 256] width 112 height 17
type input "[PERSON_NAME]-219"
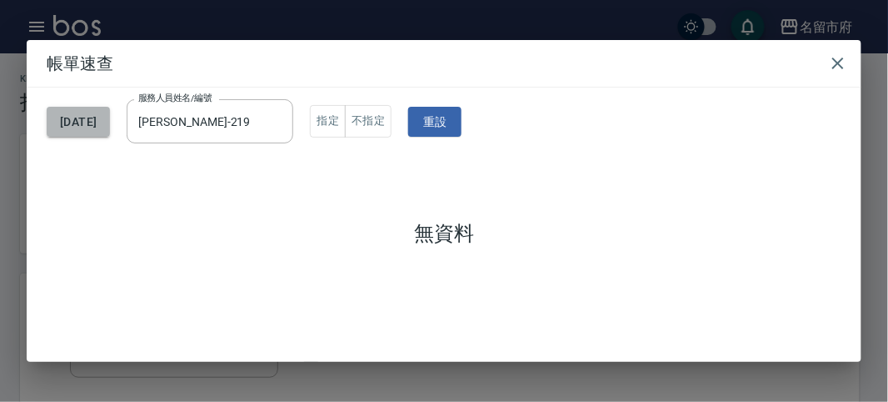
click at [107, 122] on button "[DATE]" at bounding box center [78, 122] width 63 height 31
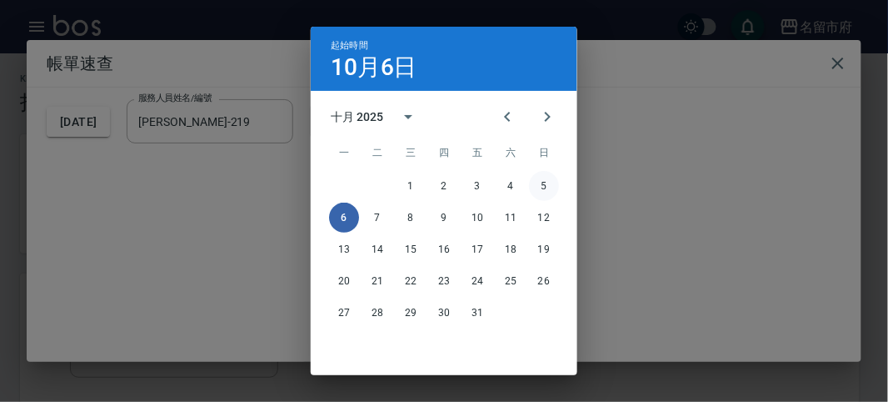
click at [537, 185] on button "5" at bounding box center [544, 186] width 30 height 30
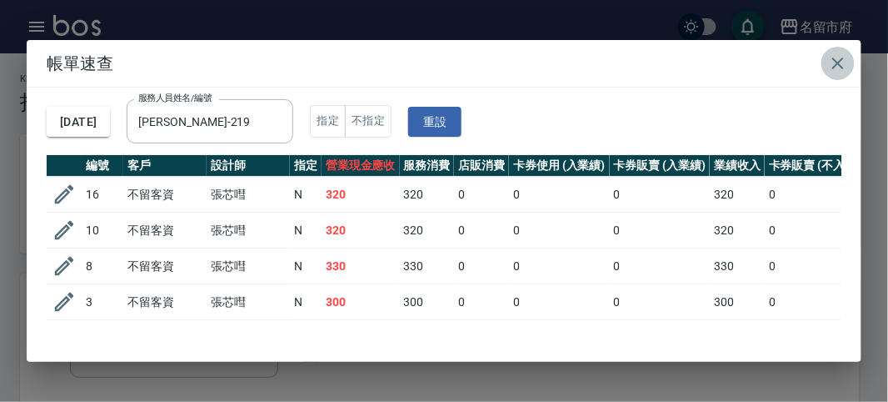
click at [834, 67] on icon "button" at bounding box center [838, 63] width 12 height 12
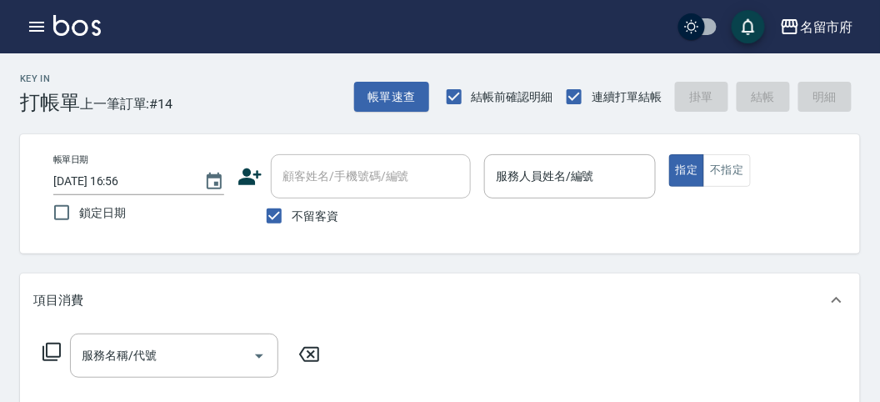
click at [845, 147] on div "帳單日期 [DATE] 16:56 鎖定日期 顧客姓名/手機號碼/編號 顧客姓名/手機號碼/編號 不留客資 服務人員姓名/編號 服務人員姓名/編號 指定 不指定" at bounding box center [440, 193] width 840 height 119
drag, startPoint x: 542, startPoint y: 194, endPoint x: 493, endPoint y: 192, distance: 49.2
click at [536, 192] on div "服務人員姓名/編號" at bounding box center [569, 176] width 171 height 44
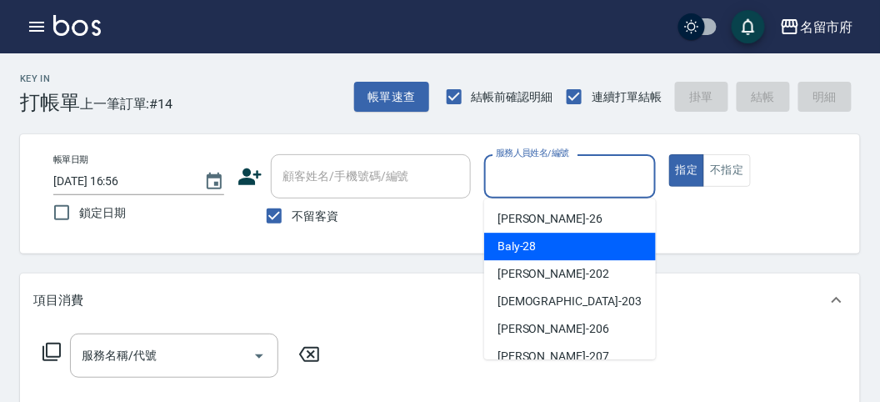
click at [513, 242] on span "Baly -28" at bounding box center [516, 245] width 39 height 17
type input "Baly-28"
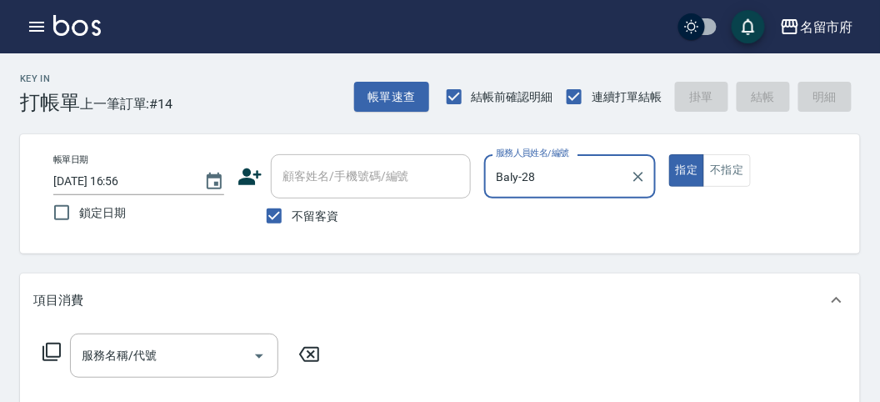
scroll to position [92, 0]
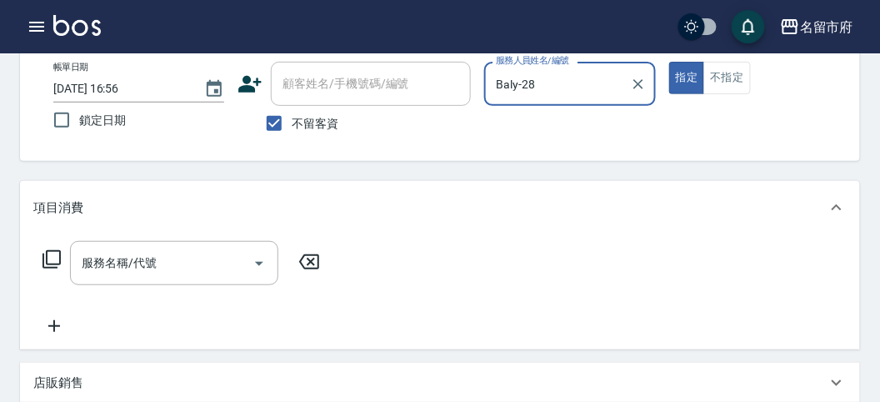
click at [52, 259] on icon at bounding box center [52, 259] width 20 height 20
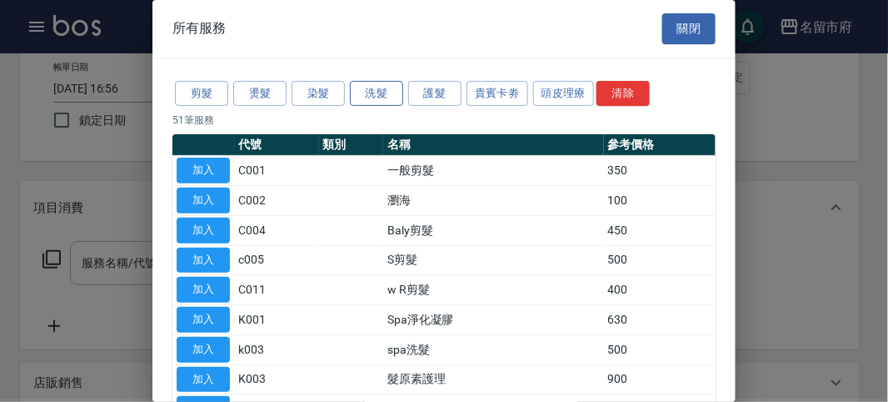
click at [361, 92] on button "洗髮" at bounding box center [376, 94] width 53 height 26
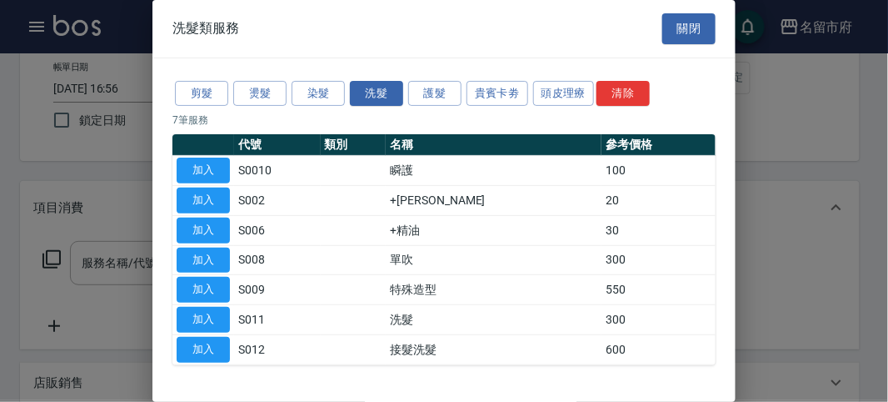
click at [210, 316] on button "加入" at bounding box center [203, 320] width 53 height 26
type input "洗髮(S011)"
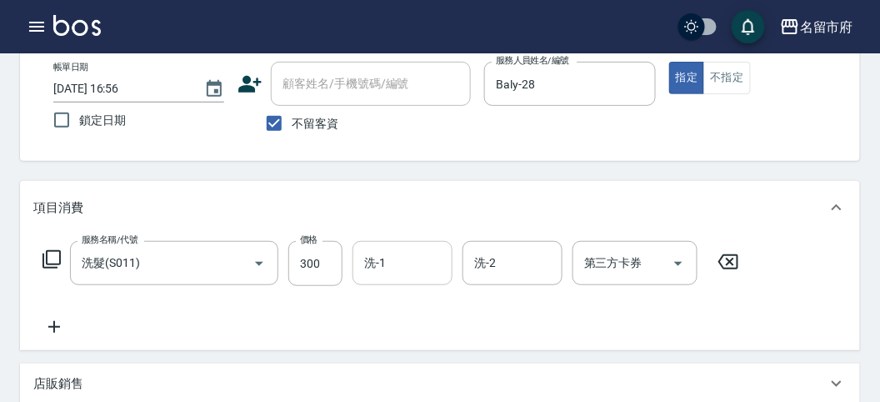
click at [367, 269] on input "洗-1" at bounding box center [402, 262] width 85 height 29
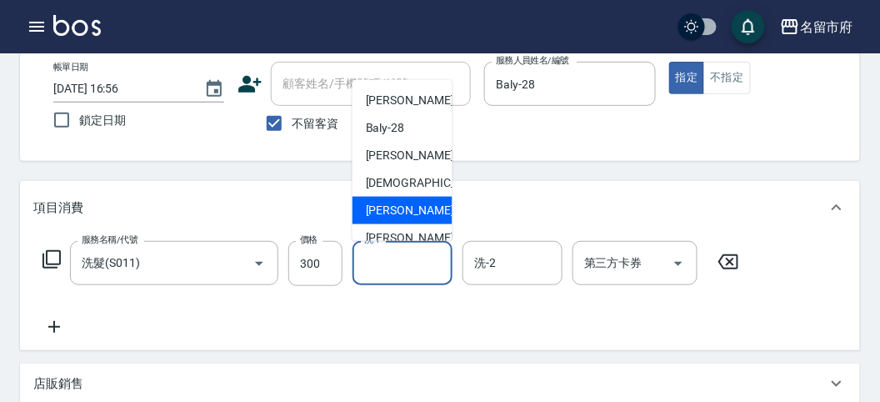
scroll to position [182, 0]
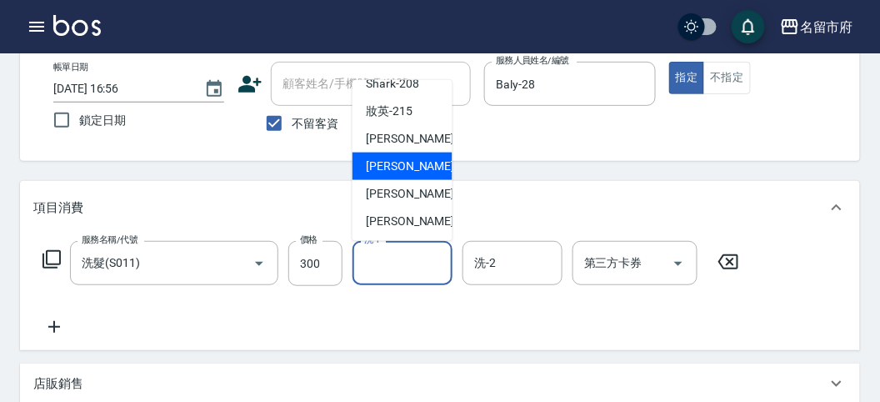
click at [412, 159] on span "Min Min -218" at bounding box center [422, 165] width 112 height 17
type input "Min Min-218"
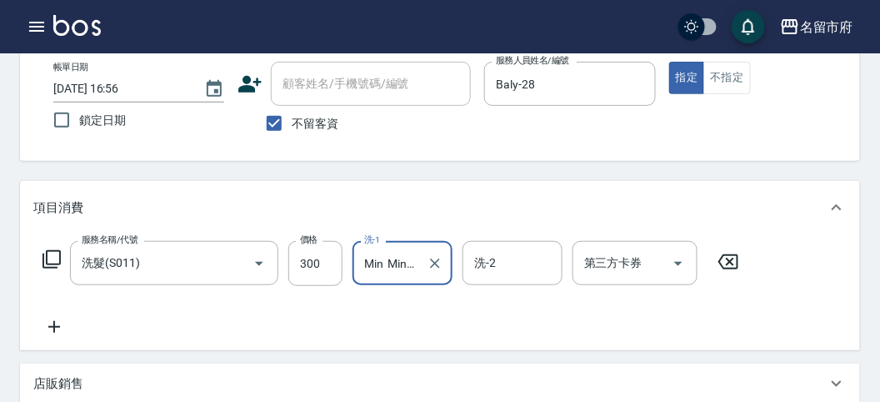
click at [57, 254] on icon at bounding box center [52, 259] width 20 height 20
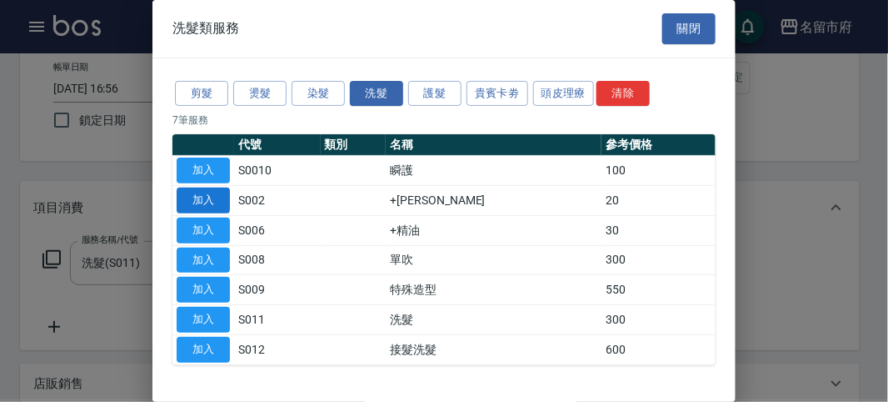
click at [197, 196] on button "加入" at bounding box center [203, 200] width 53 height 26
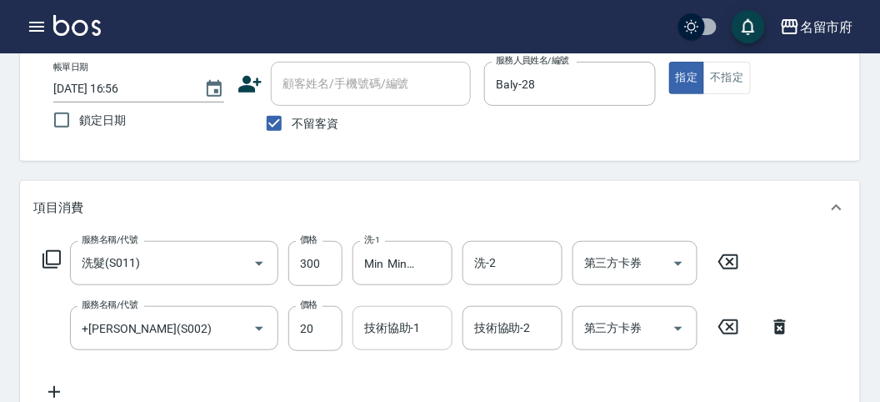
click at [372, 325] on input "技術協助-1" at bounding box center [402, 327] width 85 height 29
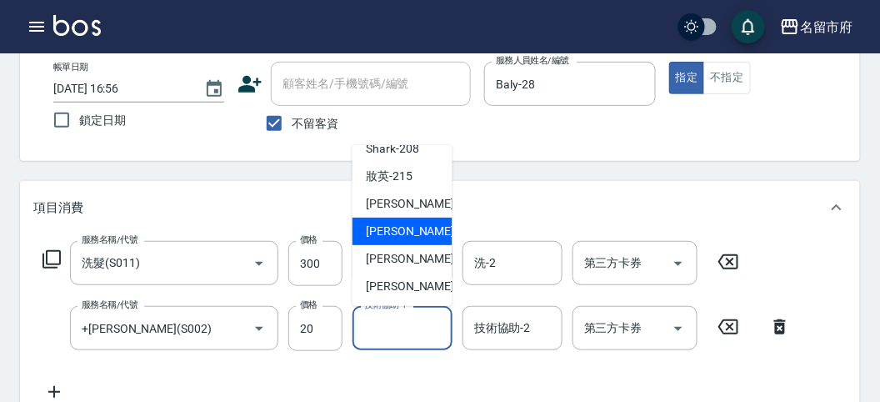
click at [397, 235] on span "Min Min -218" at bounding box center [422, 230] width 112 height 17
type input "Min Min-218"
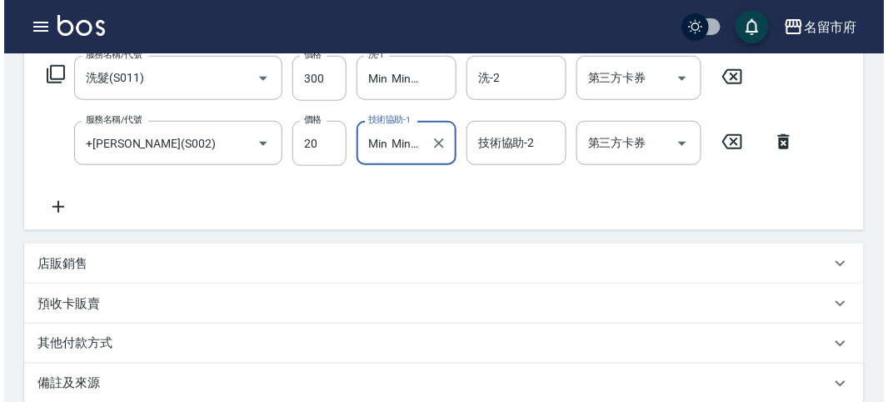
scroll to position [552, 0]
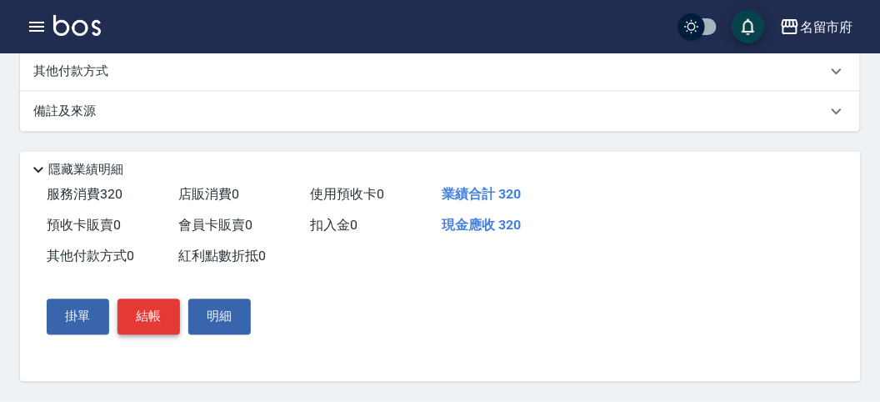
click at [133, 310] on button "結帳" at bounding box center [148, 316] width 62 height 35
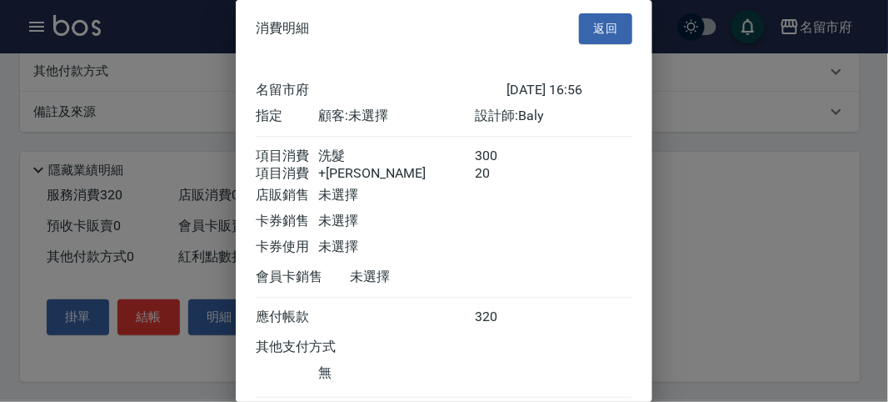
scroll to position [111, 0]
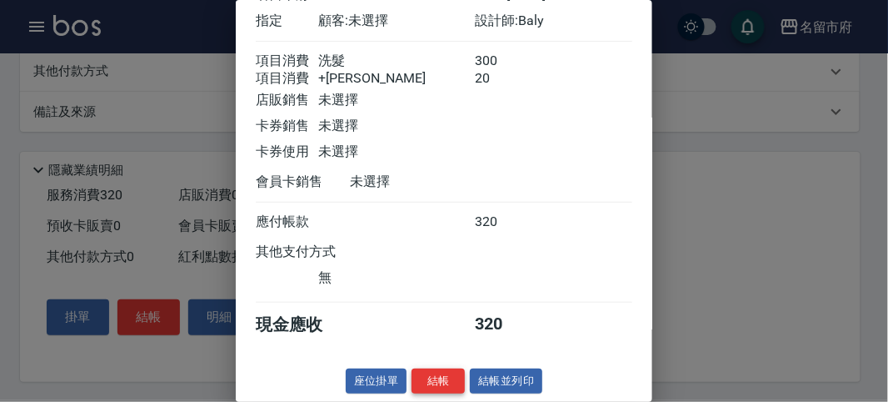
click at [425, 377] on button "結帳" at bounding box center [438, 381] width 53 height 26
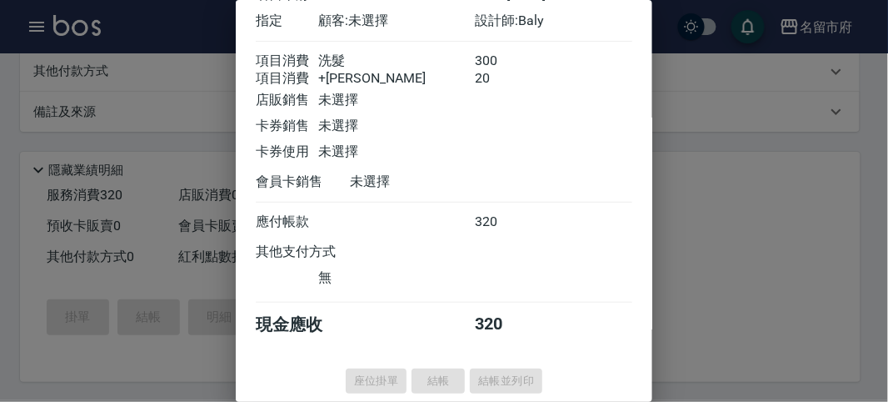
type input "[DATE] 17:16"
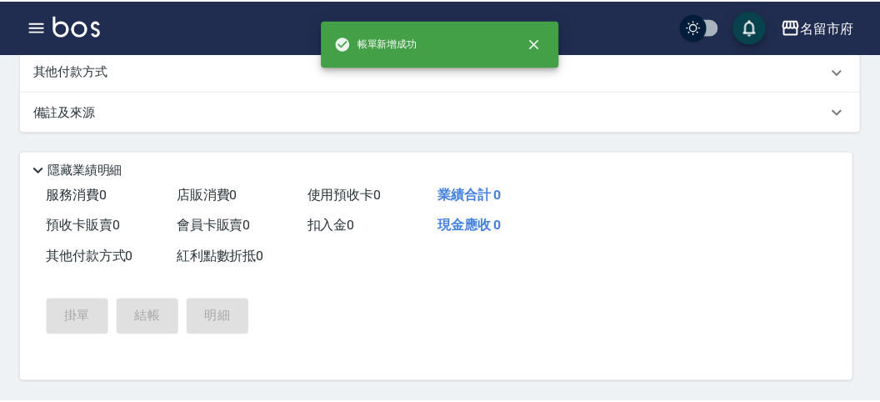
scroll to position [0, 0]
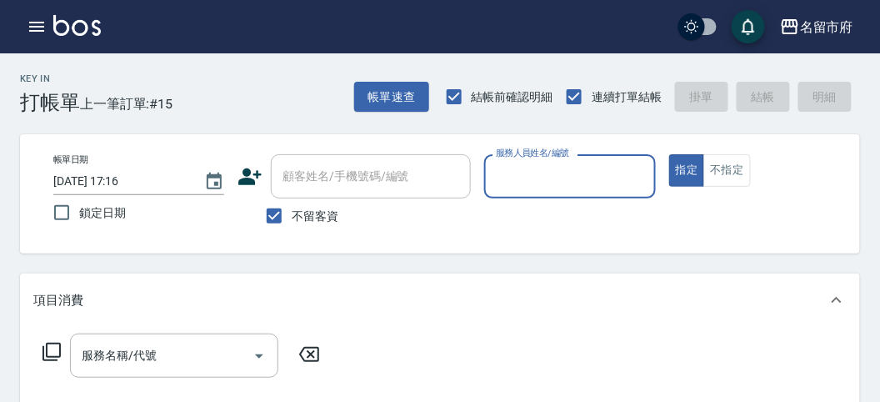
click at [524, 185] on input "服務人員姓名/編號" at bounding box center [570, 176] width 156 height 29
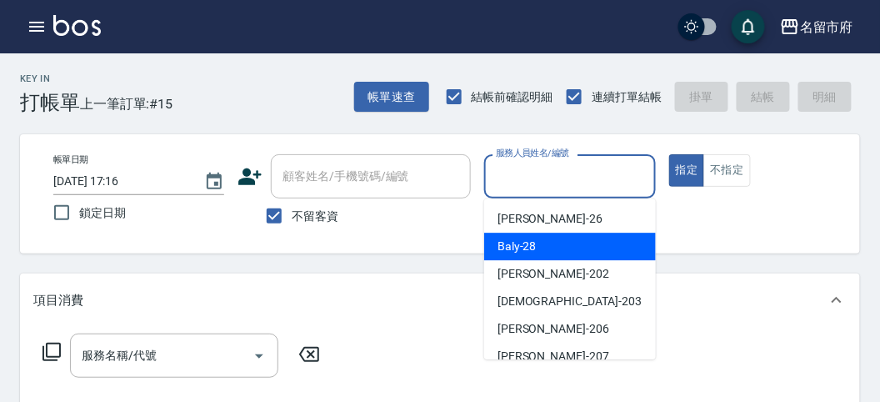
click at [542, 251] on div "Baly -28" at bounding box center [570, 245] width 172 height 27
type input "Baly-28"
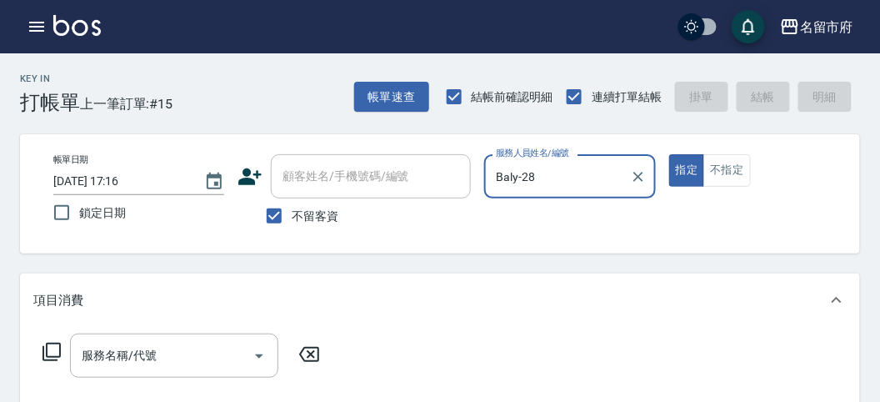
click at [53, 346] on icon at bounding box center [52, 352] width 20 height 20
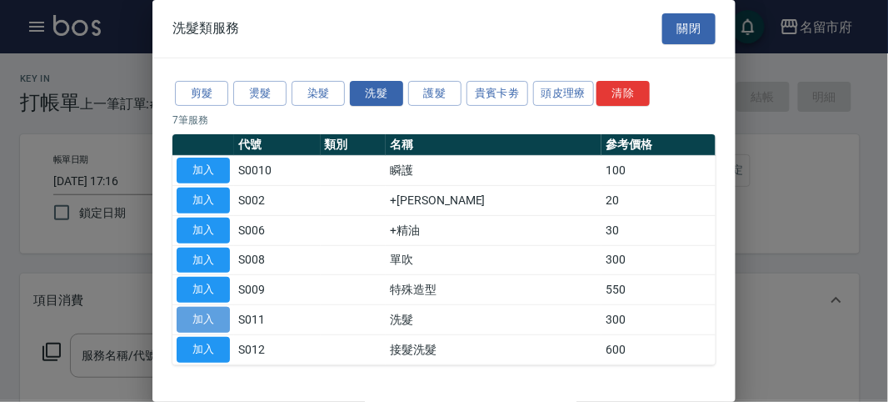
click at [201, 318] on button "加入" at bounding box center [203, 320] width 53 height 26
type input "洗髮(S011)"
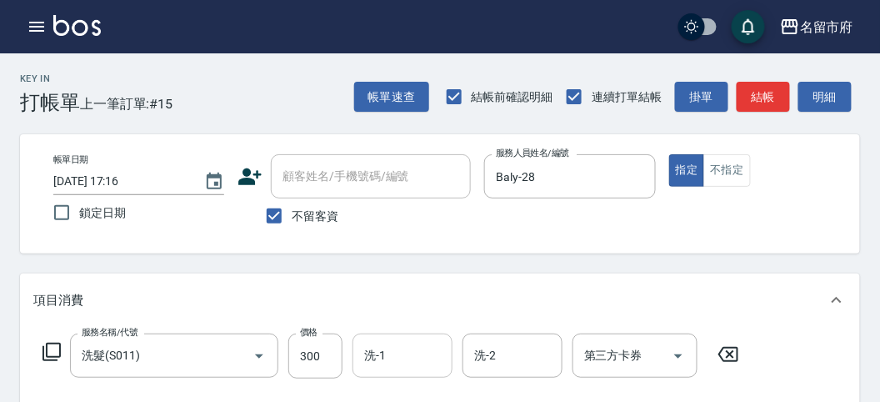
click at [387, 348] on input "洗-1" at bounding box center [402, 355] width 85 height 29
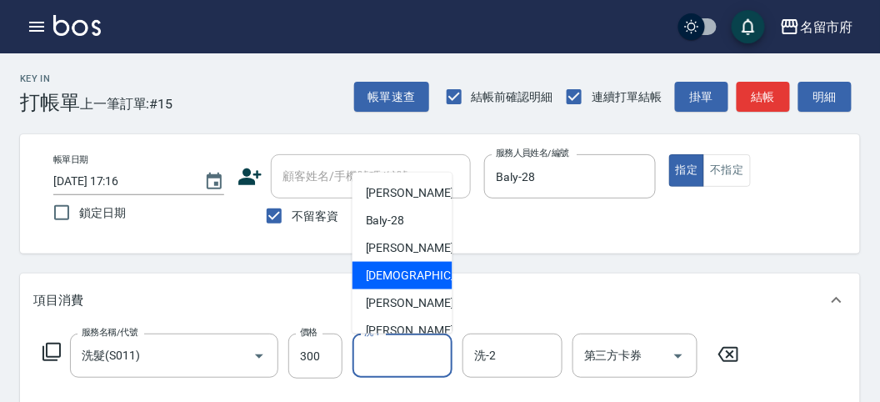
scroll to position [182, 0]
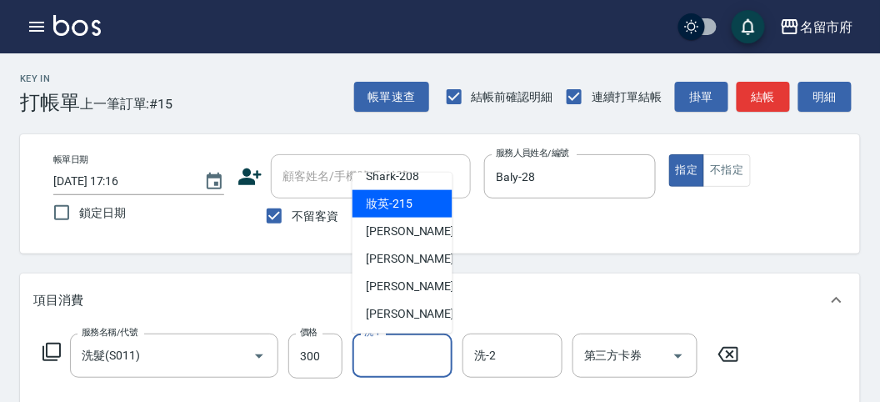
click at [421, 206] on div "妝英 -215" at bounding box center [402, 203] width 100 height 27
type input "妝英-215"
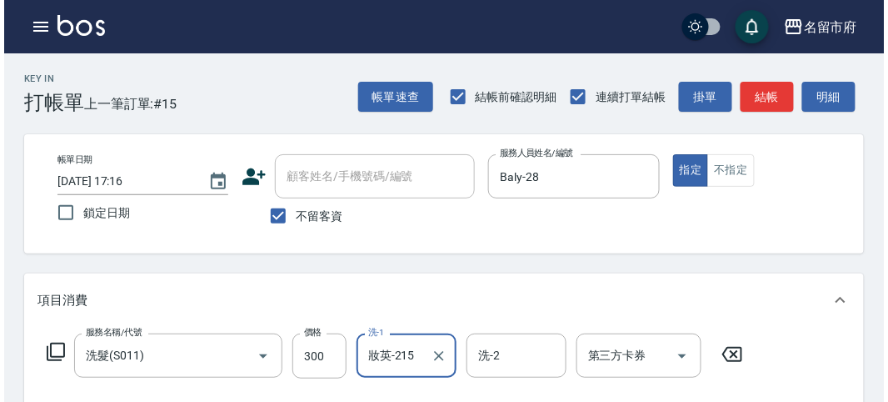
scroll to position [487, 0]
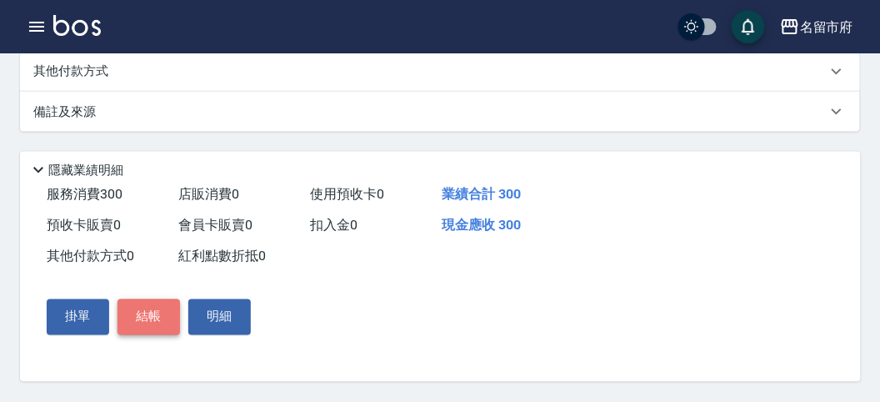
click at [146, 319] on button "結帳" at bounding box center [148, 316] width 62 height 35
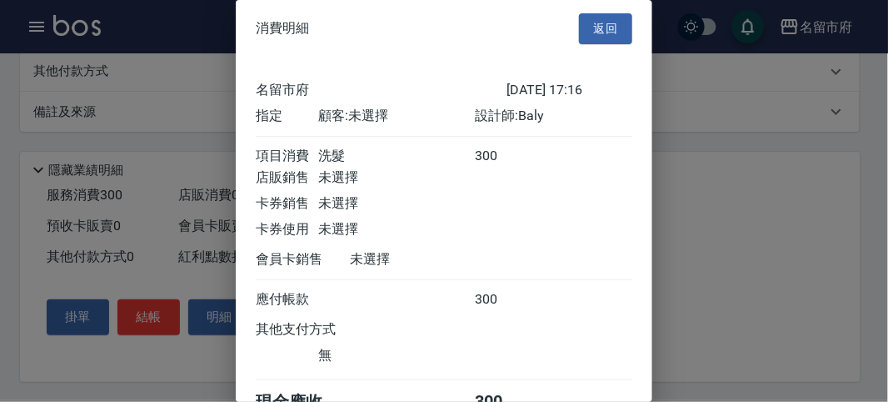
scroll to position [92, 0]
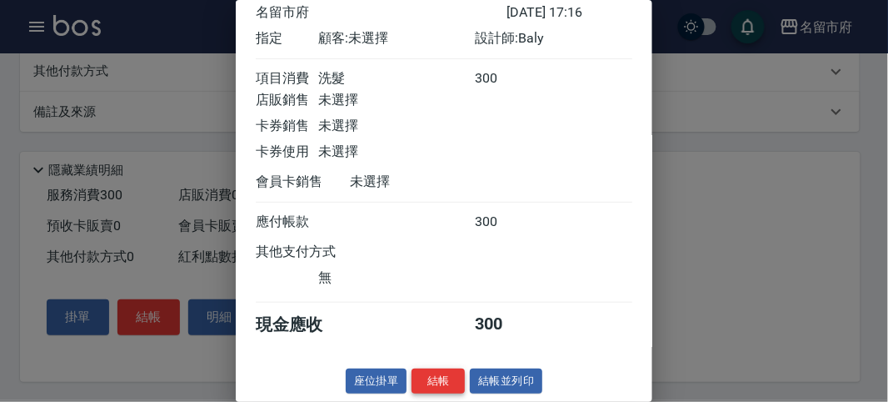
click at [443, 379] on button "結帳" at bounding box center [438, 381] width 53 height 26
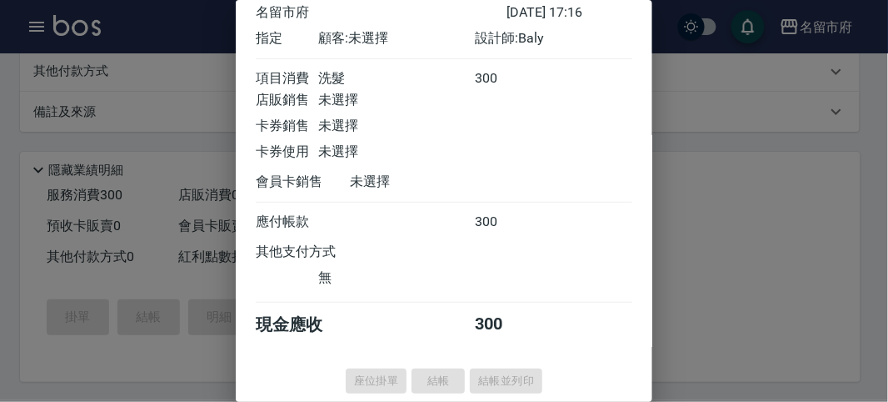
type input "[DATE] 17:27"
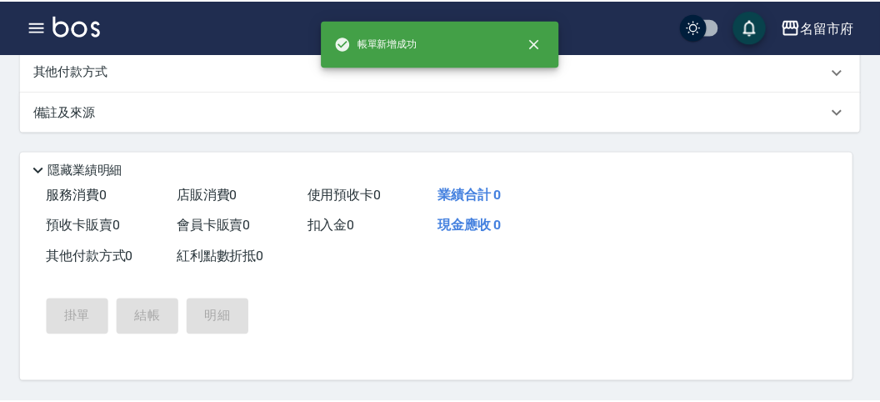
scroll to position [0, 0]
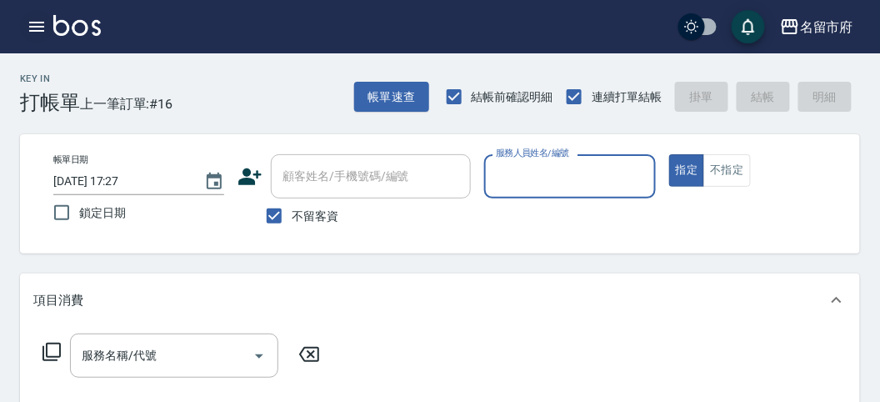
click at [27, 24] on icon "button" at bounding box center [37, 27] width 20 height 20
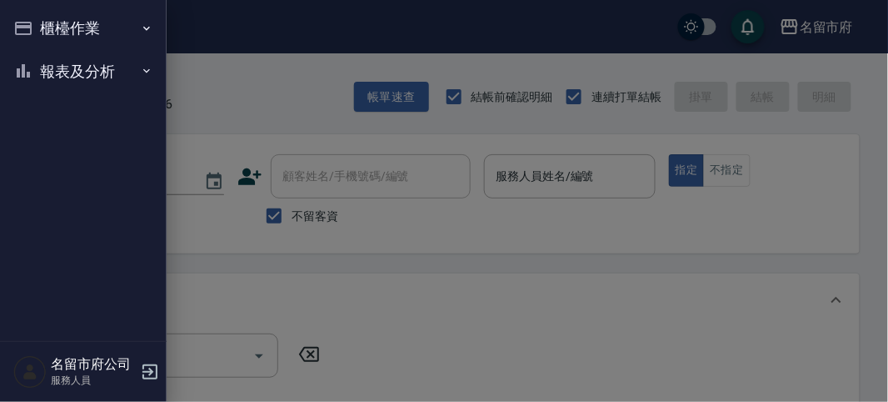
click at [77, 30] on button "櫃檯作業" at bounding box center [83, 28] width 153 height 43
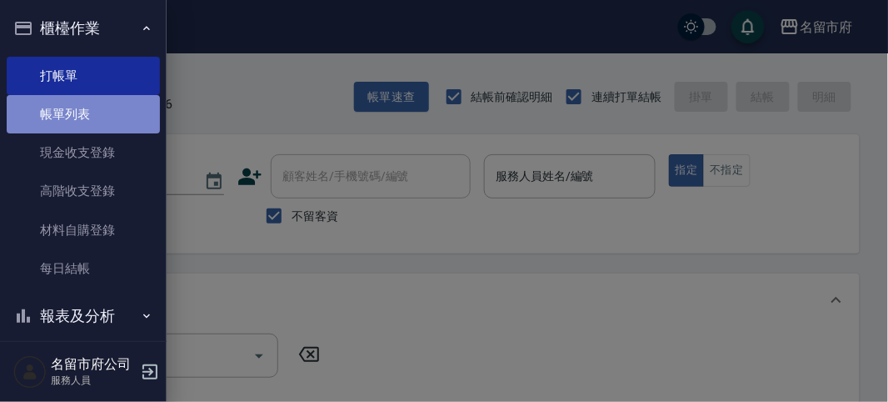
click at [83, 122] on link "帳單列表" at bounding box center [83, 114] width 153 height 38
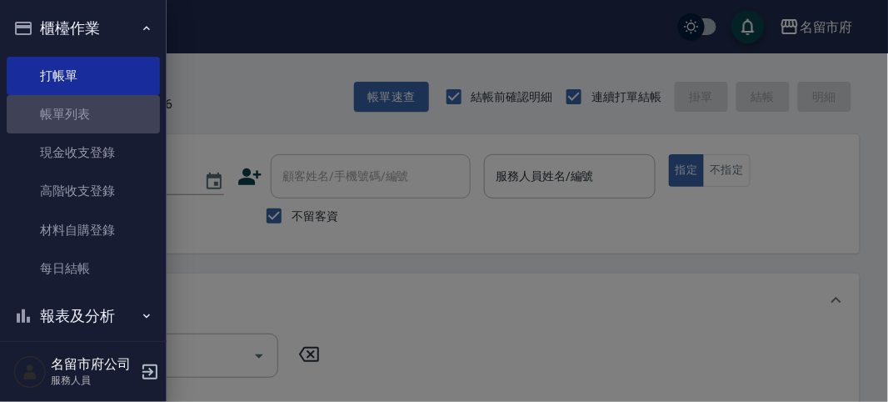
click at [82, 122] on link "帳單列表" at bounding box center [83, 114] width 153 height 38
click at [78, 120] on link "帳單列表" at bounding box center [83, 114] width 153 height 38
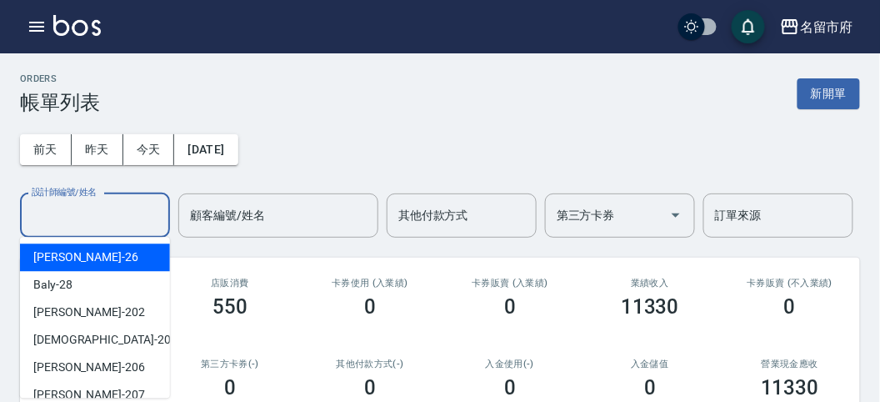
click at [96, 223] on input "設計師編號/姓名" at bounding box center [94, 215] width 135 height 29
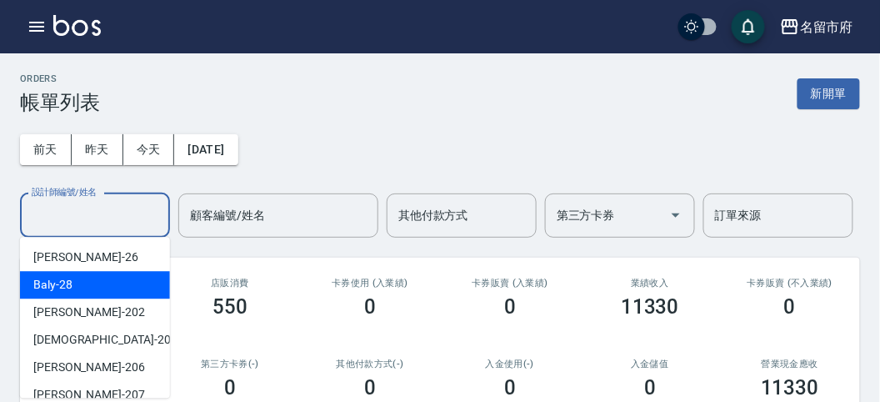
click at [94, 273] on div "Baly -28" at bounding box center [95, 284] width 150 height 27
type input "Baly-28"
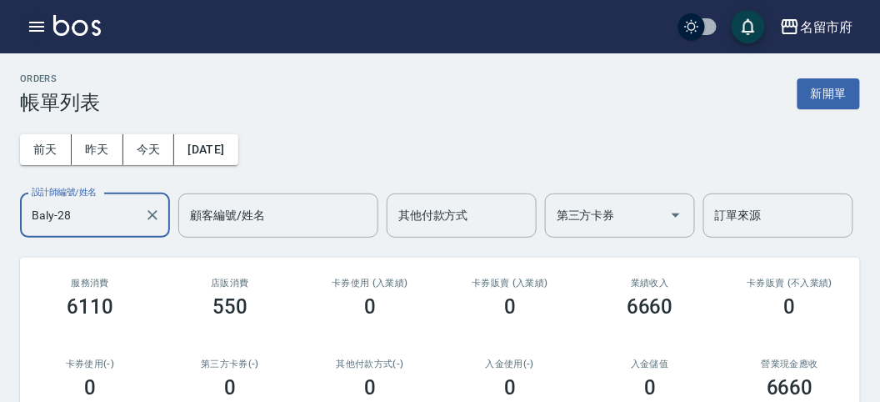
click at [27, 29] on icon "button" at bounding box center [37, 27] width 20 height 20
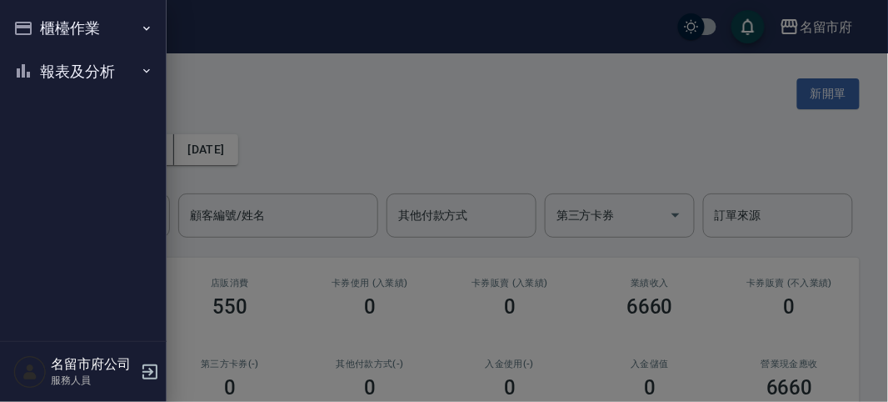
click at [30, 31] on icon "button" at bounding box center [23, 28] width 17 height 13
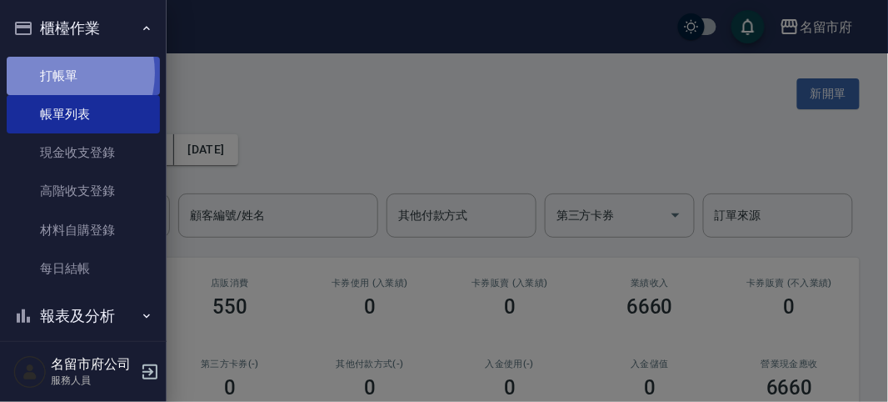
click at [60, 72] on link "打帳單" at bounding box center [83, 76] width 153 height 38
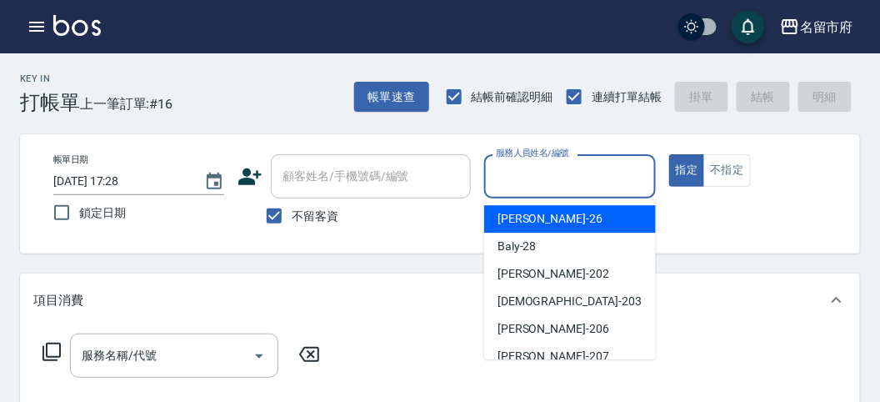
click at [504, 166] on input "服務人員姓名/編號" at bounding box center [570, 176] width 156 height 29
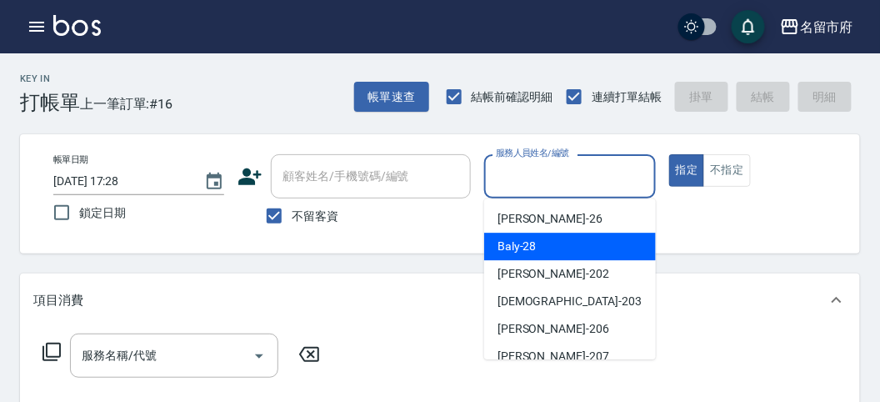
drag, startPoint x: 517, startPoint y: 247, endPoint x: 236, endPoint y: 247, distance: 280.8
click at [516, 247] on span "Baly -28" at bounding box center [516, 245] width 39 height 17
type input "Baly-28"
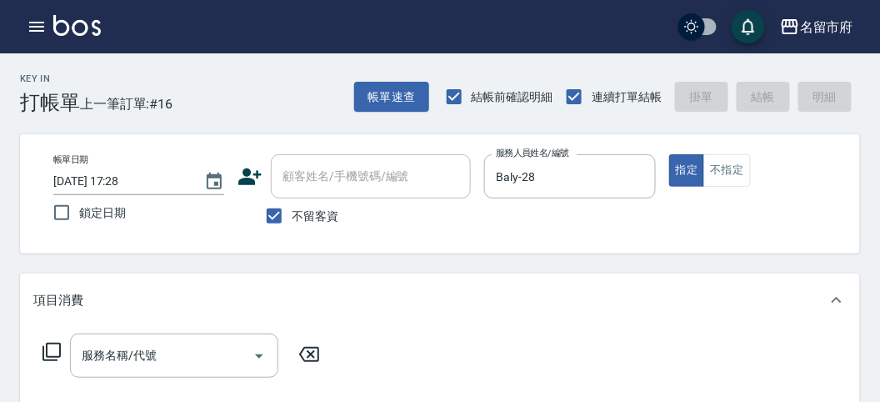
click at [52, 351] on icon at bounding box center [52, 352] width 20 height 20
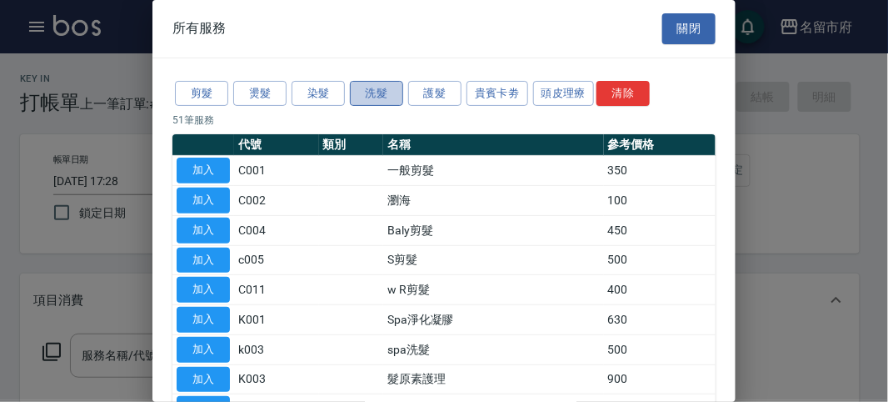
click at [371, 86] on button "洗髮" at bounding box center [376, 94] width 53 height 26
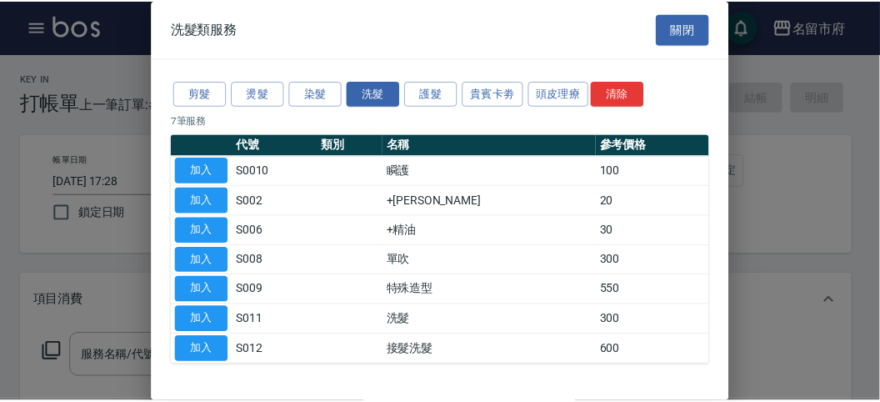
scroll to position [51, 0]
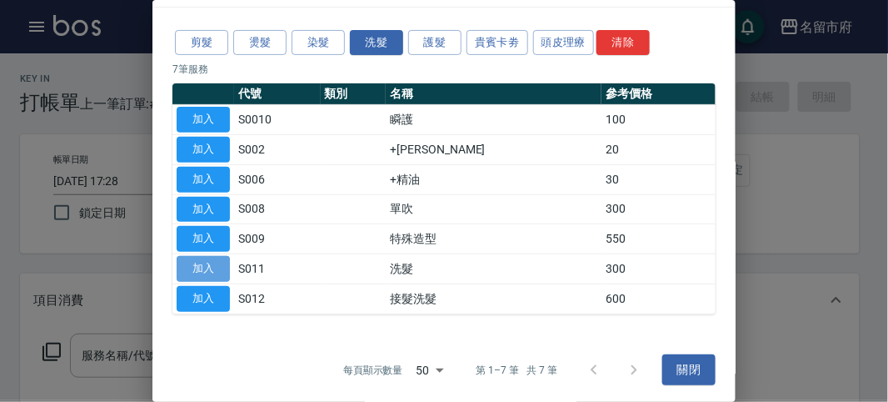
click at [206, 265] on button "加入" at bounding box center [203, 269] width 53 height 26
type input "洗髮(S011)"
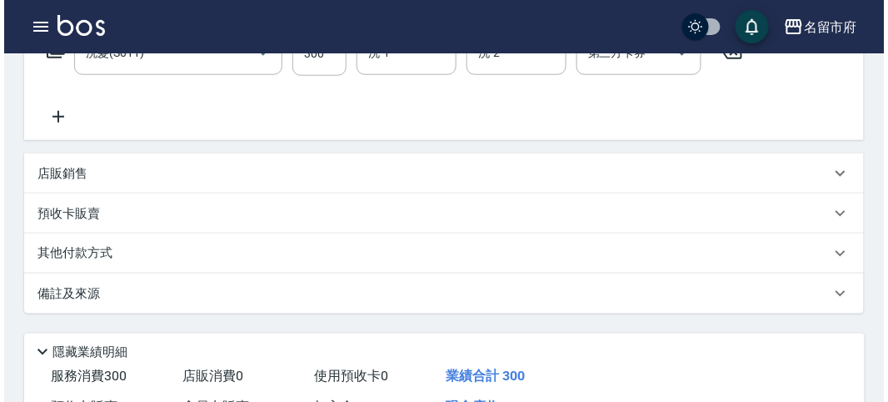
scroll to position [487, 0]
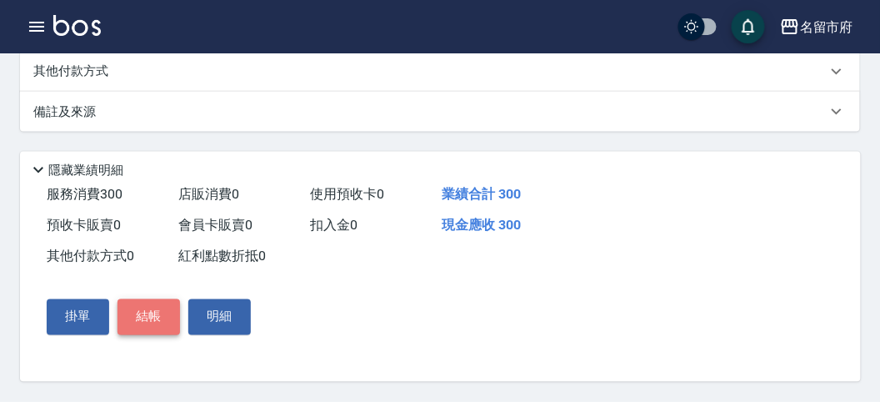
click at [152, 314] on button "結帳" at bounding box center [148, 316] width 62 height 35
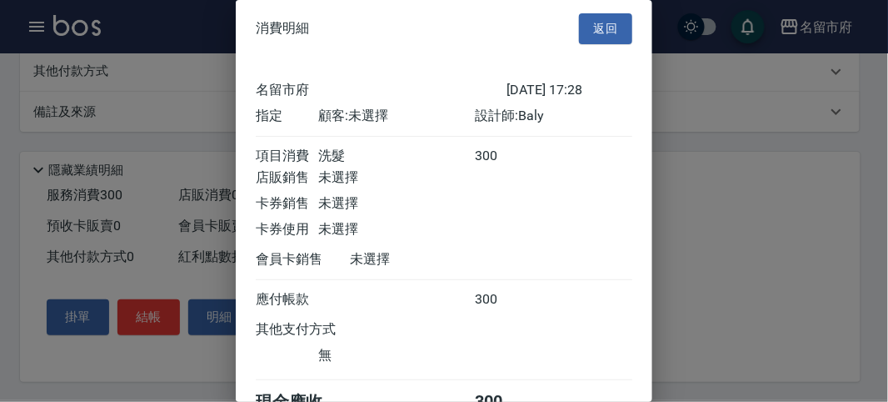
scroll to position [92, 0]
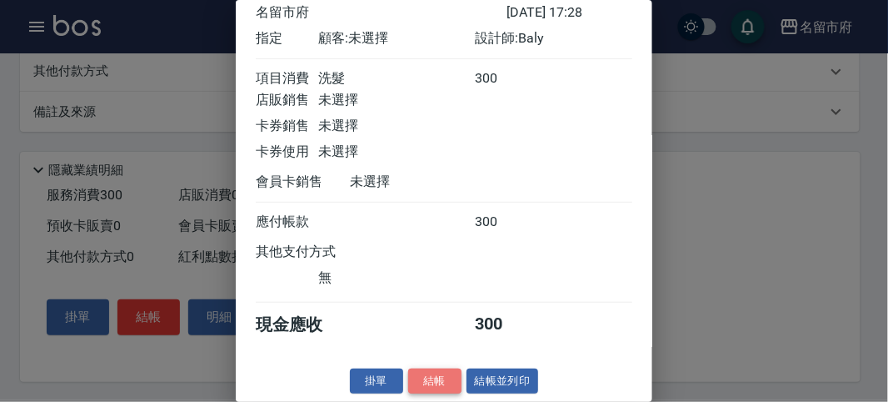
click at [422, 378] on button "結帳" at bounding box center [434, 381] width 53 height 26
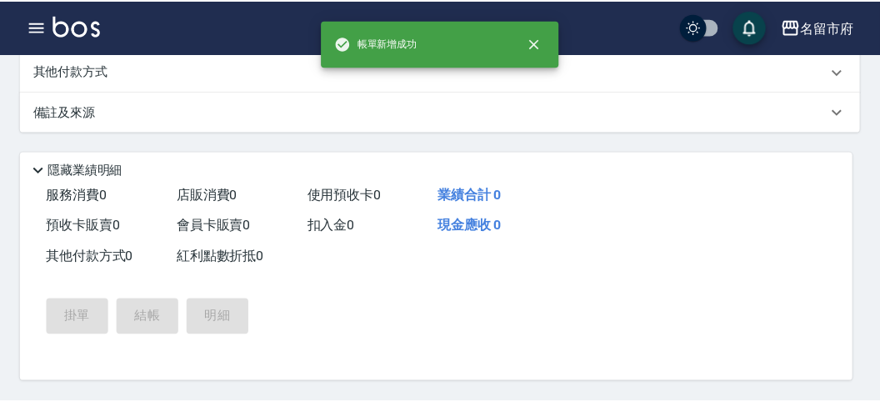
scroll to position [0, 0]
